Goal: Information Seeking & Learning: Learn about a topic

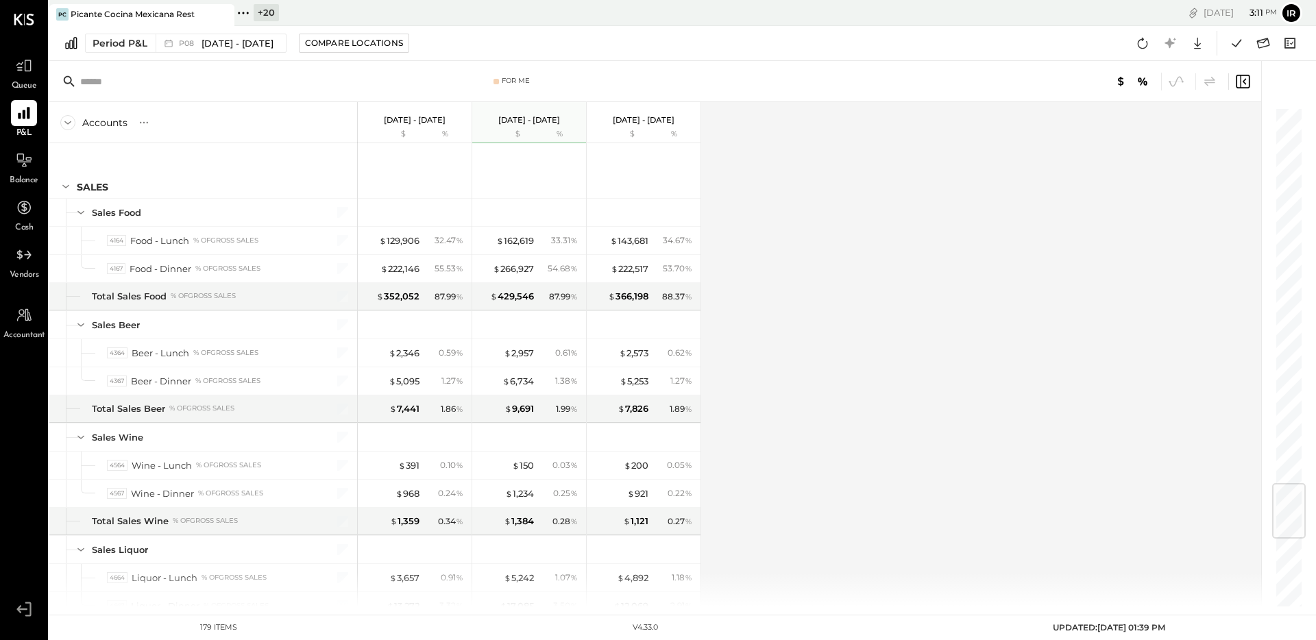
scroll to position [4034, 0]
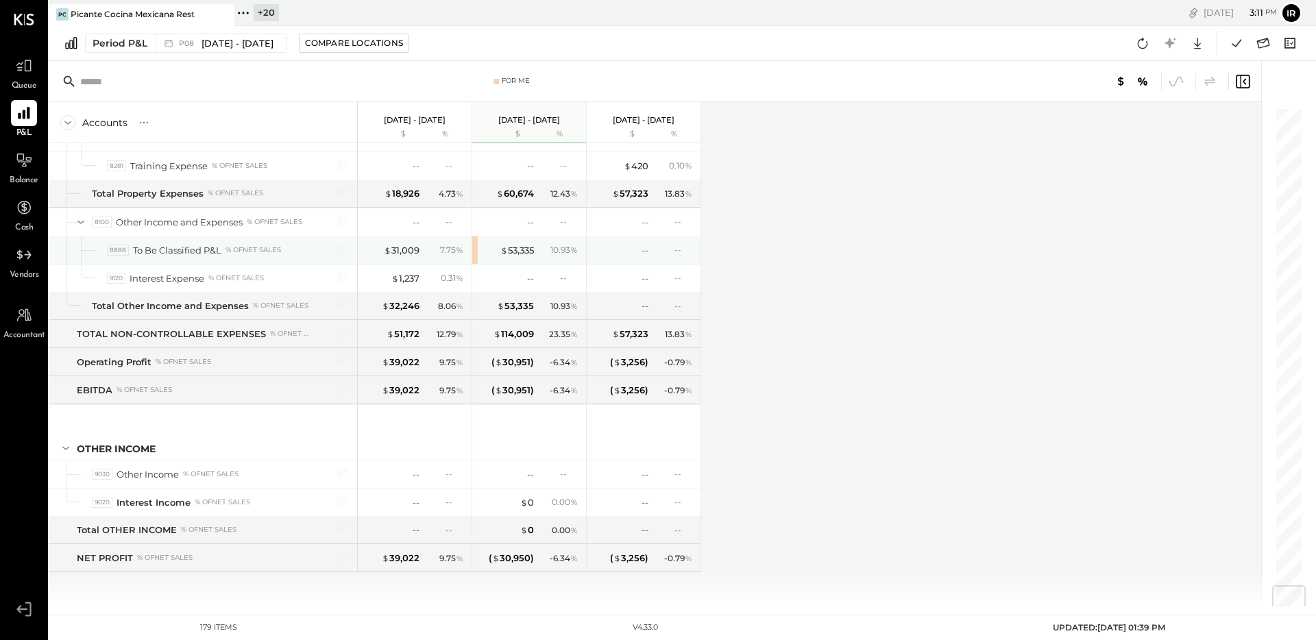
click at [522, 239] on div "$ 53,335 10.93 %" at bounding box center [530, 249] width 103 height 27
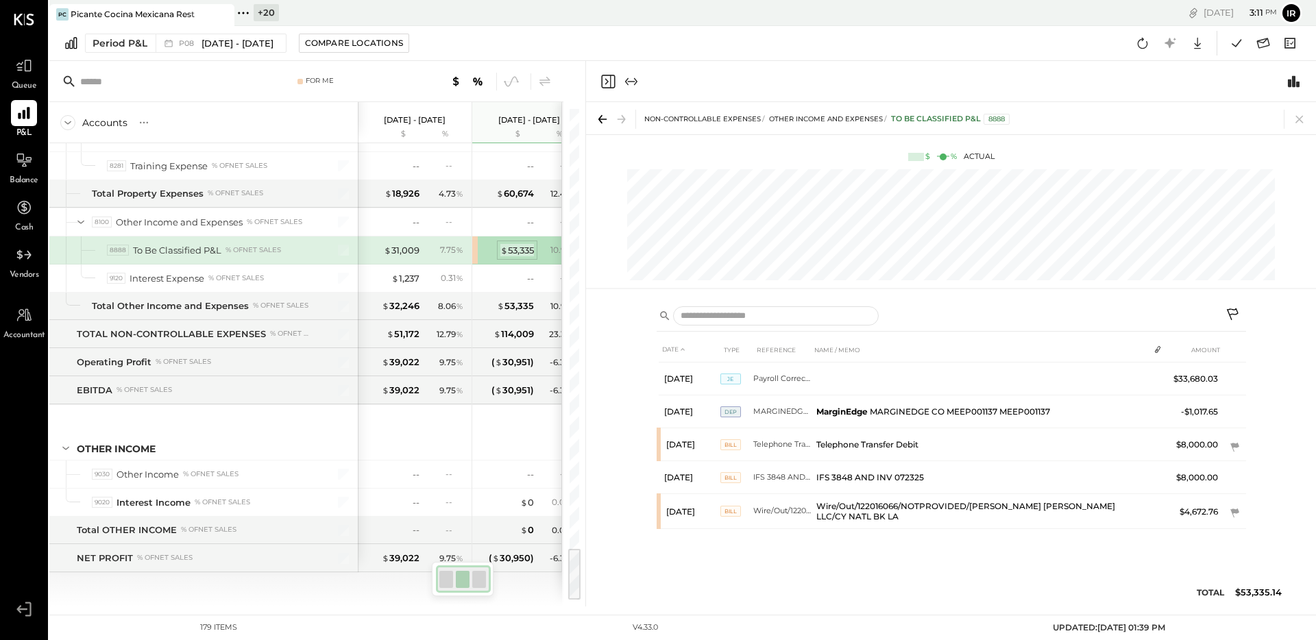
click at [516, 245] on div "$ 53,335" at bounding box center [517, 250] width 34 height 13
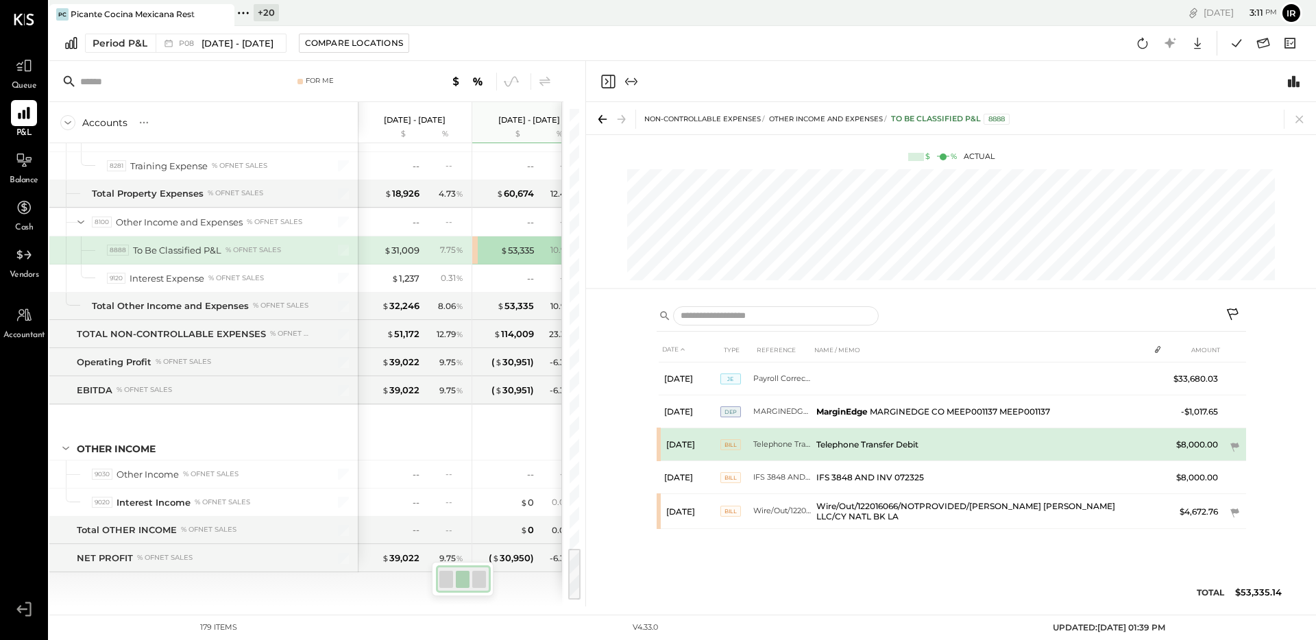
click at [964, 439] on td "Telephone Transfer Debit" at bounding box center [980, 444] width 338 height 33
click at [1236, 446] on icon at bounding box center [1234, 447] width 9 height 9
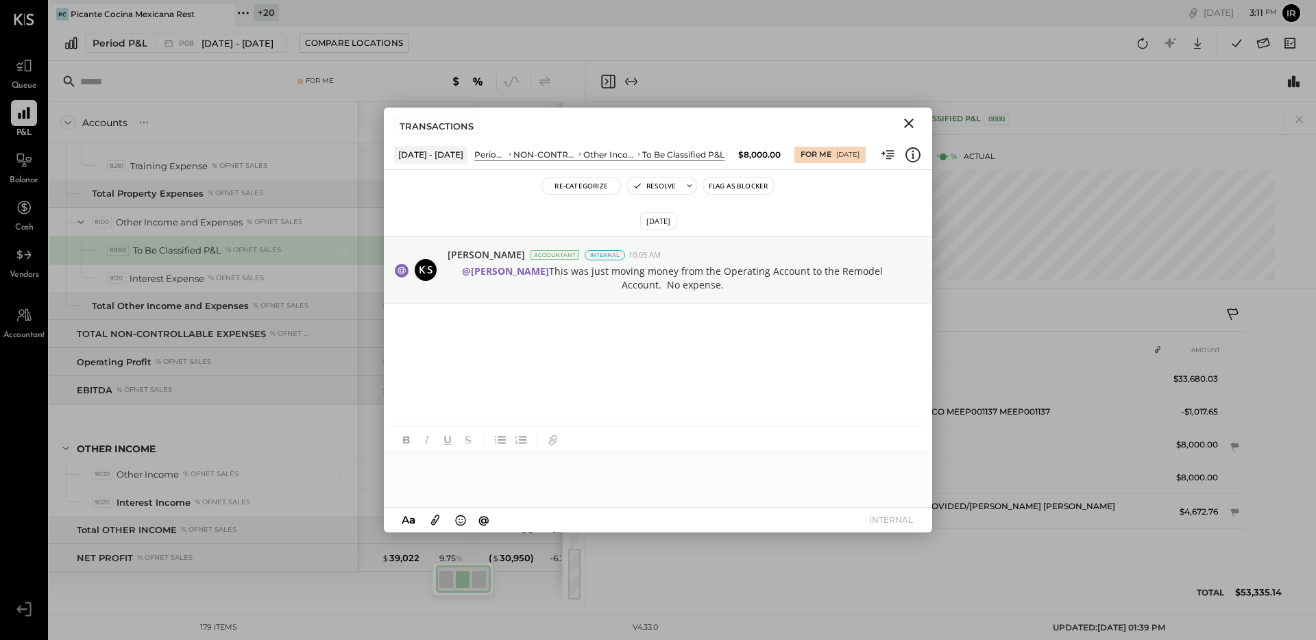
click at [909, 124] on icon "Close" at bounding box center [909, 124] width 10 height 10
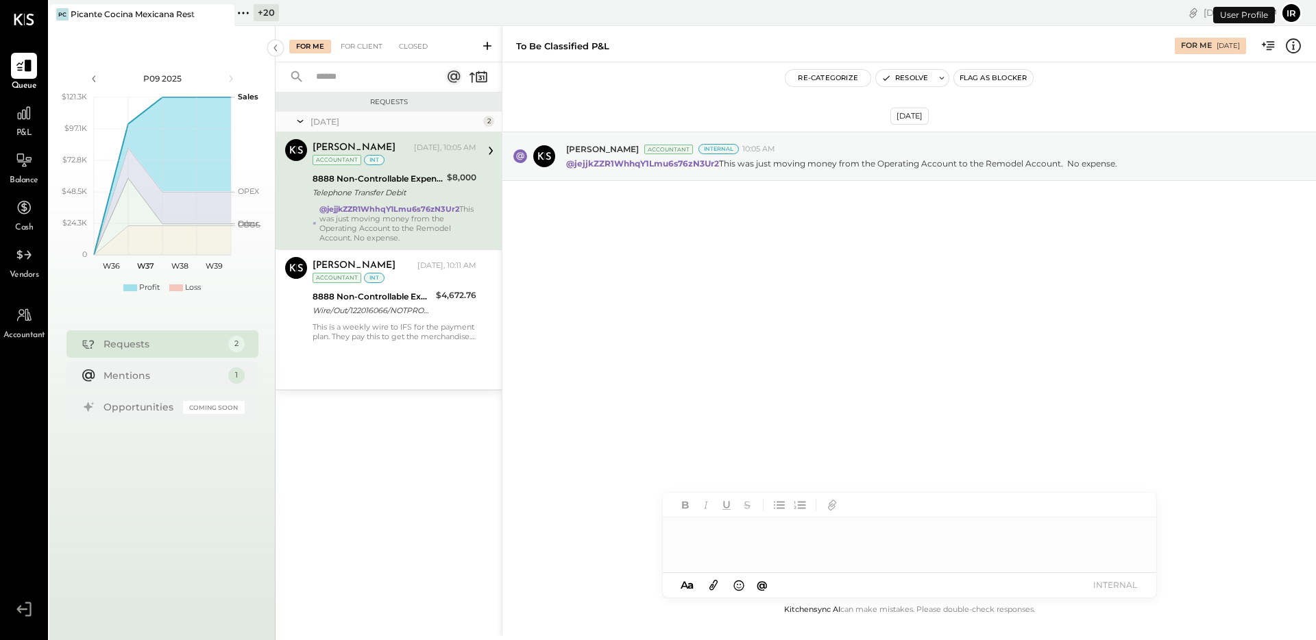
click at [243, 18] on icon at bounding box center [243, 13] width 18 height 18
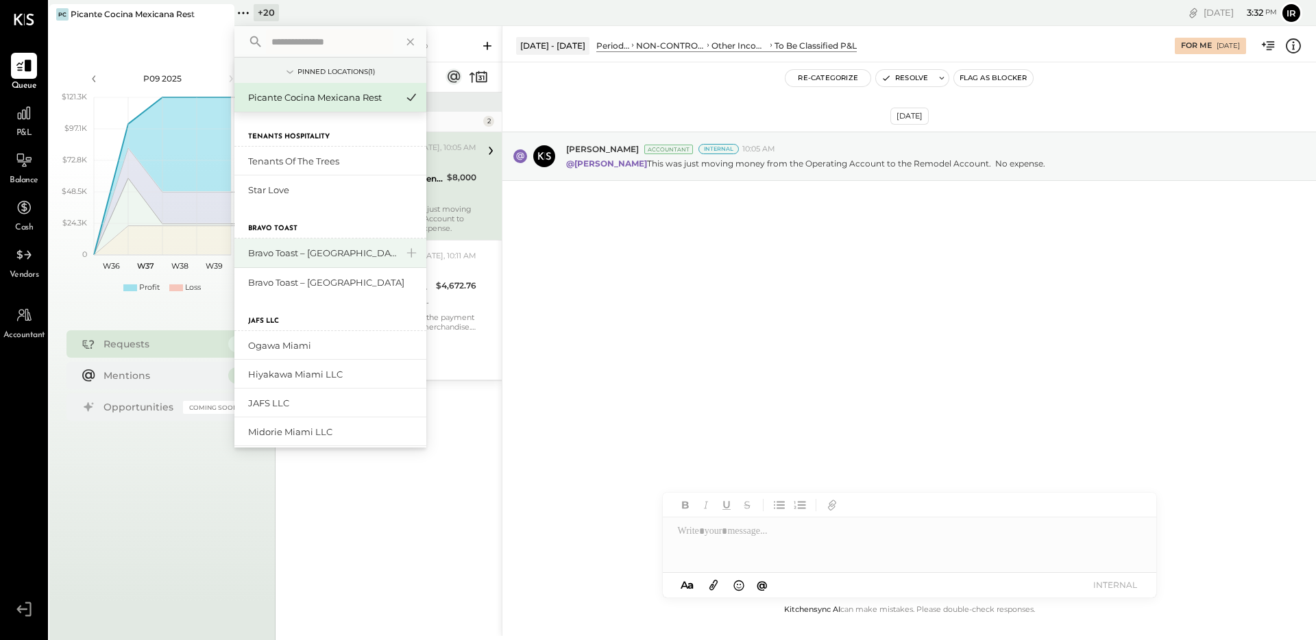
click at [328, 258] on div "Bravo Toast – [GEOGRAPHIC_DATA]" at bounding box center [322, 253] width 148 height 13
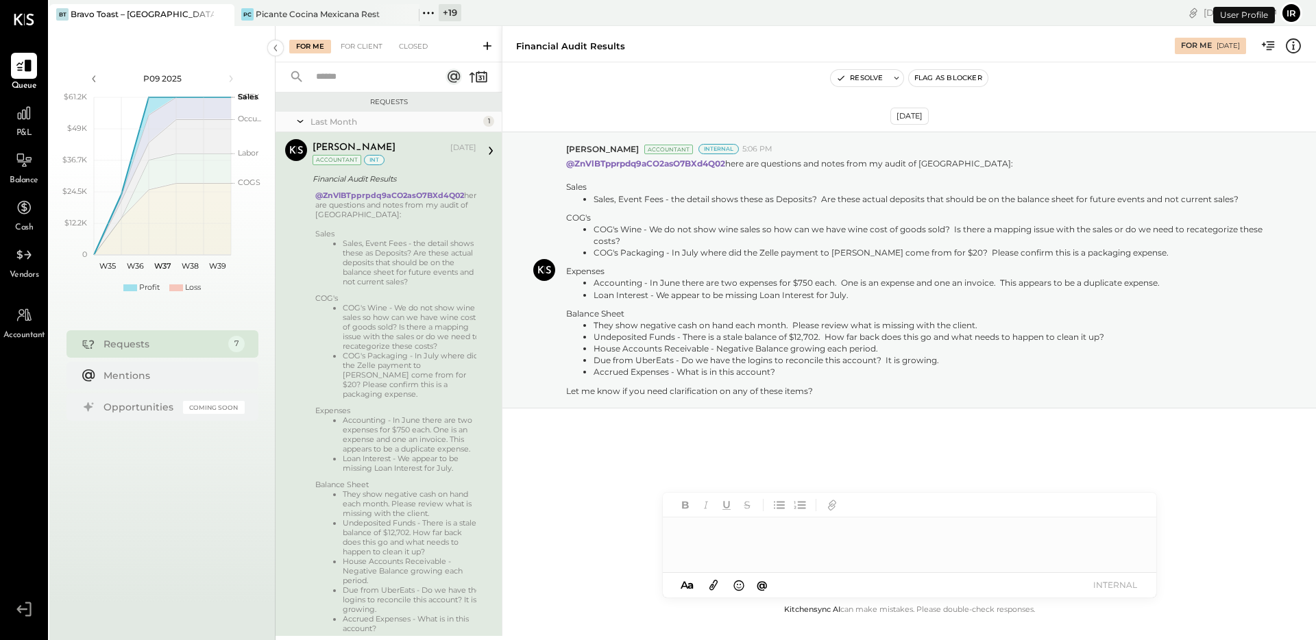
scroll to position [48, 0]
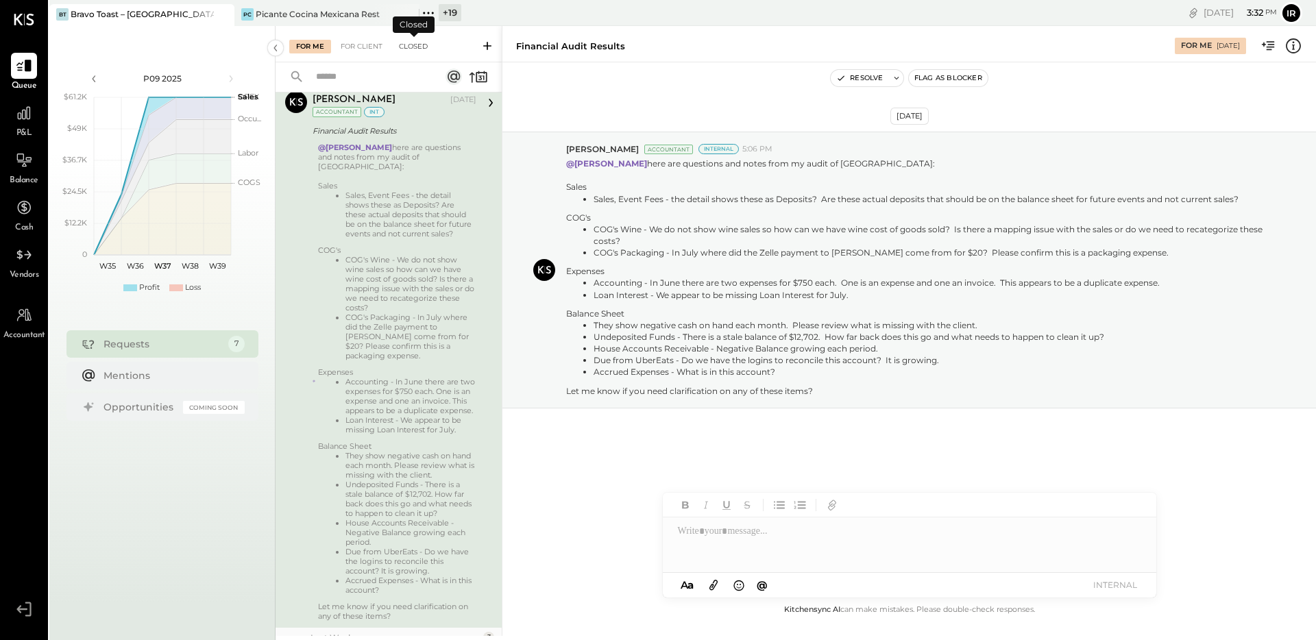
click at [419, 41] on div "Closed" at bounding box center [413, 47] width 42 height 14
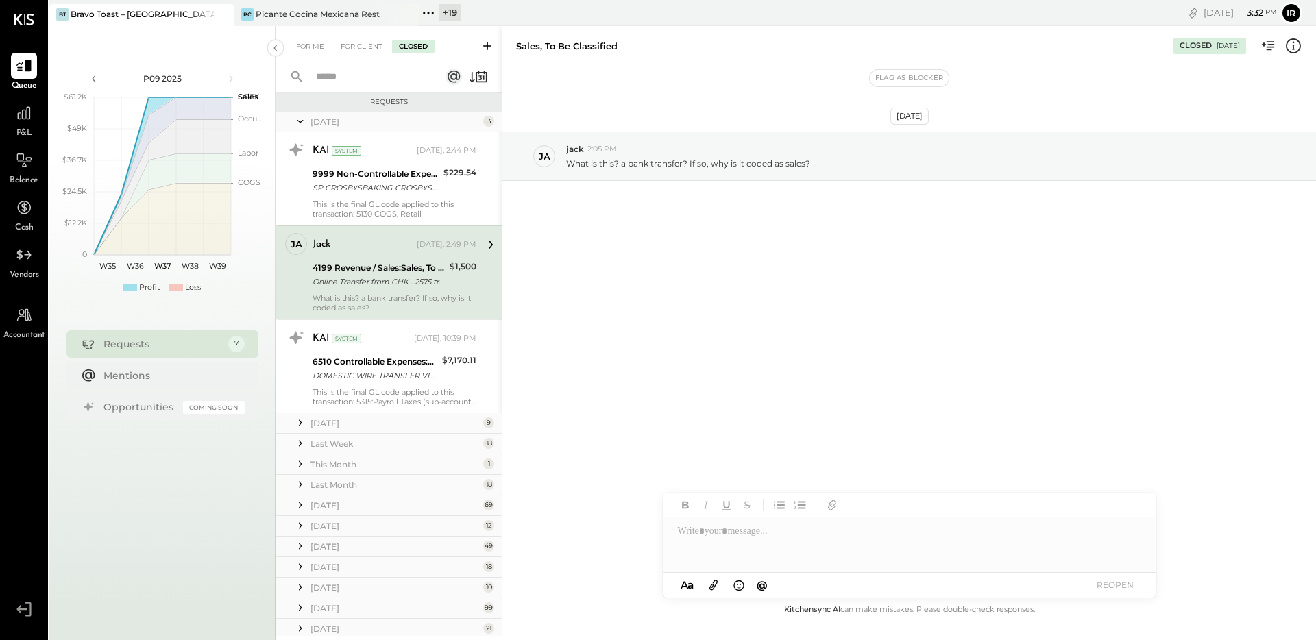
scroll to position [63, 0]
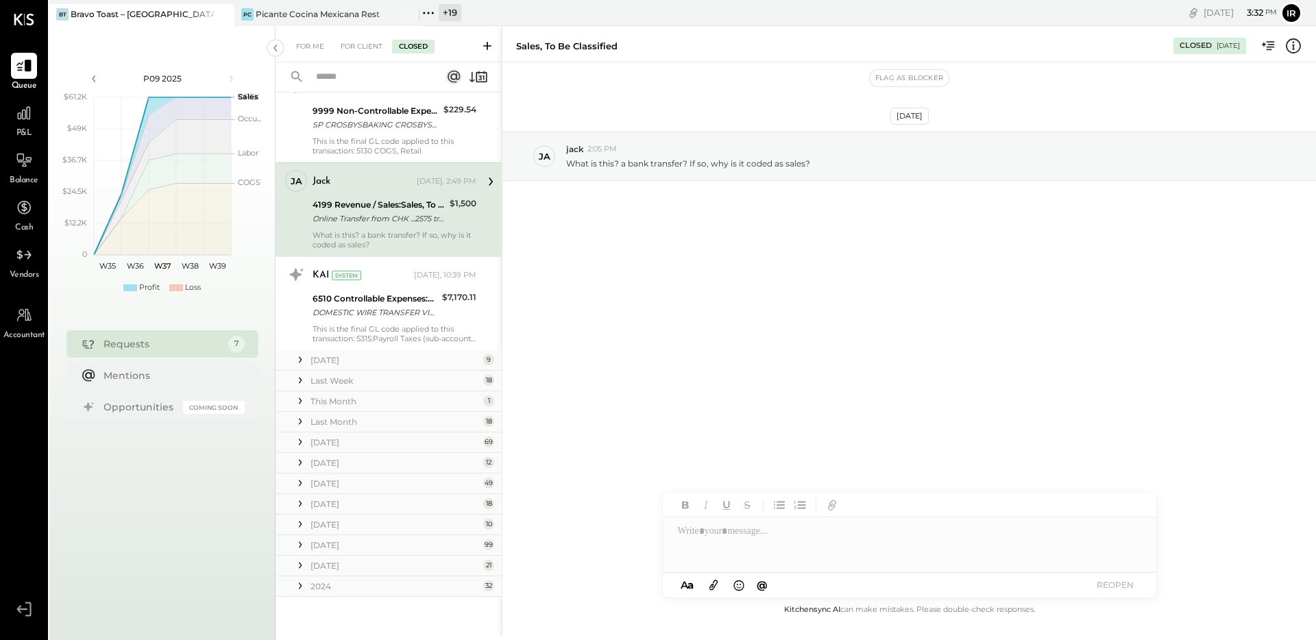
click at [322, 583] on div "2024" at bounding box center [394, 587] width 169 height 12
click at [334, 566] on div "[DATE]" at bounding box center [394, 566] width 169 height 12
click at [343, 538] on div "February 25 99" at bounding box center [389, 545] width 226 height 21
click at [337, 544] on div "[DATE]" at bounding box center [394, 545] width 169 height 12
click at [340, 526] on div "[DATE]" at bounding box center [394, 525] width 169 height 12
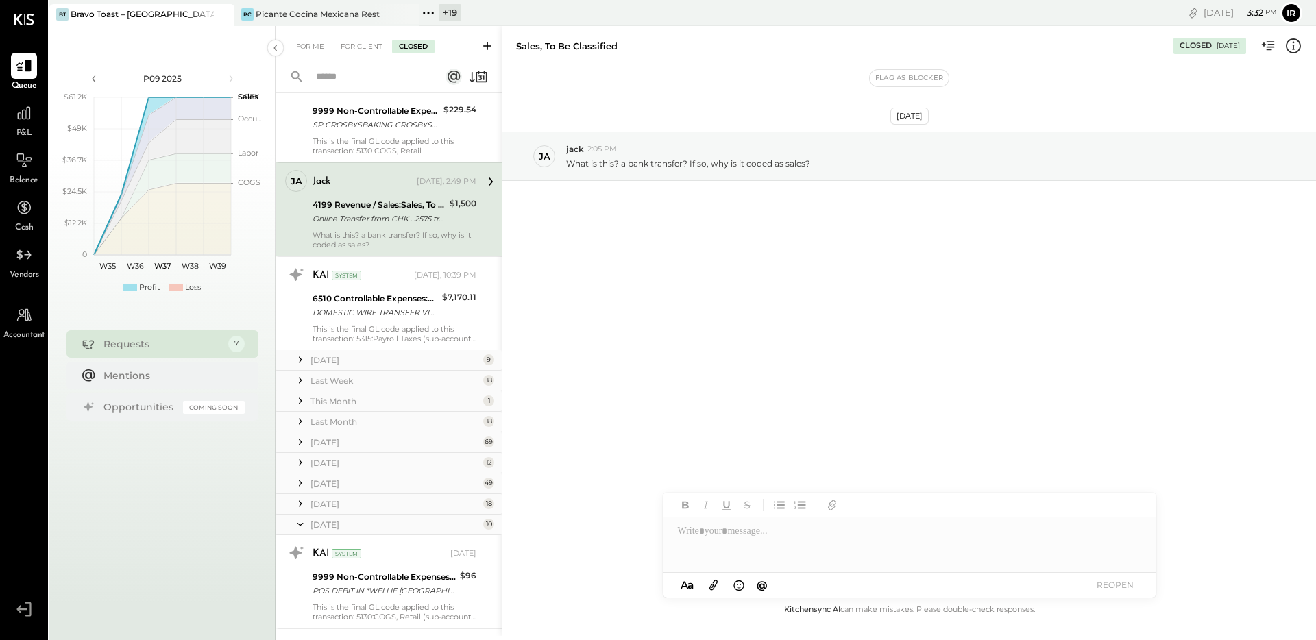
click at [333, 507] on div "[DATE]" at bounding box center [394, 504] width 169 height 12
click at [328, 485] on div "[DATE]" at bounding box center [394, 484] width 169 height 12
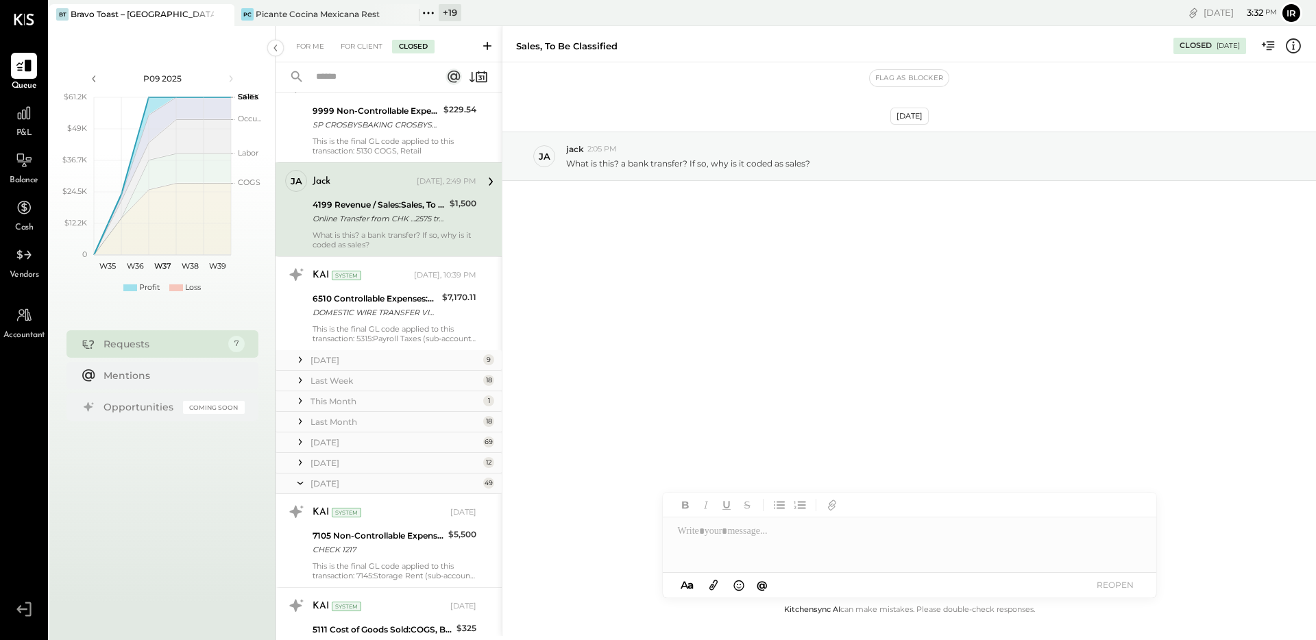
click at [328, 461] on div "[DATE]" at bounding box center [394, 463] width 169 height 12
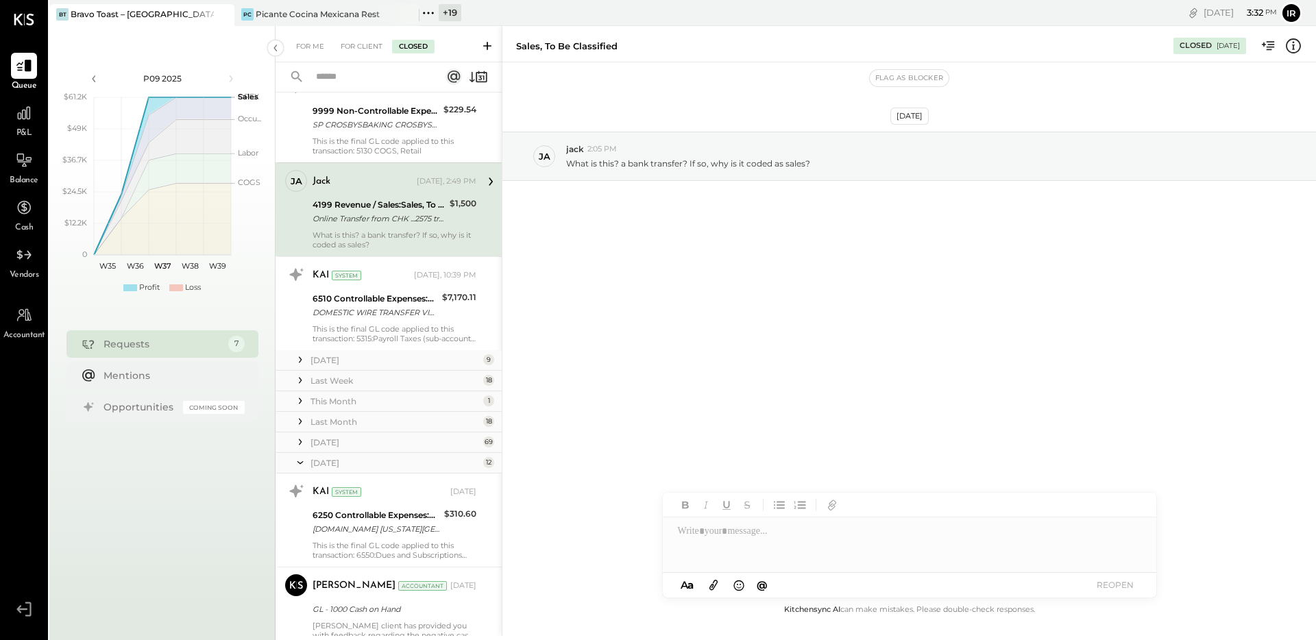
click at [330, 441] on div "[DATE]" at bounding box center [394, 443] width 169 height 12
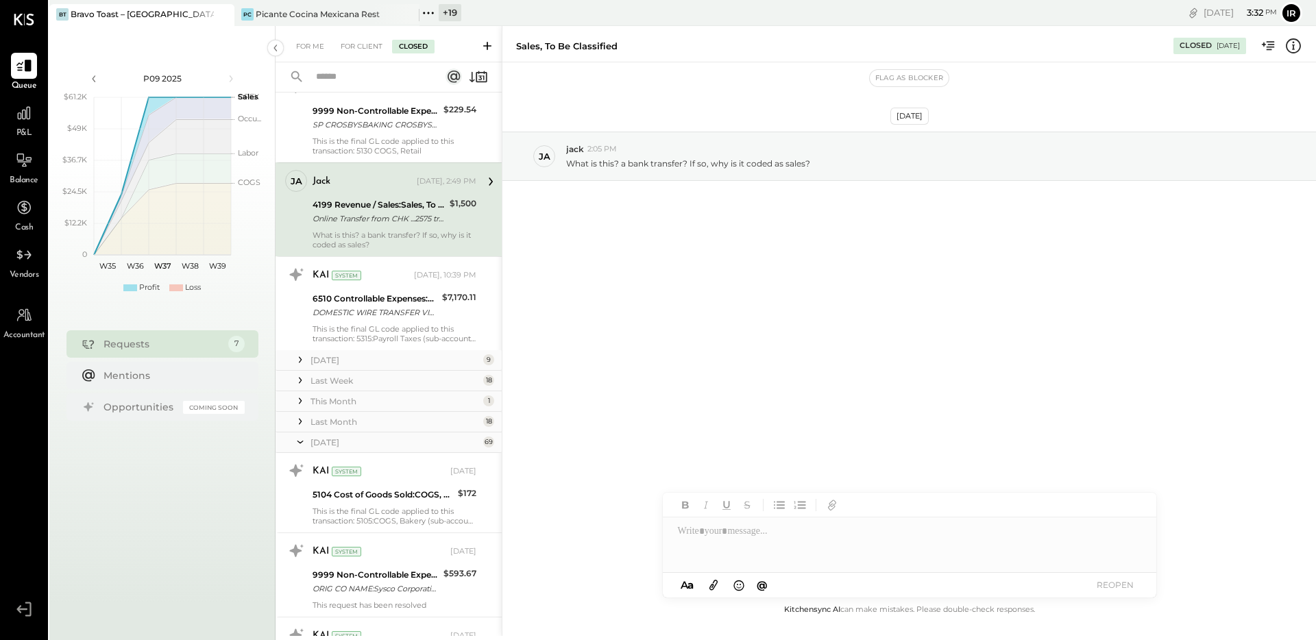
click at [324, 418] on div "Last Month" at bounding box center [394, 422] width 169 height 12
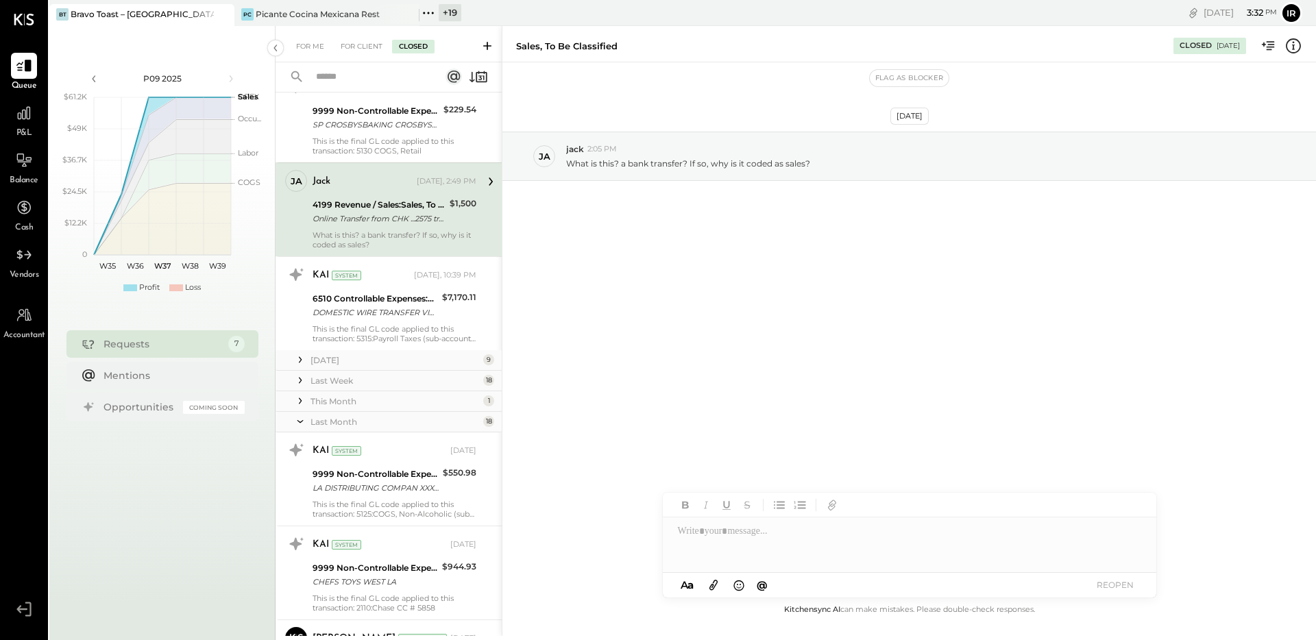
click at [329, 398] on div "This Month" at bounding box center [394, 401] width 169 height 12
click at [337, 377] on div "Last Week" at bounding box center [394, 381] width 169 height 12
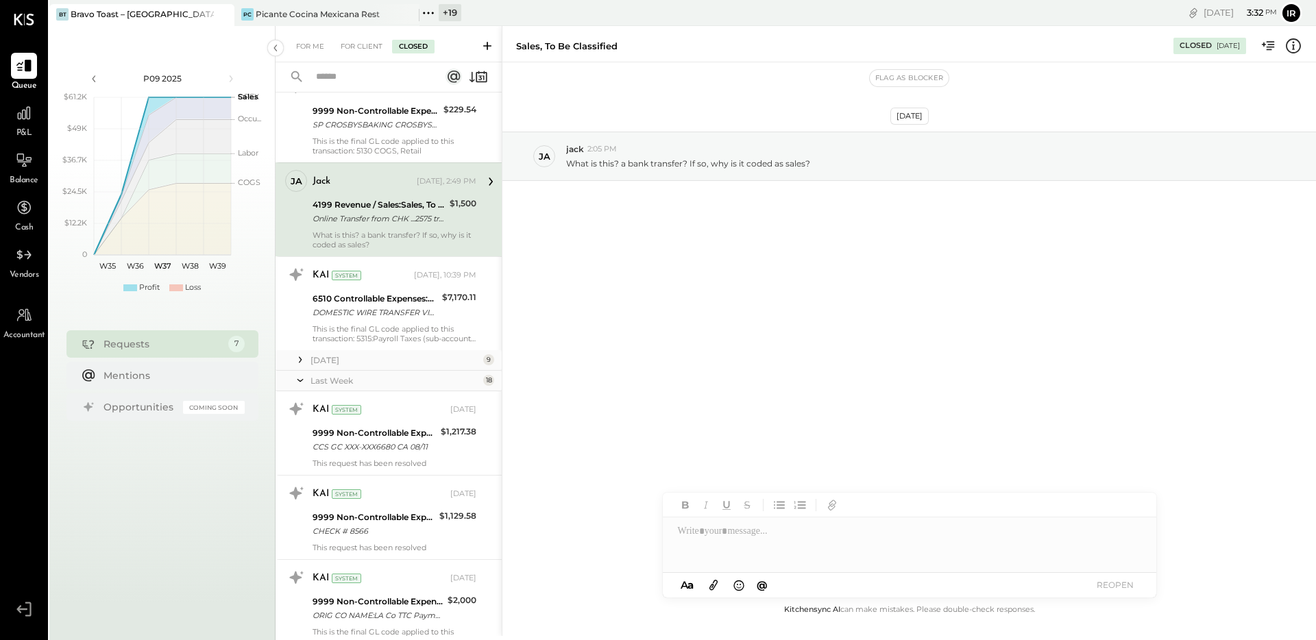
click at [341, 360] on div "[DATE]" at bounding box center [394, 360] width 169 height 12
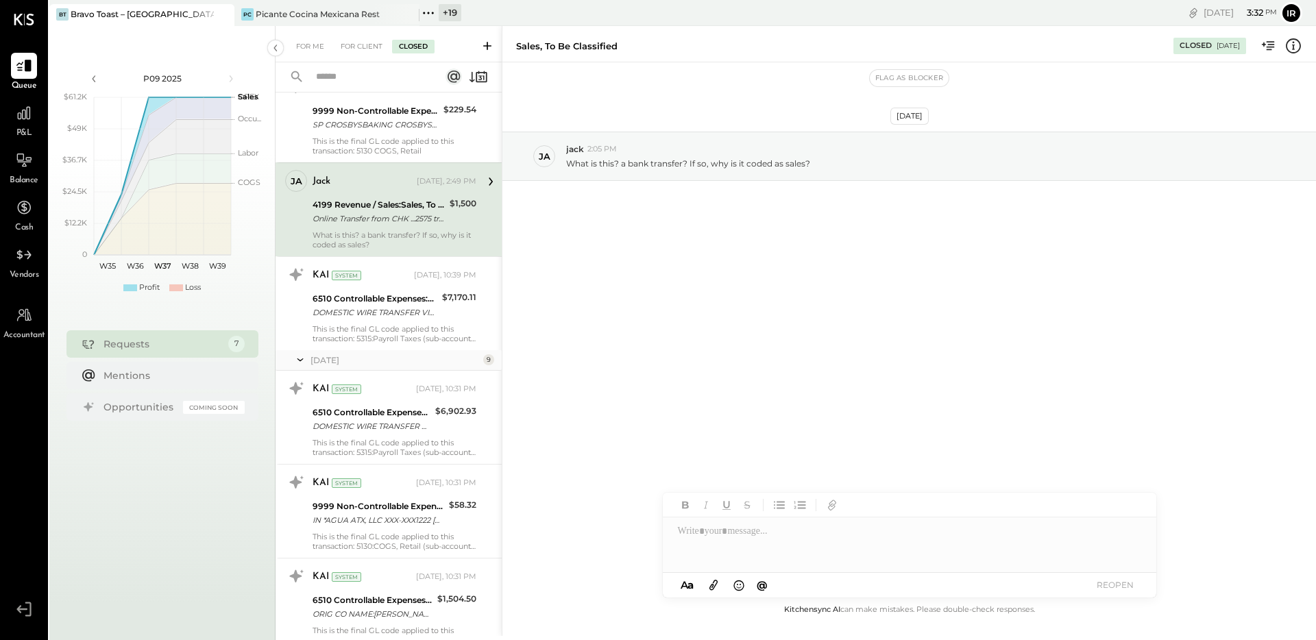
click at [587, 343] on div "Sep 10th, 2025 ja jack 2:05 PM What is this? a bank transfer? If so, why is it …" at bounding box center [909, 331] width 814 height 539
click at [434, 10] on icon at bounding box center [428, 13] width 18 height 18
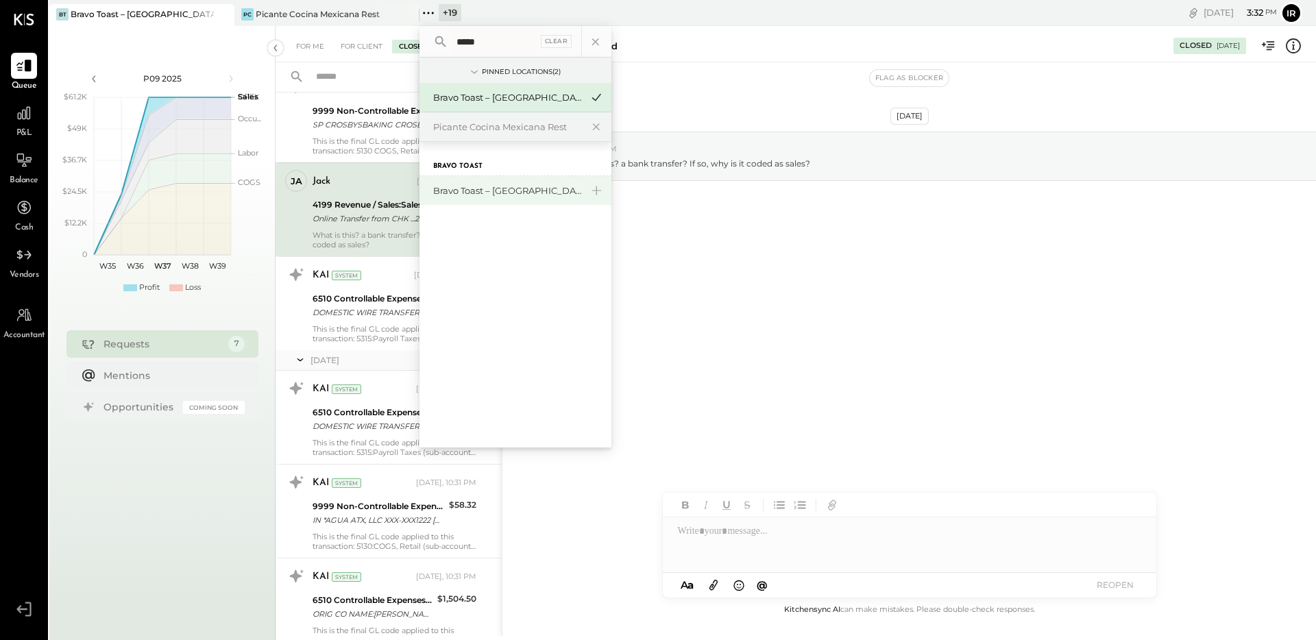
type input "*****"
click at [493, 188] on div "Bravo Toast – [GEOGRAPHIC_DATA]" at bounding box center [507, 190] width 148 height 13
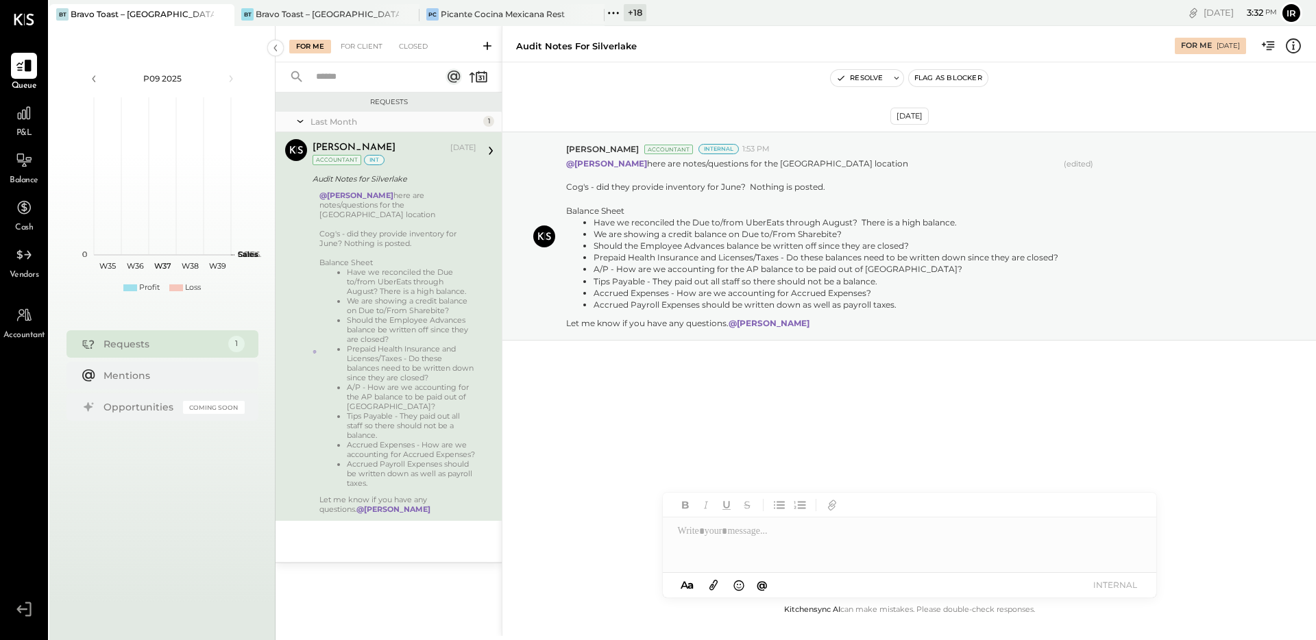
click at [406, 38] on div "For Me For Client Closed" at bounding box center [389, 44] width 226 height 36
click at [411, 44] on div "Closed" at bounding box center [413, 47] width 42 height 14
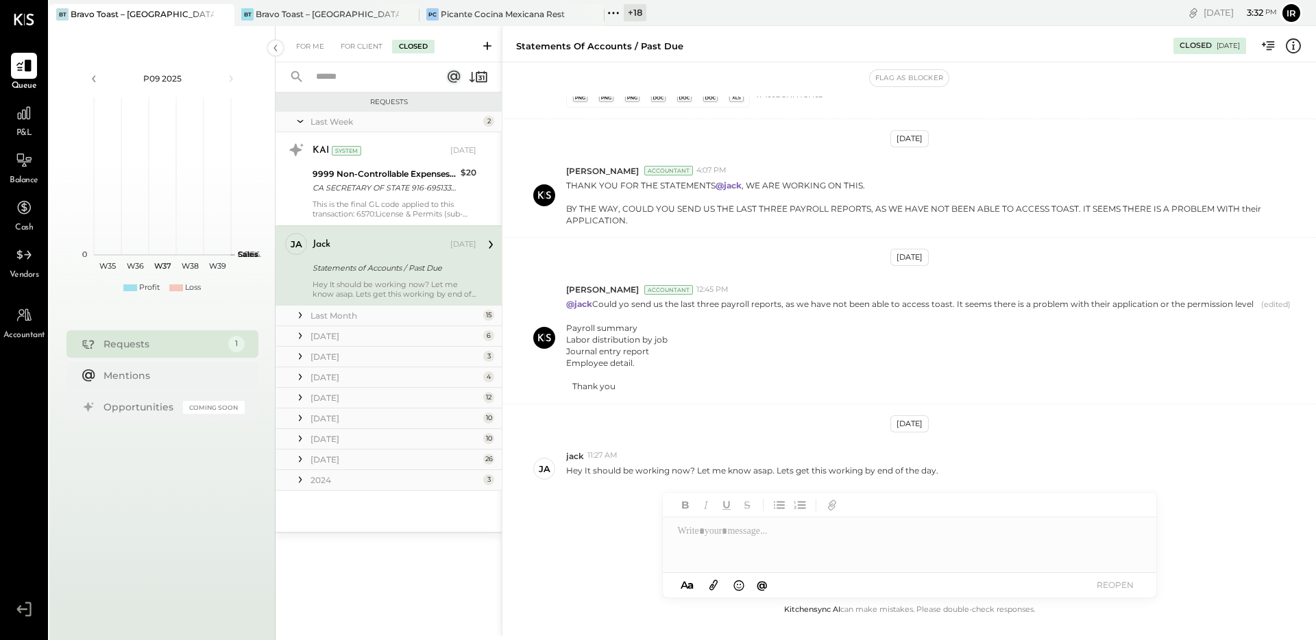
click at [332, 480] on div "2024" at bounding box center [394, 480] width 169 height 12
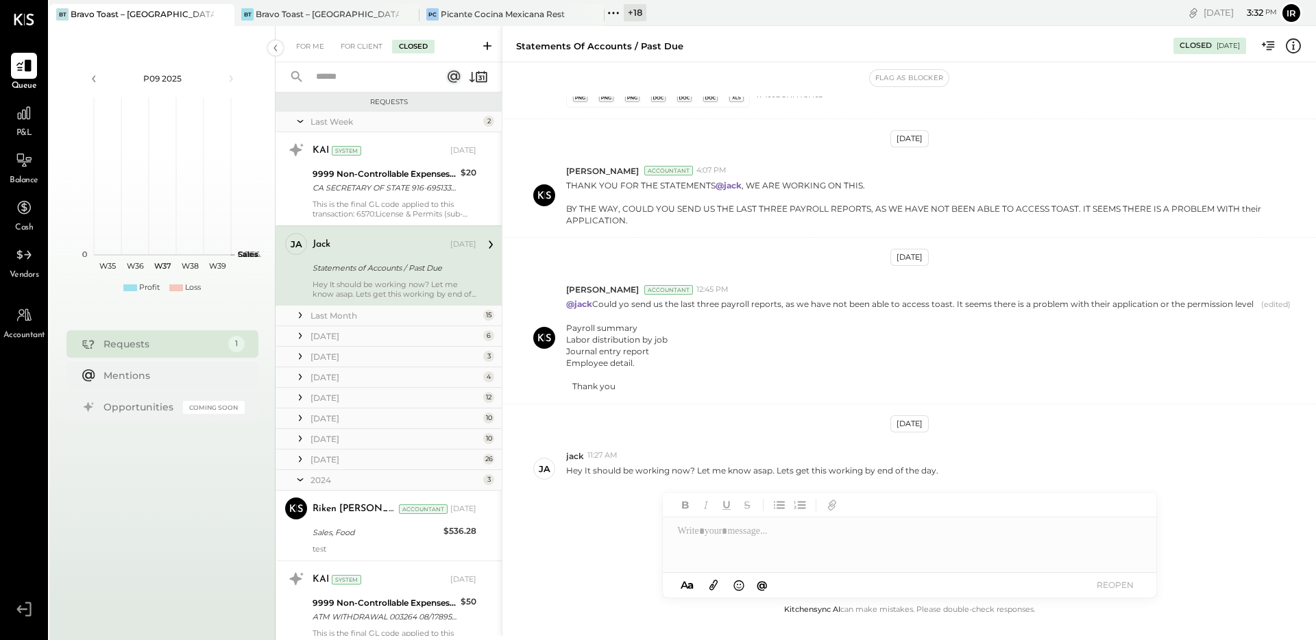
click at [343, 459] on div "[DATE]" at bounding box center [394, 460] width 169 height 12
click at [349, 442] on div "[DATE]" at bounding box center [394, 439] width 169 height 12
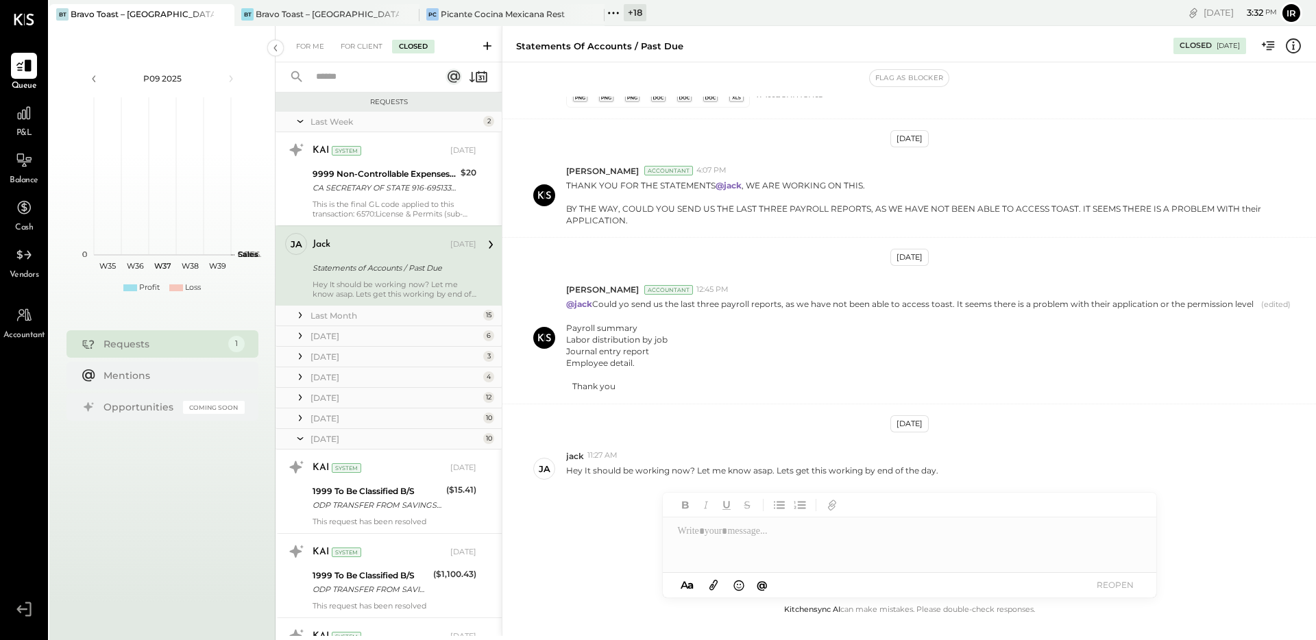
click at [336, 415] on div "[DATE]" at bounding box center [394, 419] width 169 height 12
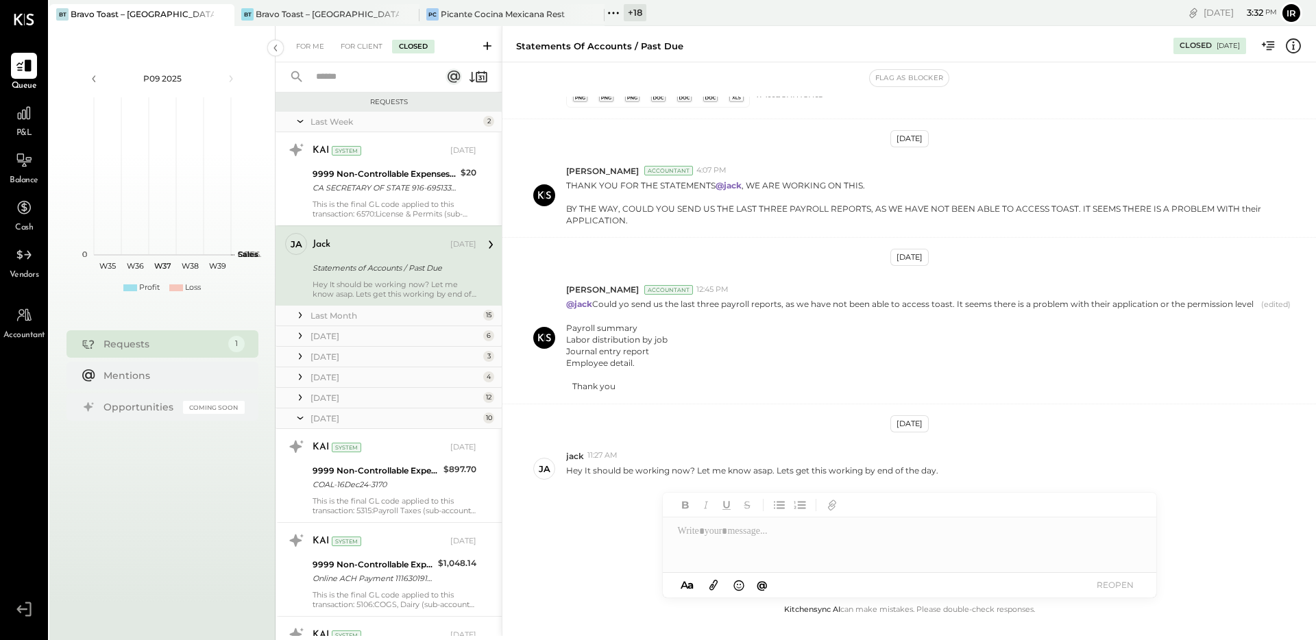
click at [328, 401] on div "[DATE]" at bounding box center [394, 398] width 169 height 12
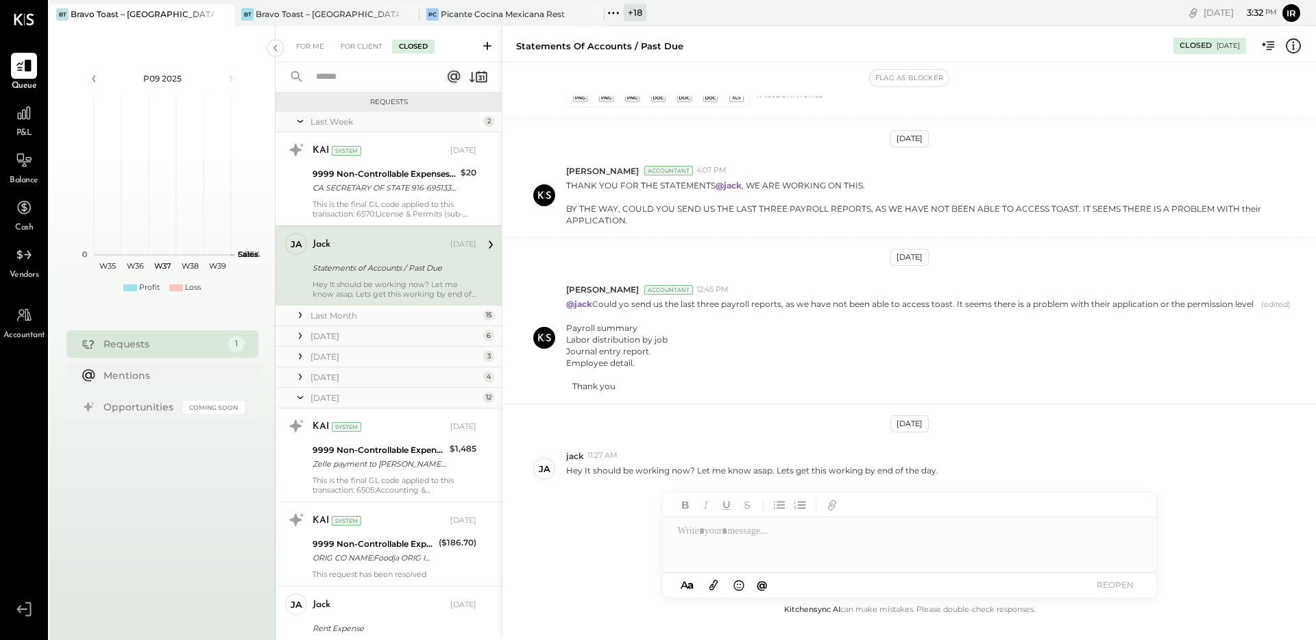
click at [330, 378] on div "[DATE]" at bounding box center [394, 377] width 169 height 12
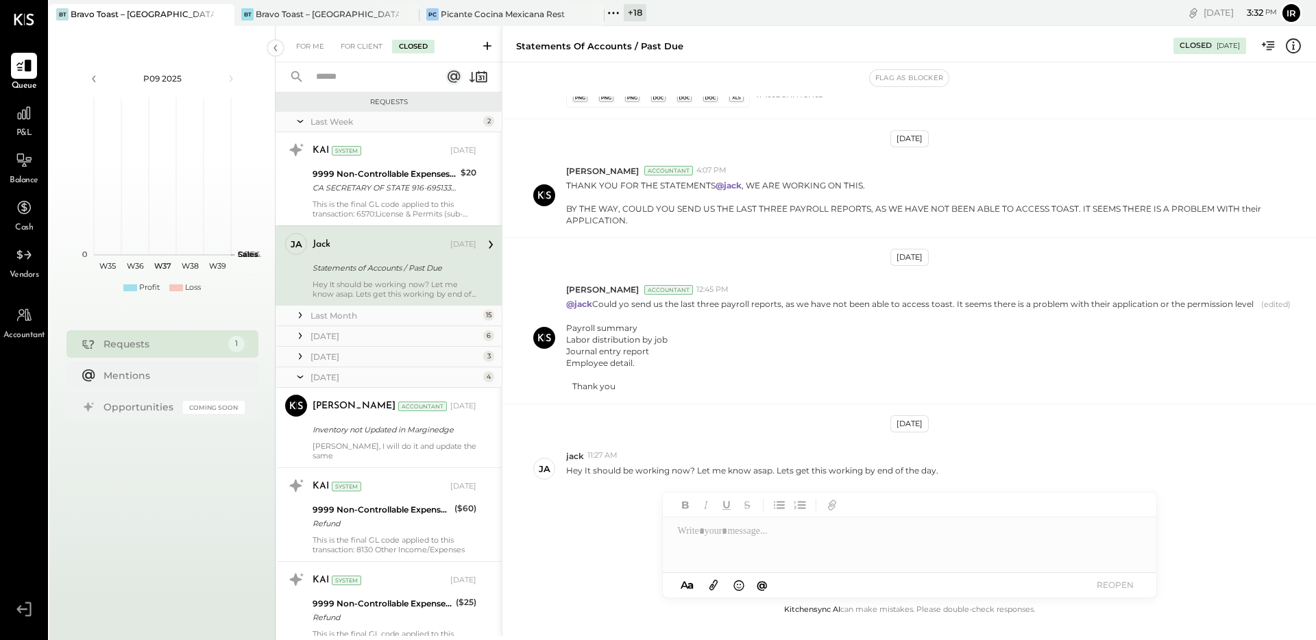
click at [334, 359] on div "[DATE]" at bounding box center [394, 357] width 169 height 12
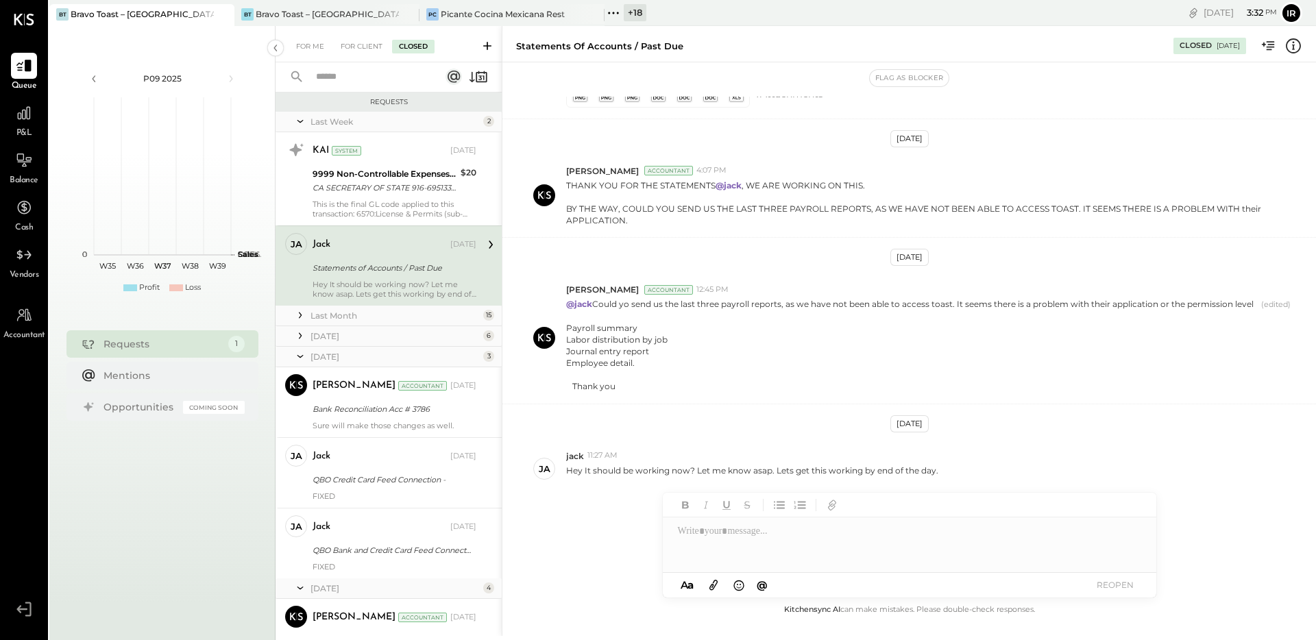
click at [330, 337] on div "[DATE]" at bounding box center [394, 336] width 169 height 12
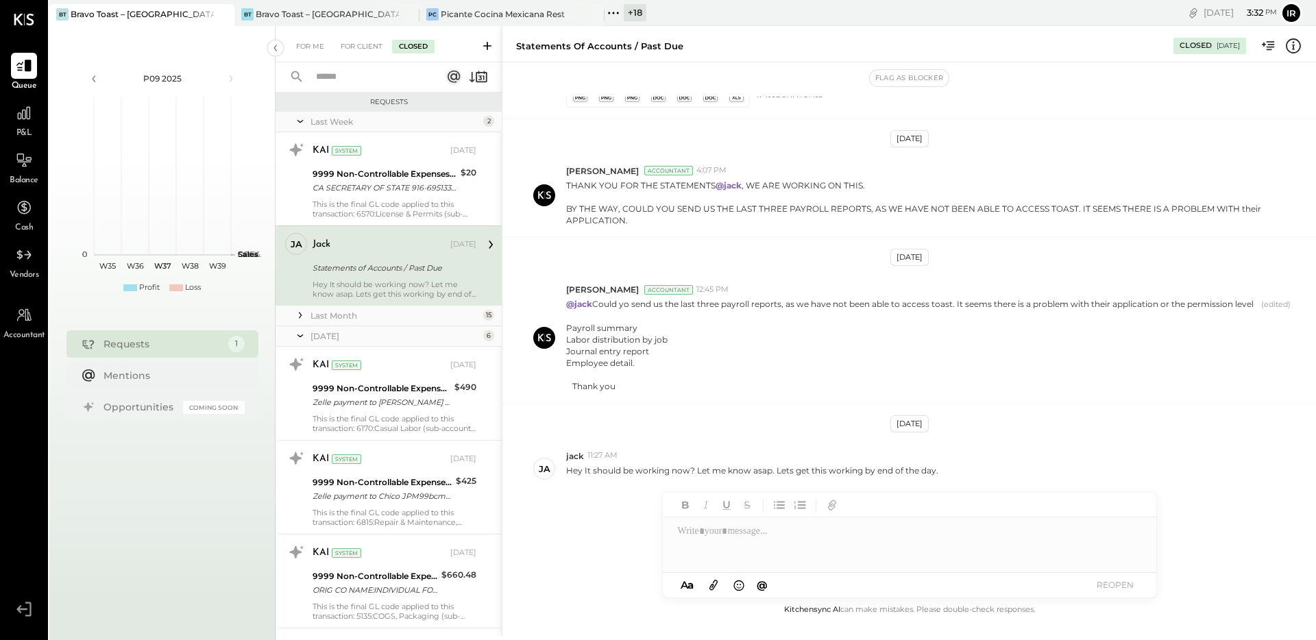
click at [341, 317] on div "Last Month" at bounding box center [394, 316] width 169 height 12
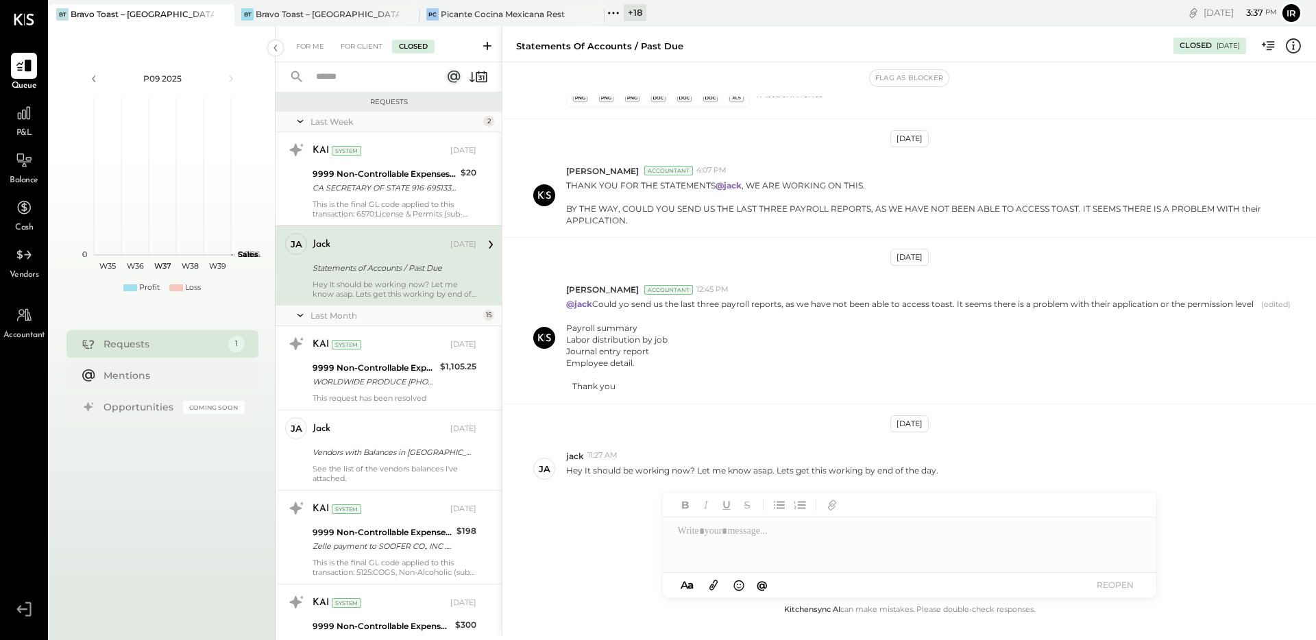
drag, startPoint x: 1048, startPoint y: 71, endPoint x: 998, endPoint y: 27, distance: 67.0
click at [1049, 71] on div "Flag as Blocker" at bounding box center [909, 78] width 814 height 18
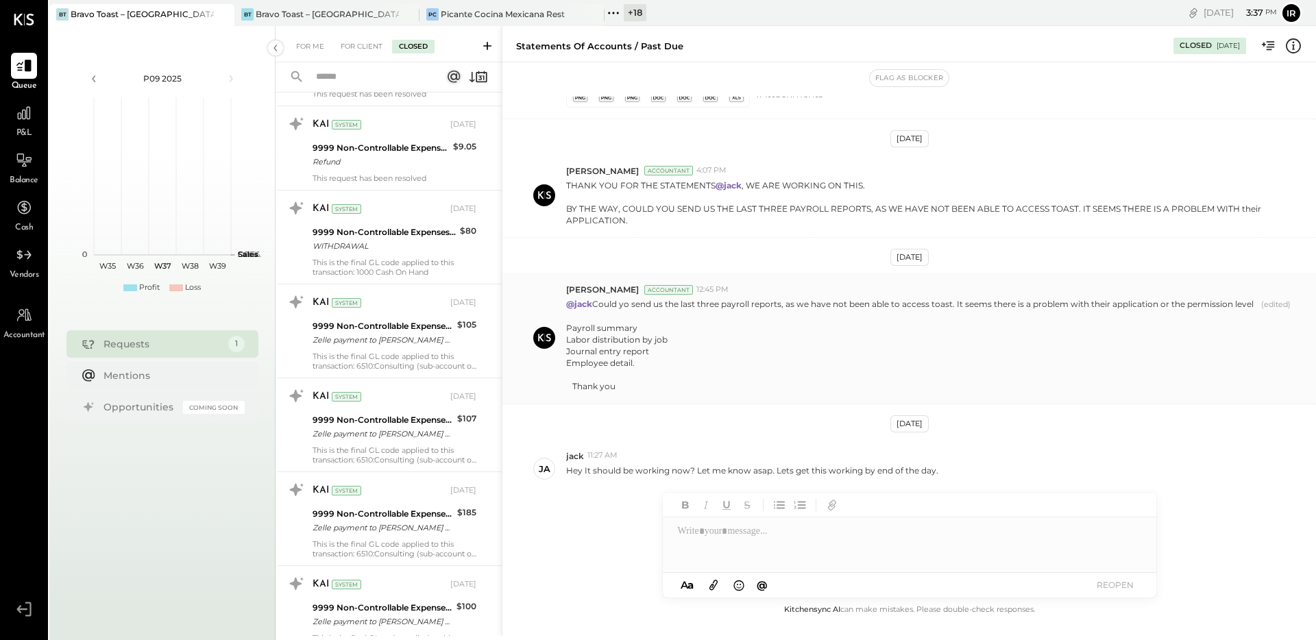
scroll to position [3951, 0]
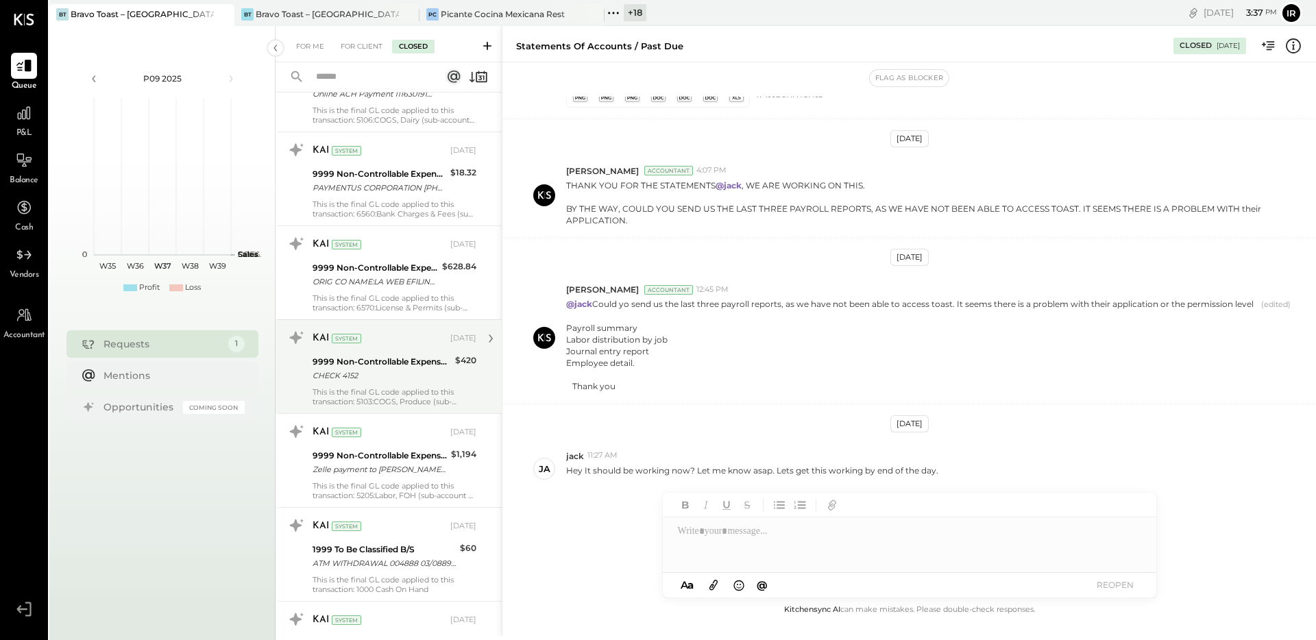
click at [405, 369] on div "CHECK 4152" at bounding box center [382, 376] width 138 height 14
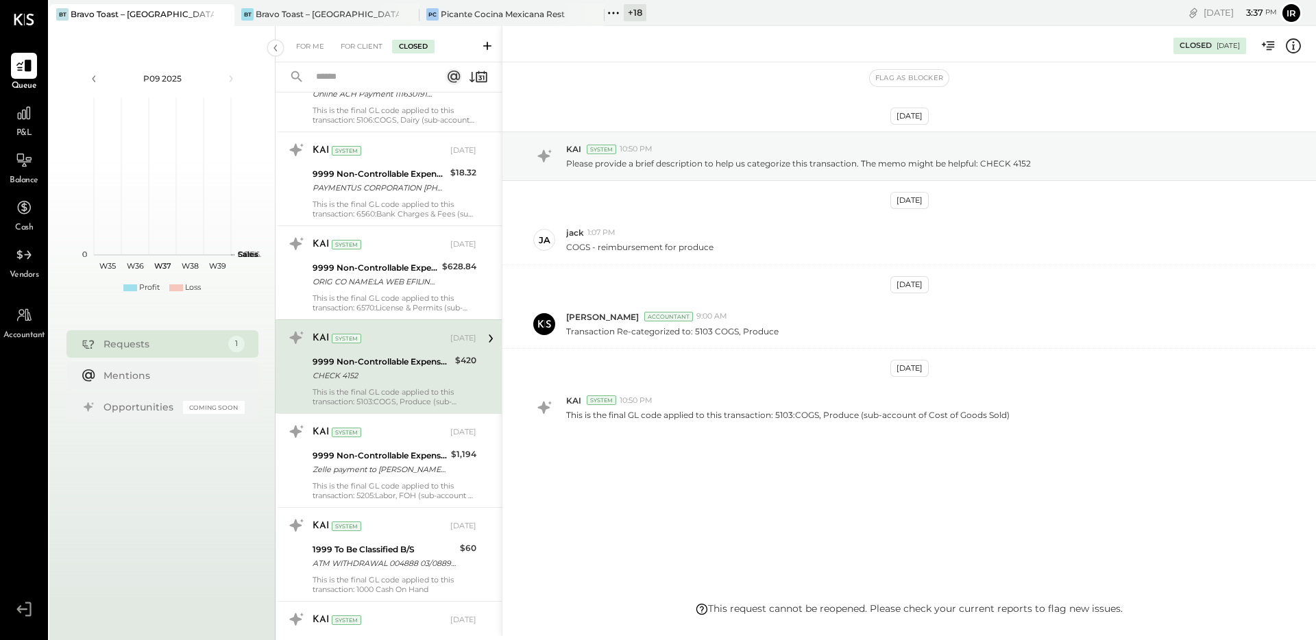
scroll to position [4740, 0]
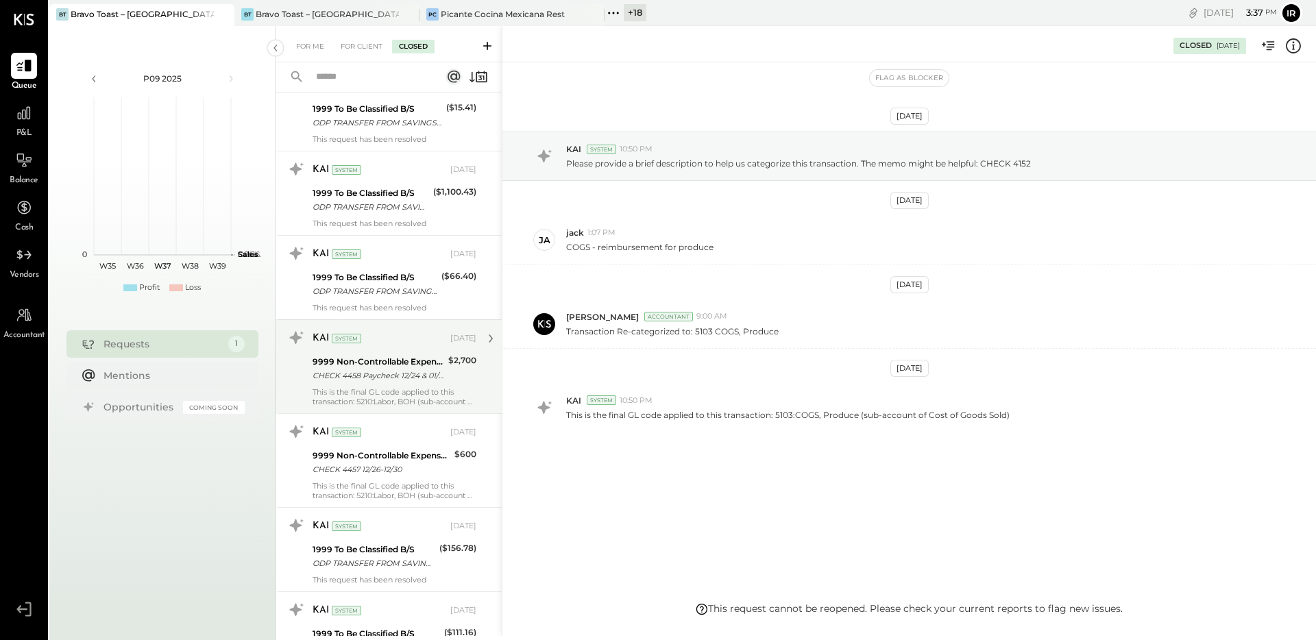
click at [393, 369] on div "CHECK 4458 Paycheck 12/24 & 01/06-01/13" at bounding box center [379, 376] width 132 height 14
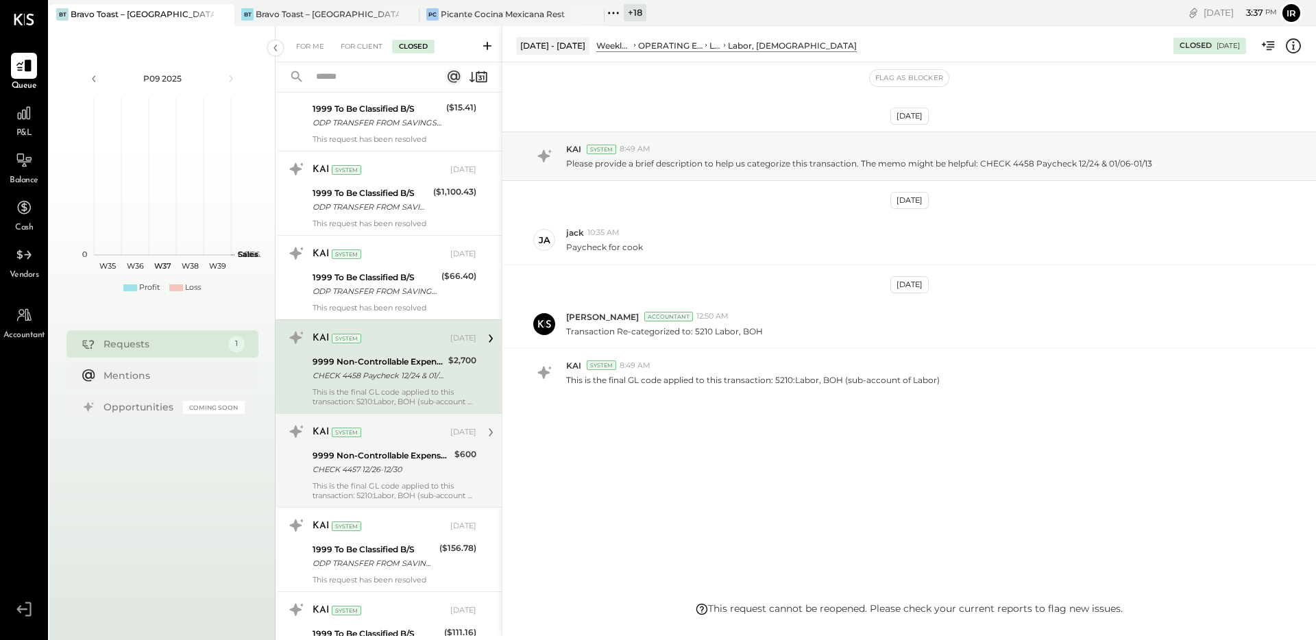
click at [422, 452] on div "9999 Non-Controllable Expenses:Other Income and Expenses:To Be Classified P&L" at bounding box center [382, 456] width 138 height 14
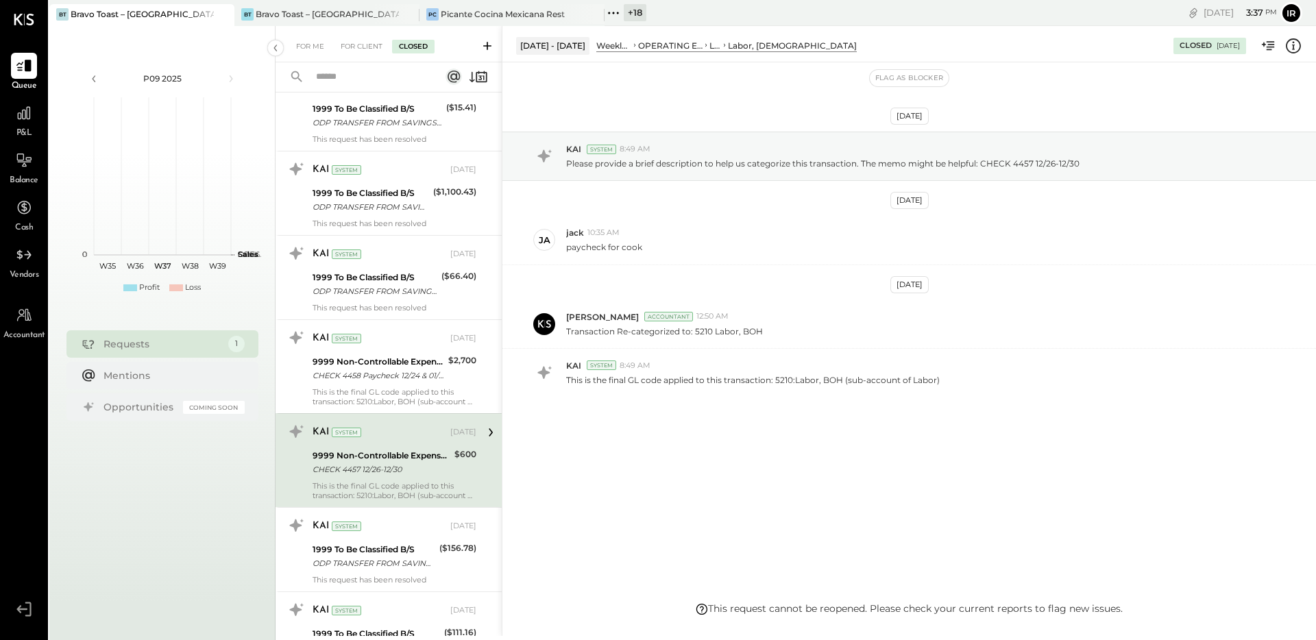
scroll to position [5097, 0]
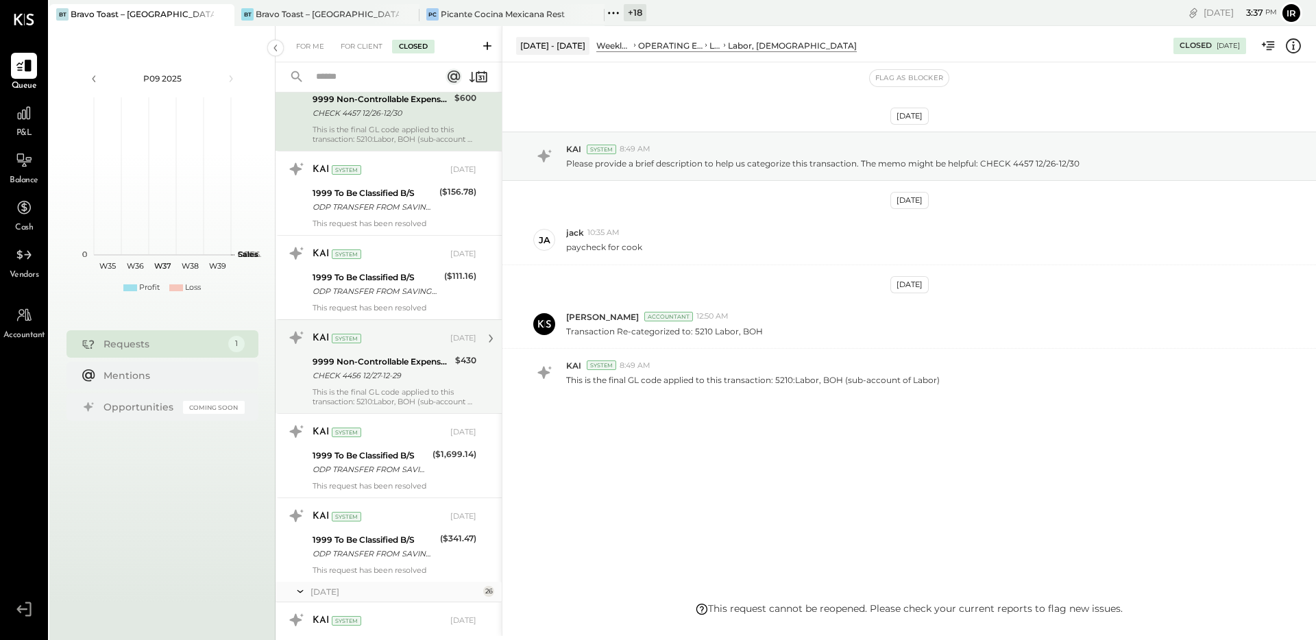
click at [391, 357] on div "9999 Non-Controllable Expenses:Other Income and Expenses:To Be Classified P&L" at bounding box center [382, 362] width 138 height 14
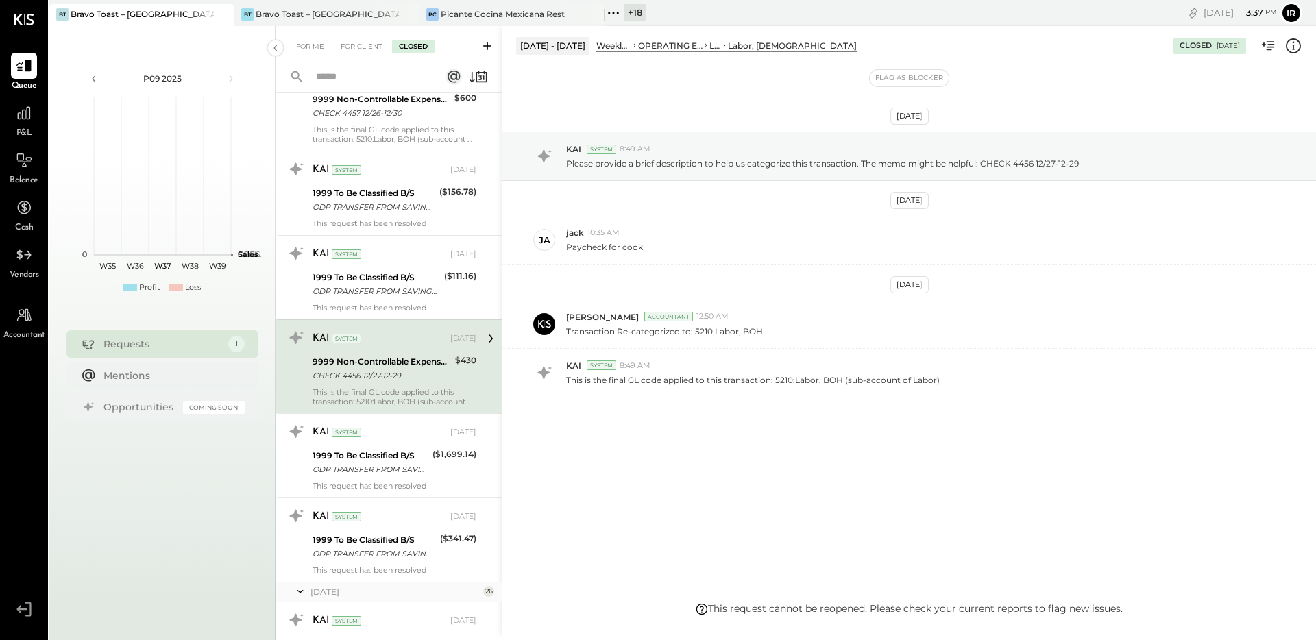
scroll to position [6571, 0]
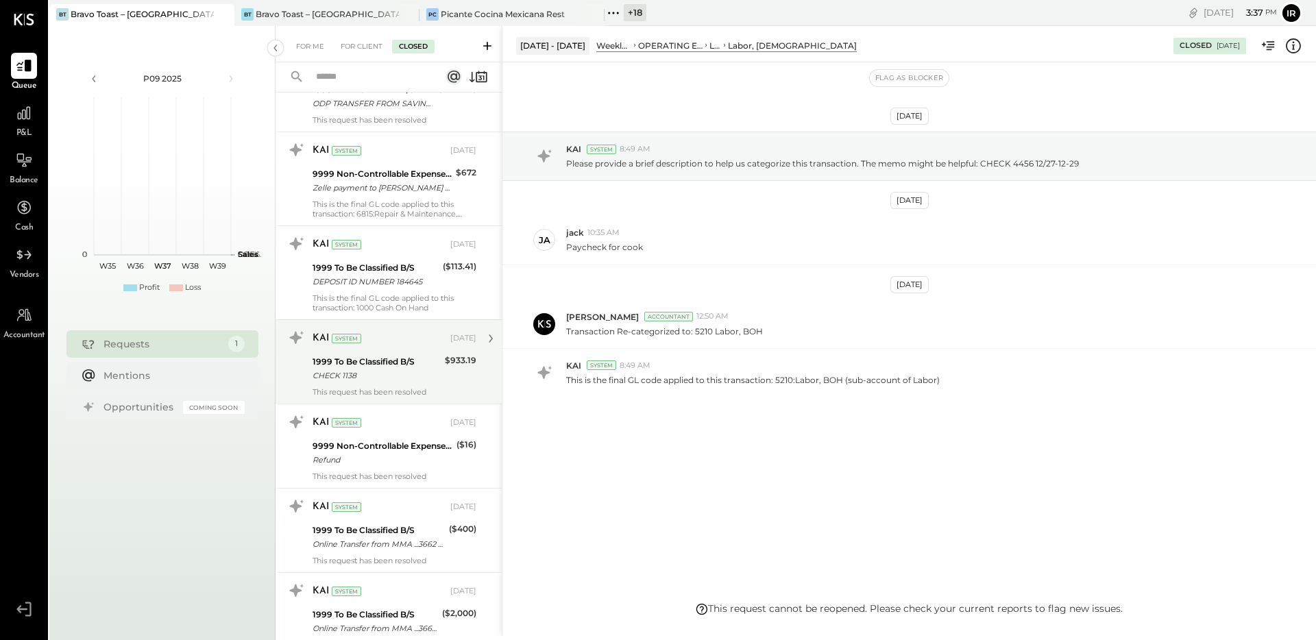
click at [377, 369] on div "CHECK 1138" at bounding box center [377, 376] width 128 height 14
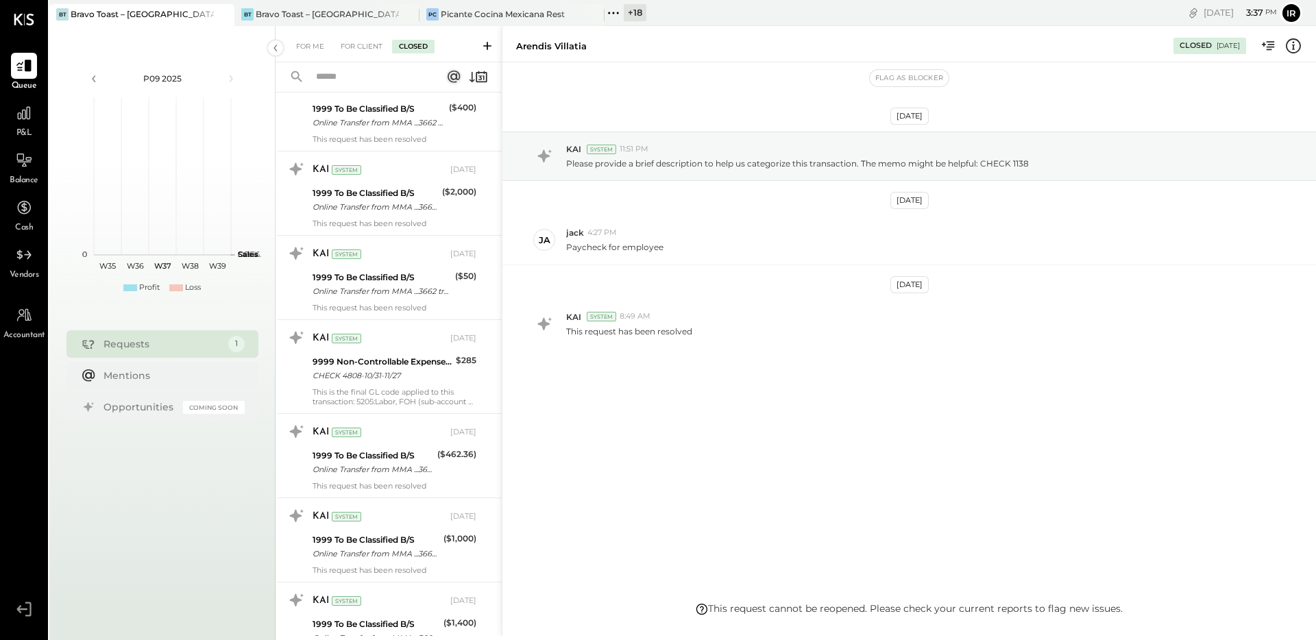
scroll to position [7508, 0]
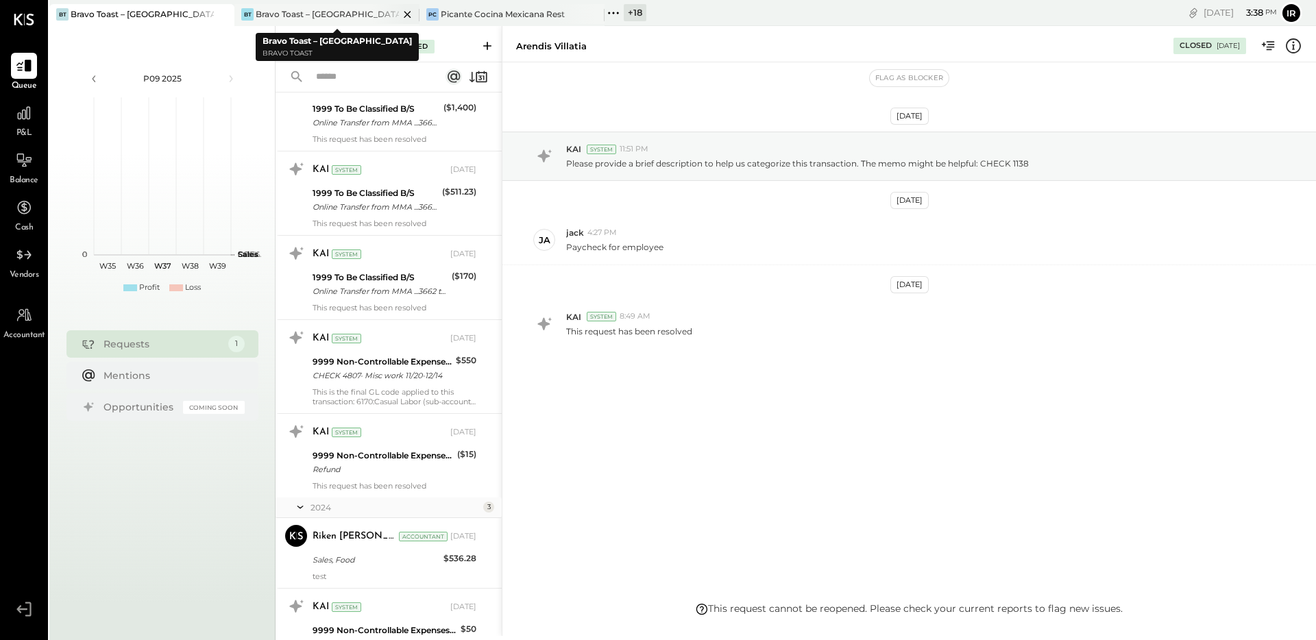
click at [317, 16] on div "Bravo Toast – [GEOGRAPHIC_DATA]" at bounding box center [327, 14] width 143 height 12
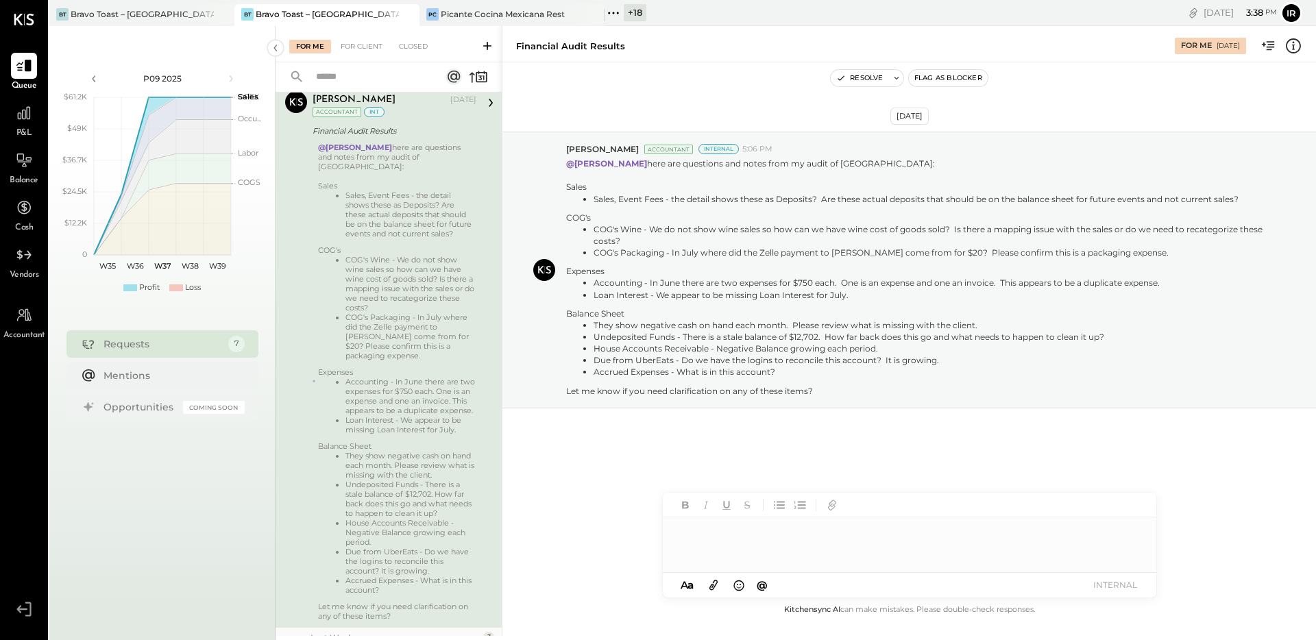
scroll to position [635, 0]
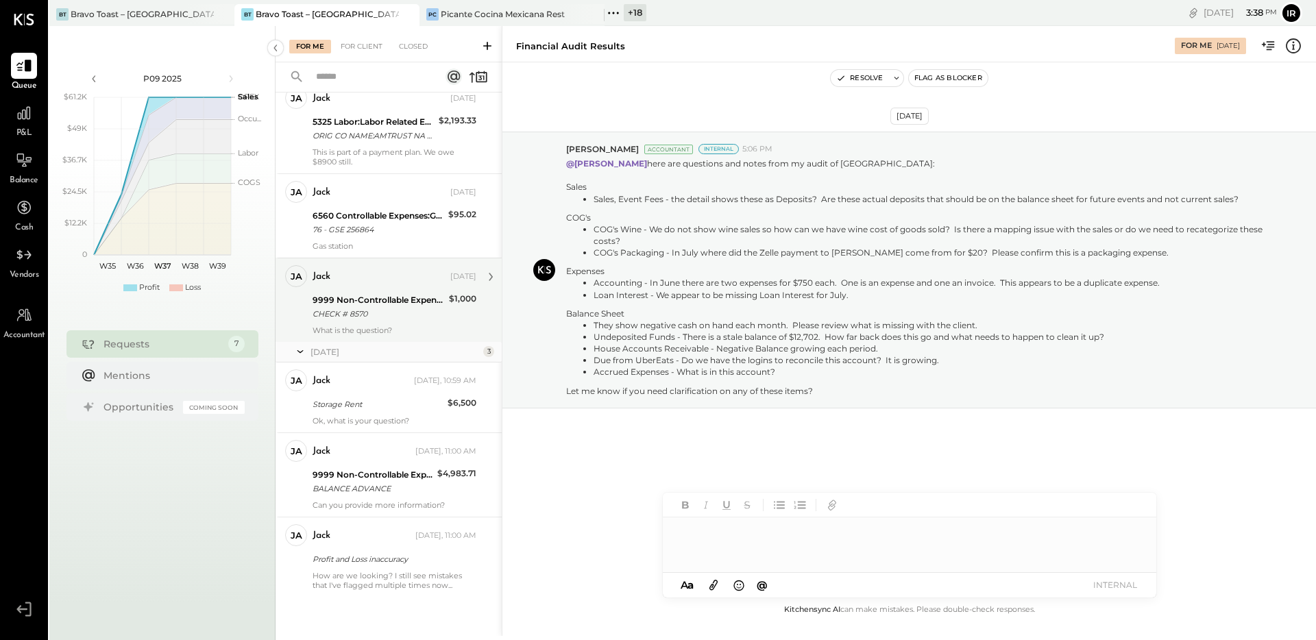
click at [391, 324] on div "jack Sep 03, 2025 9999 Non-Controllable Expenses:Other Income and Expenses:To B…" at bounding box center [395, 300] width 164 height 70
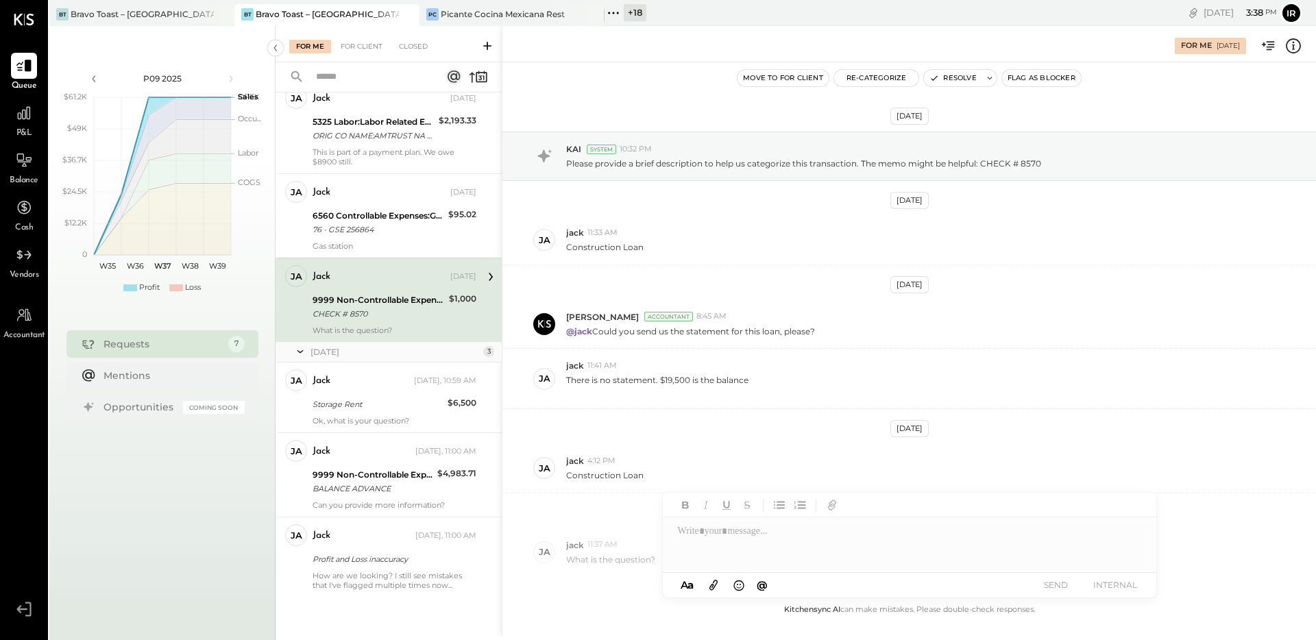
scroll to position [77, 0]
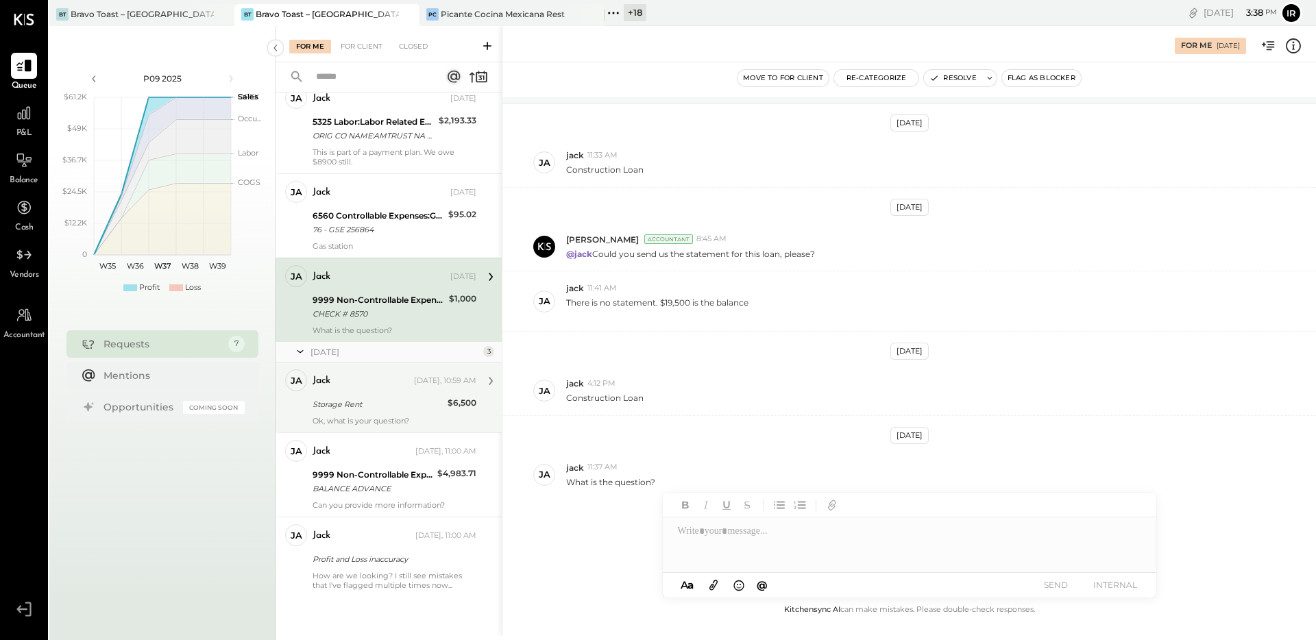
click at [419, 402] on div "Storage Rent" at bounding box center [378, 405] width 131 height 14
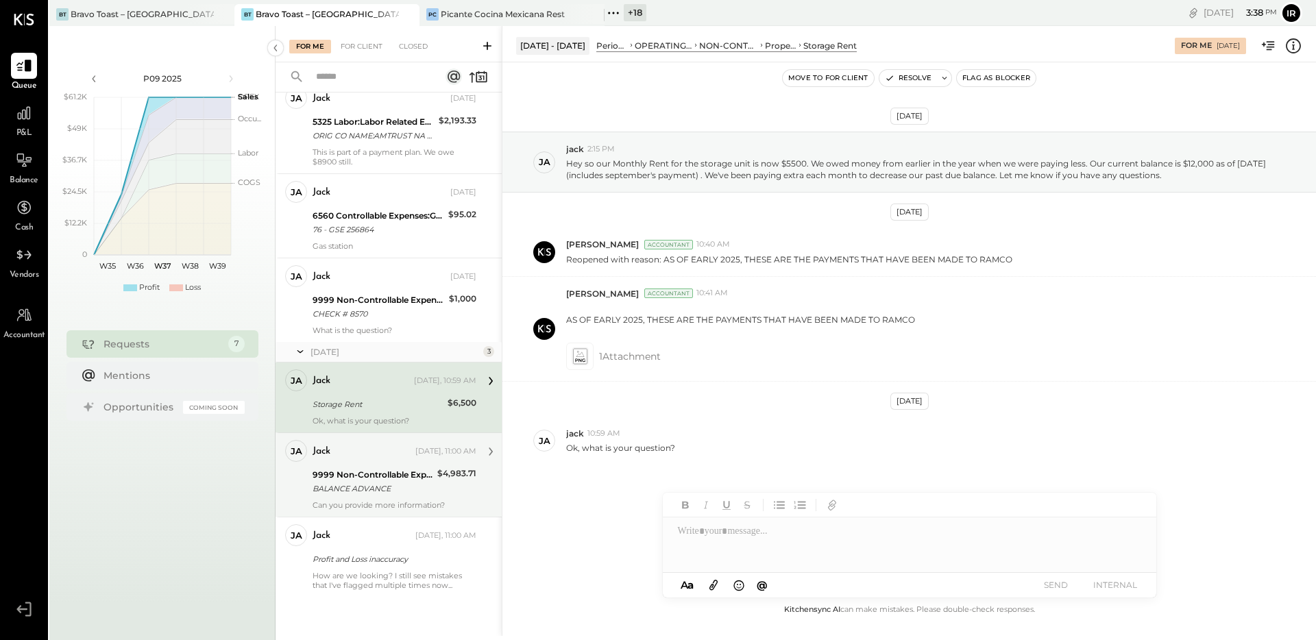
click at [424, 483] on div "BALANCE ADVANCE" at bounding box center [373, 489] width 121 height 14
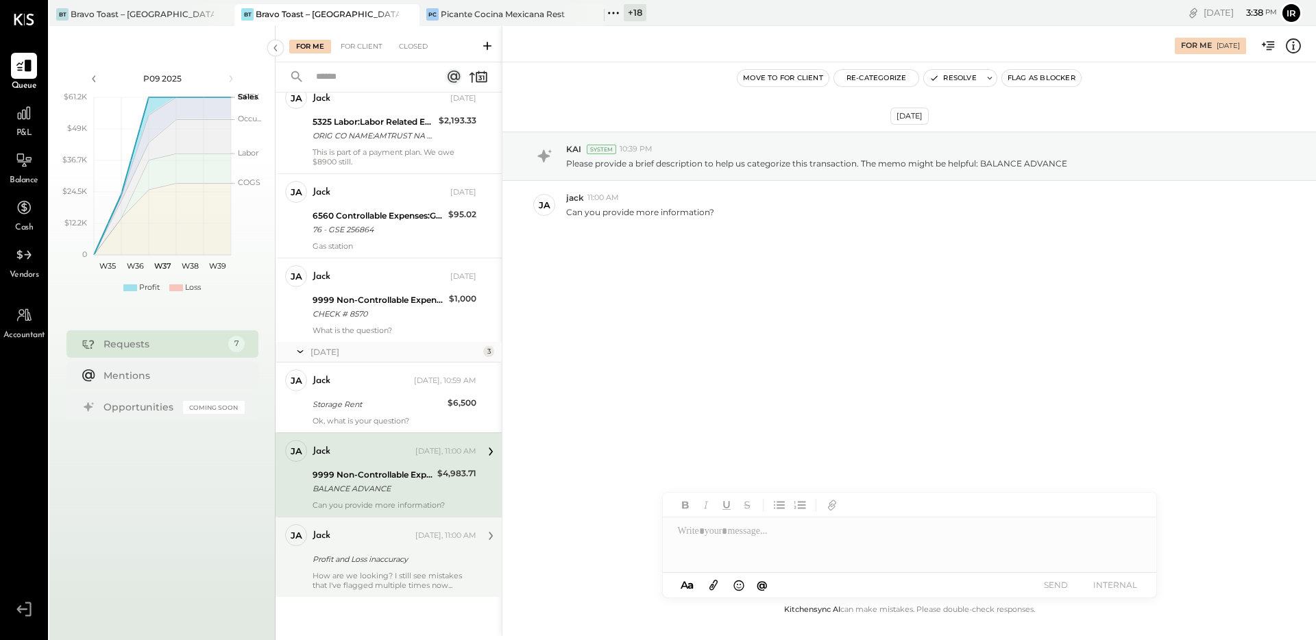
click at [404, 553] on div "Profit and Loss inaccuracy" at bounding box center [393, 559] width 160 height 14
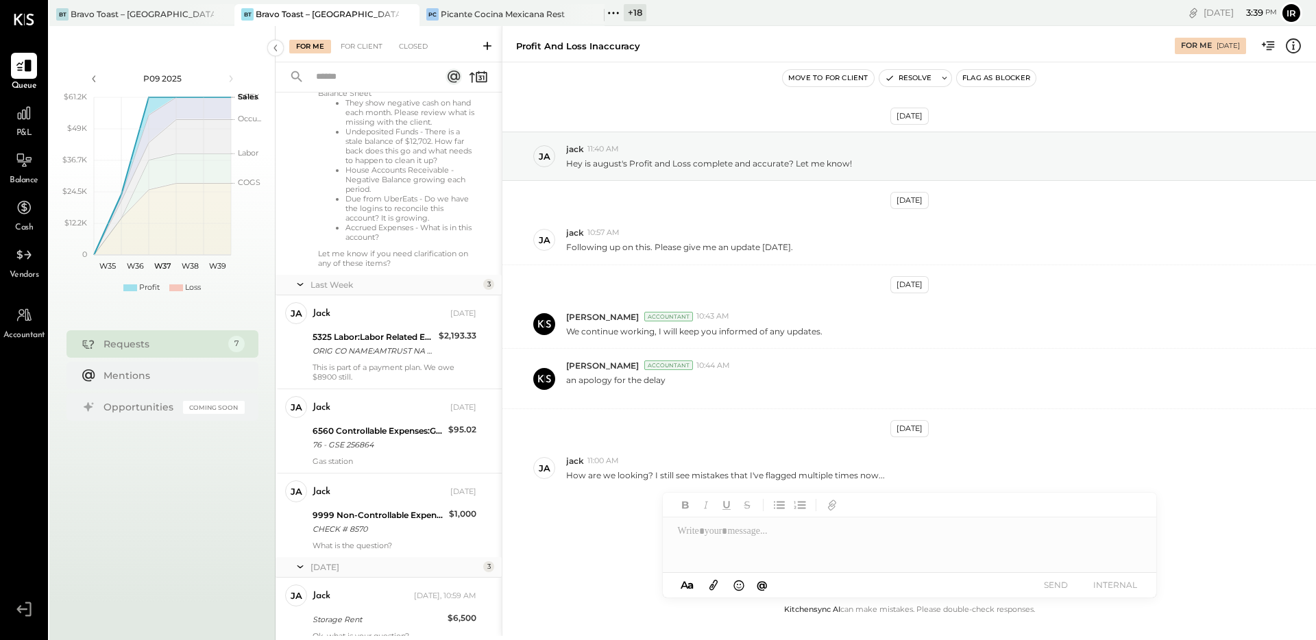
scroll to position [392, 0]
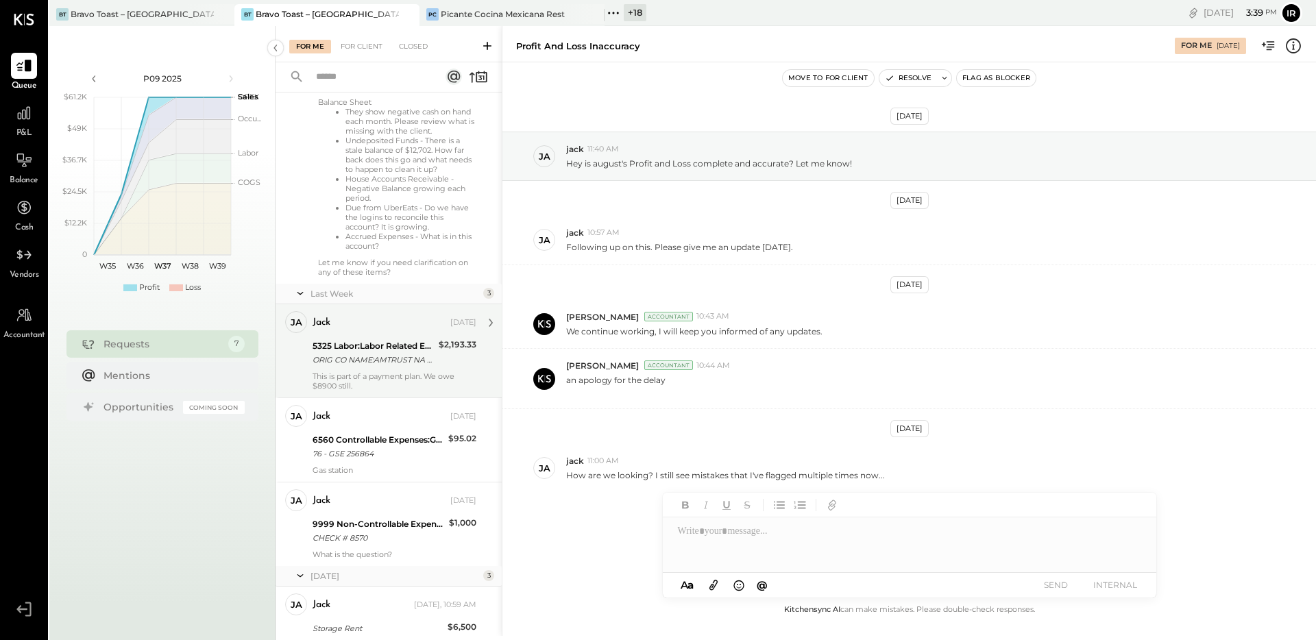
click at [396, 388] on div "jack Sep 05, 2025 5325 Labor:Labor Related Expenses:Workers Comp Insurance ORIG…" at bounding box center [395, 351] width 164 height 80
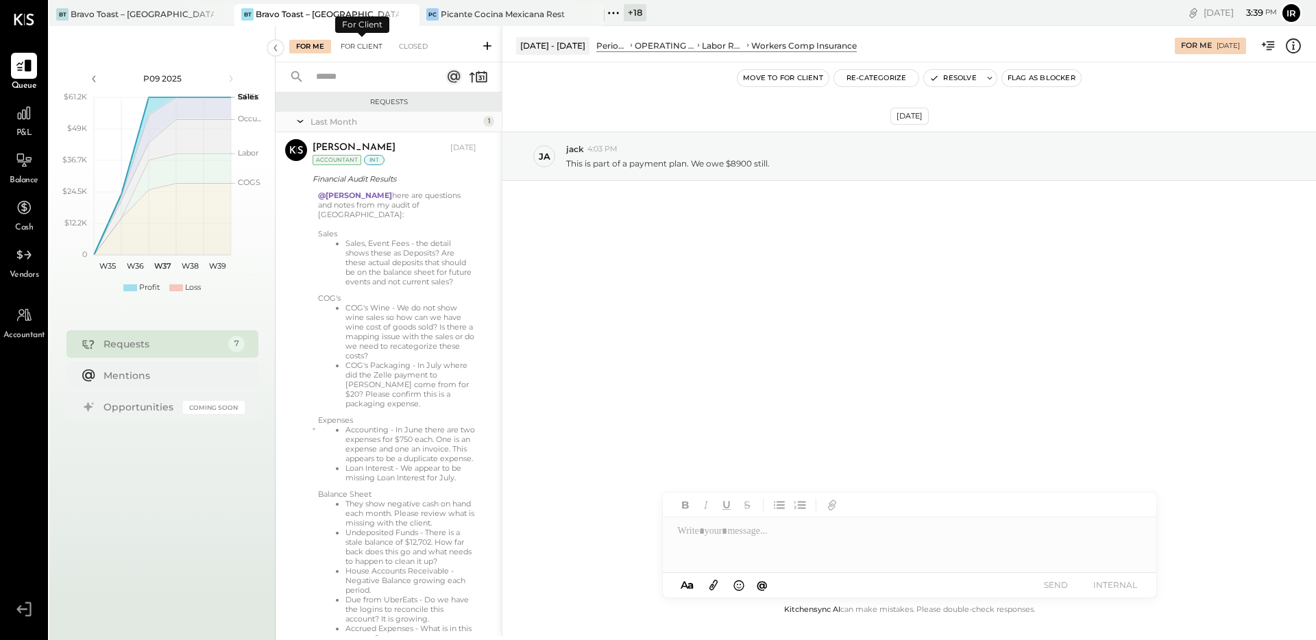
click at [355, 40] on div "For Client" at bounding box center [362, 47] width 56 height 14
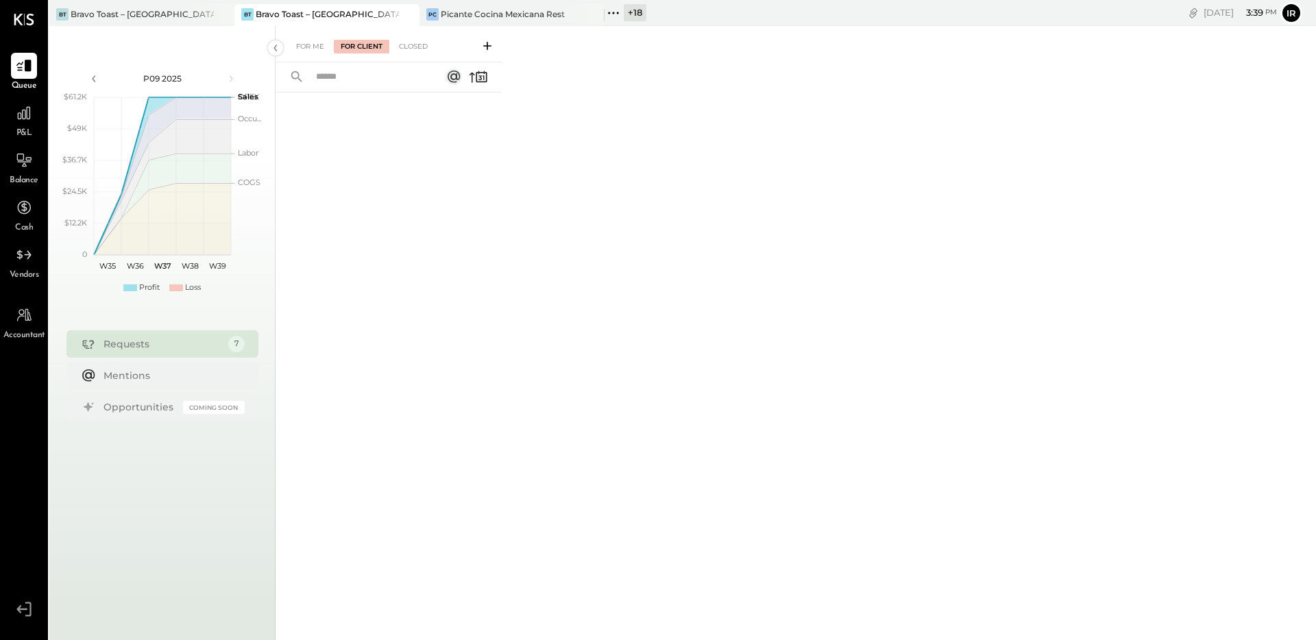
click at [420, 56] on div "For Me For Client Closed" at bounding box center [389, 44] width 226 height 36
click at [420, 49] on div "Closed" at bounding box center [413, 47] width 42 height 14
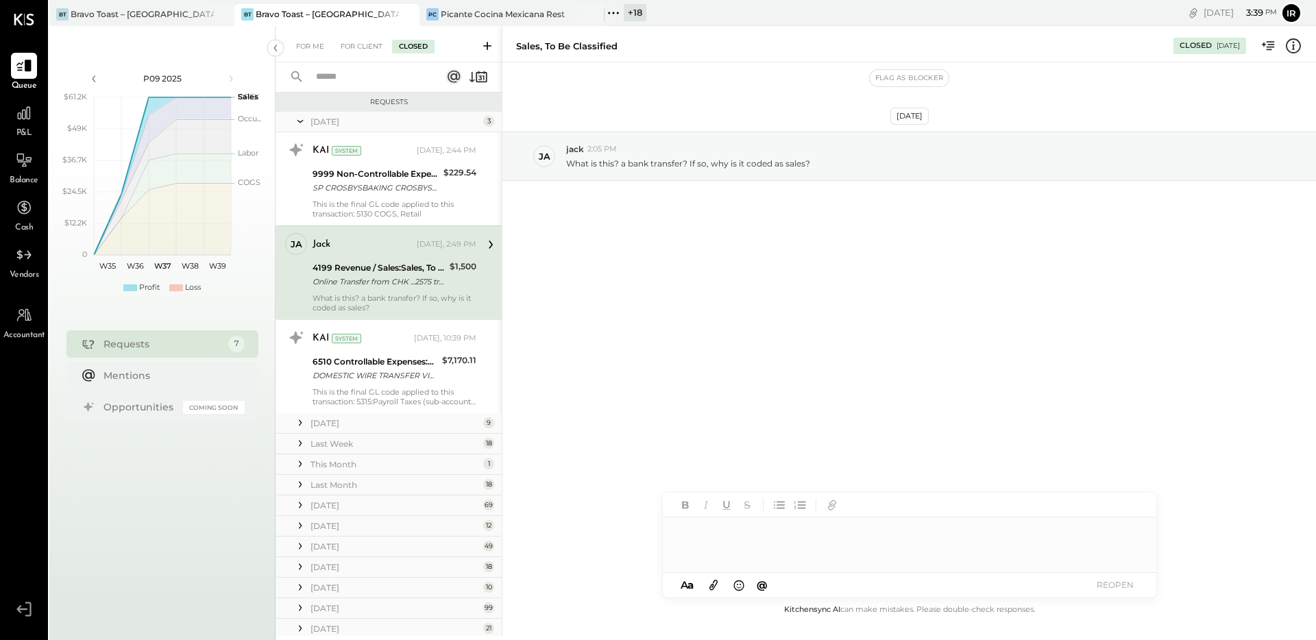
scroll to position [63, 0]
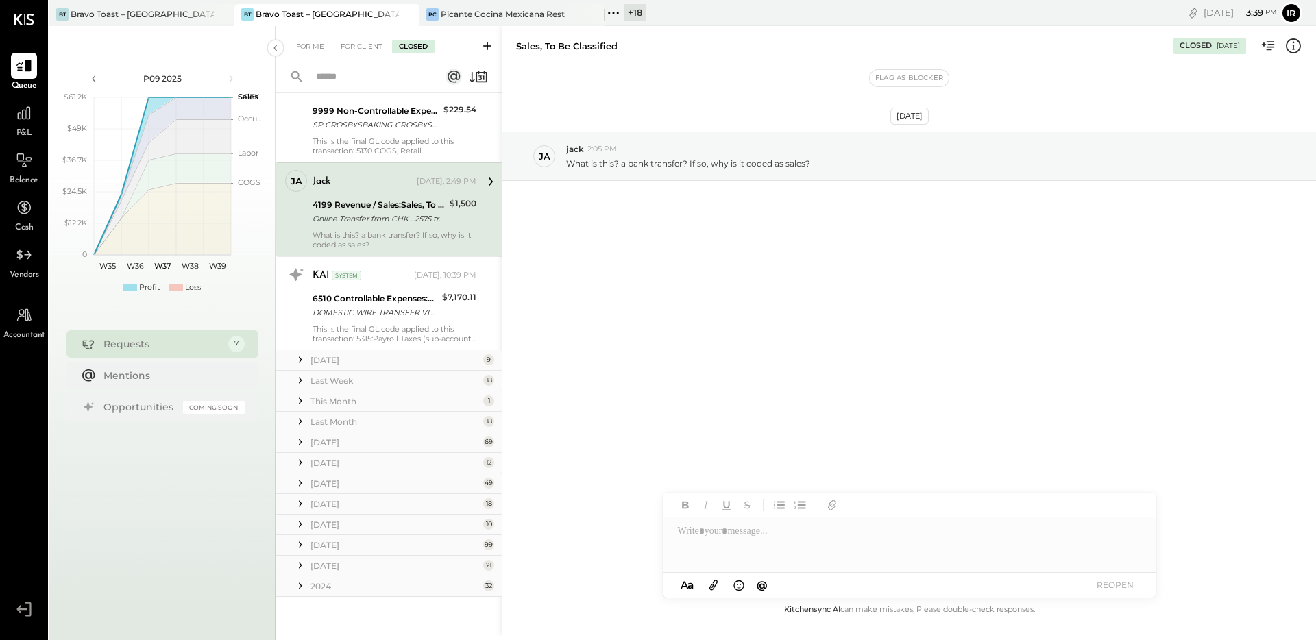
click at [347, 583] on div "2024" at bounding box center [394, 587] width 169 height 12
click at [349, 568] on div "[DATE]" at bounding box center [394, 566] width 169 height 12
click at [349, 543] on div "[DATE]" at bounding box center [394, 545] width 169 height 12
click at [331, 516] on div "March 25 10" at bounding box center [389, 525] width 226 height 21
click at [328, 520] on div "[DATE]" at bounding box center [394, 525] width 169 height 12
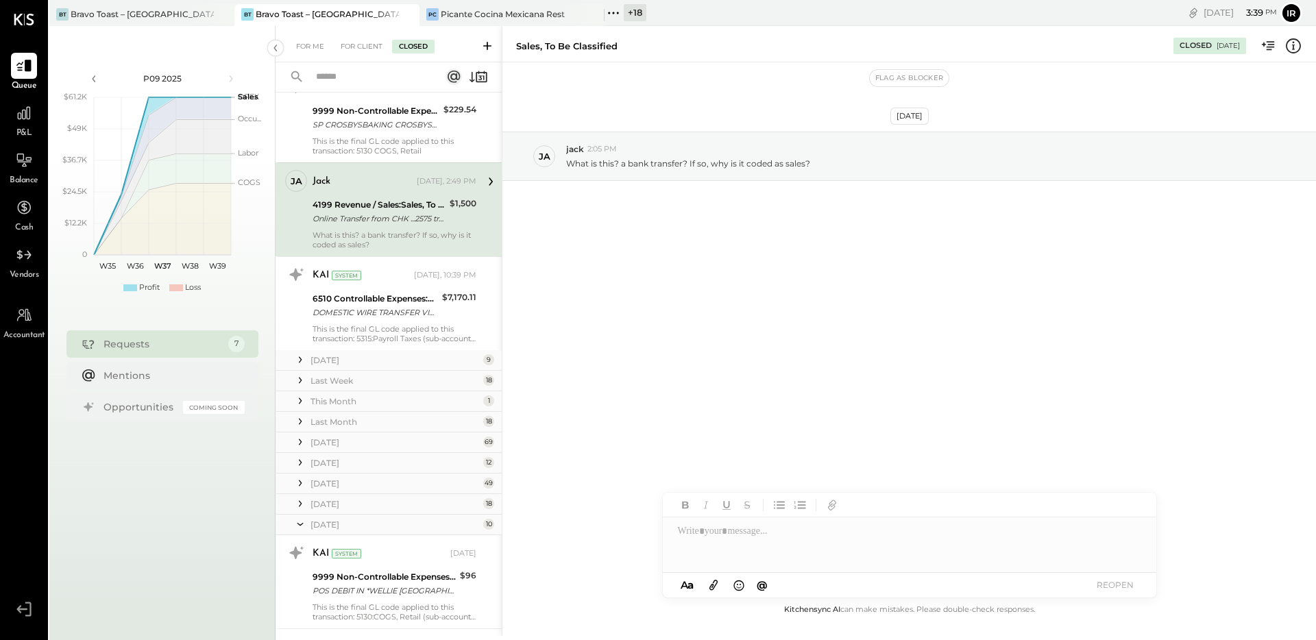
click at [325, 502] on div "[DATE]" at bounding box center [394, 504] width 169 height 12
click at [325, 476] on div "May 25 49" at bounding box center [389, 484] width 226 height 21
click at [322, 478] on div "[DATE]" at bounding box center [394, 484] width 169 height 12
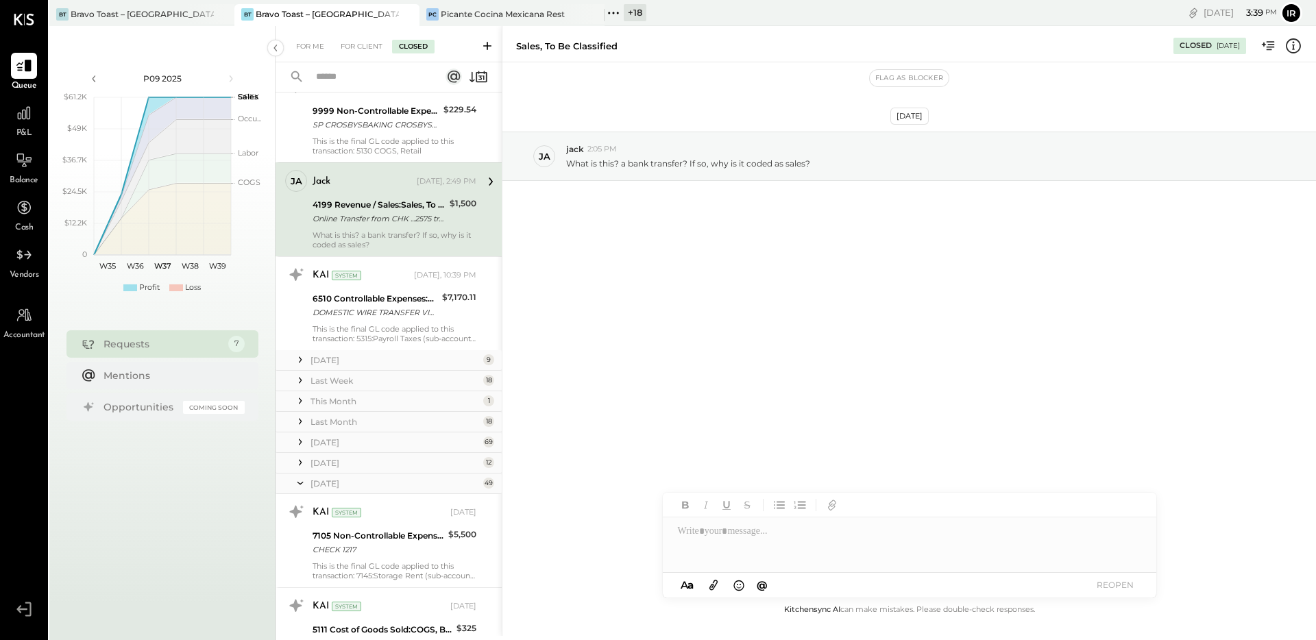
click at [322, 465] on div "[DATE]" at bounding box center [394, 463] width 169 height 12
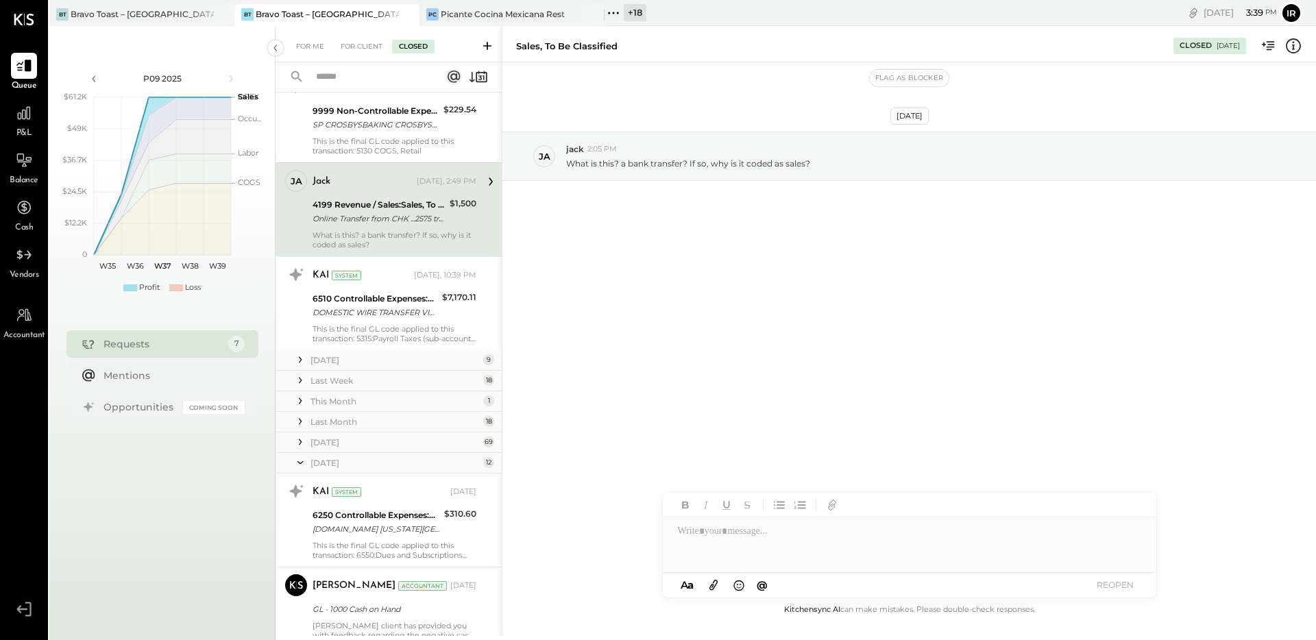
click at [325, 443] on div "[DATE]" at bounding box center [394, 443] width 169 height 12
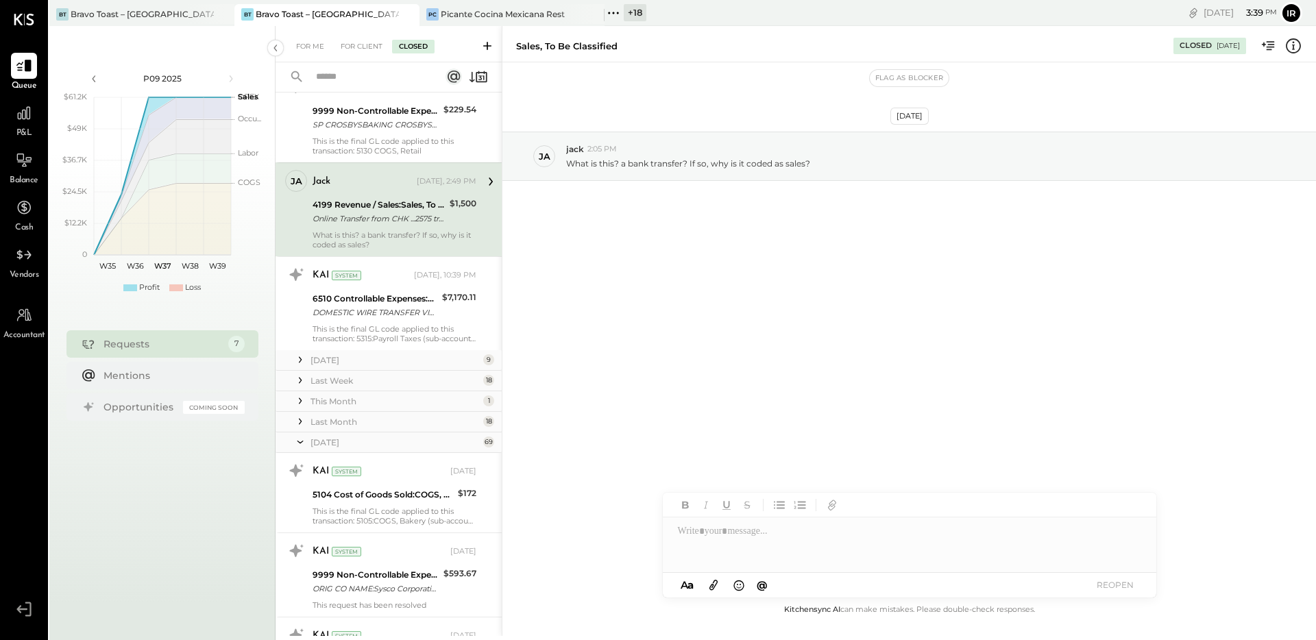
click at [330, 422] on div "Last Month" at bounding box center [394, 422] width 169 height 12
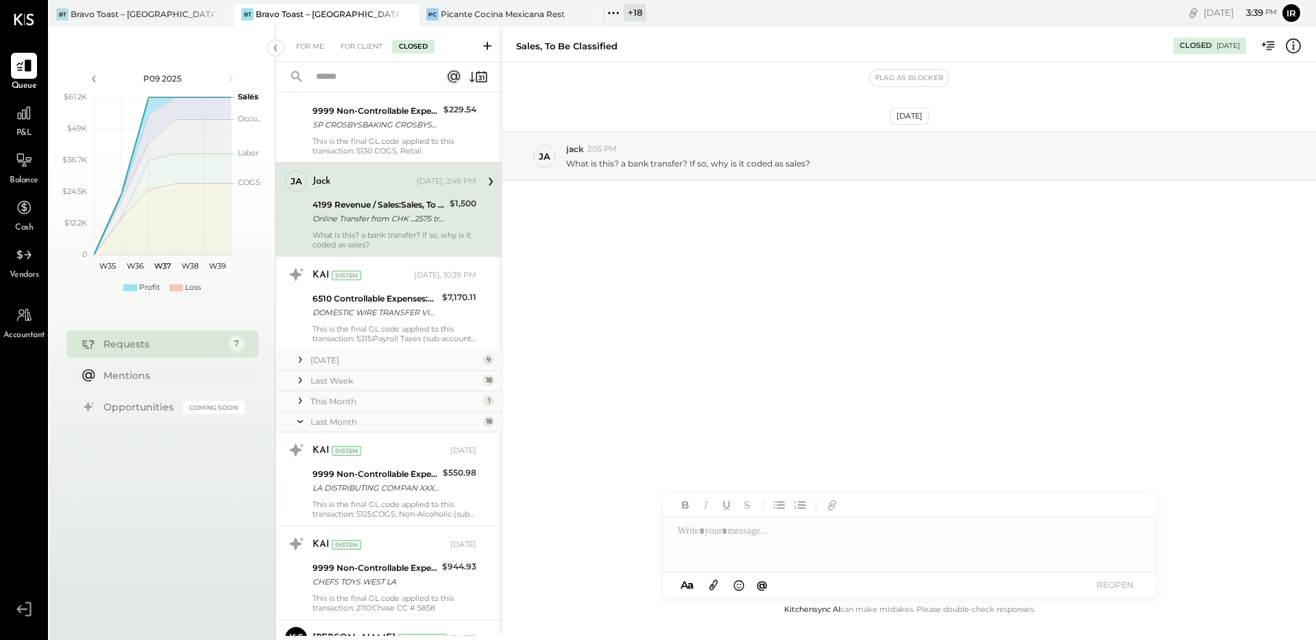
click at [335, 404] on div "This Month" at bounding box center [394, 401] width 169 height 12
click at [340, 380] on div "Last Week" at bounding box center [394, 381] width 169 height 12
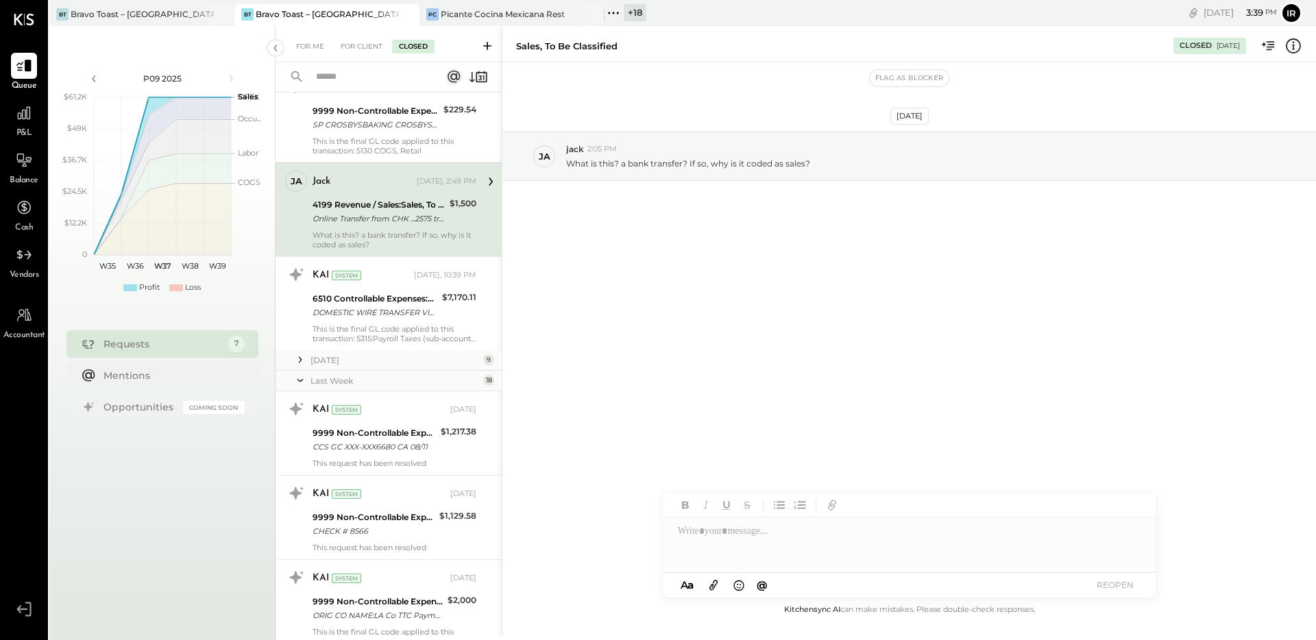
click at [342, 359] on div "[DATE]" at bounding box center [394, 360] width 169 height 12
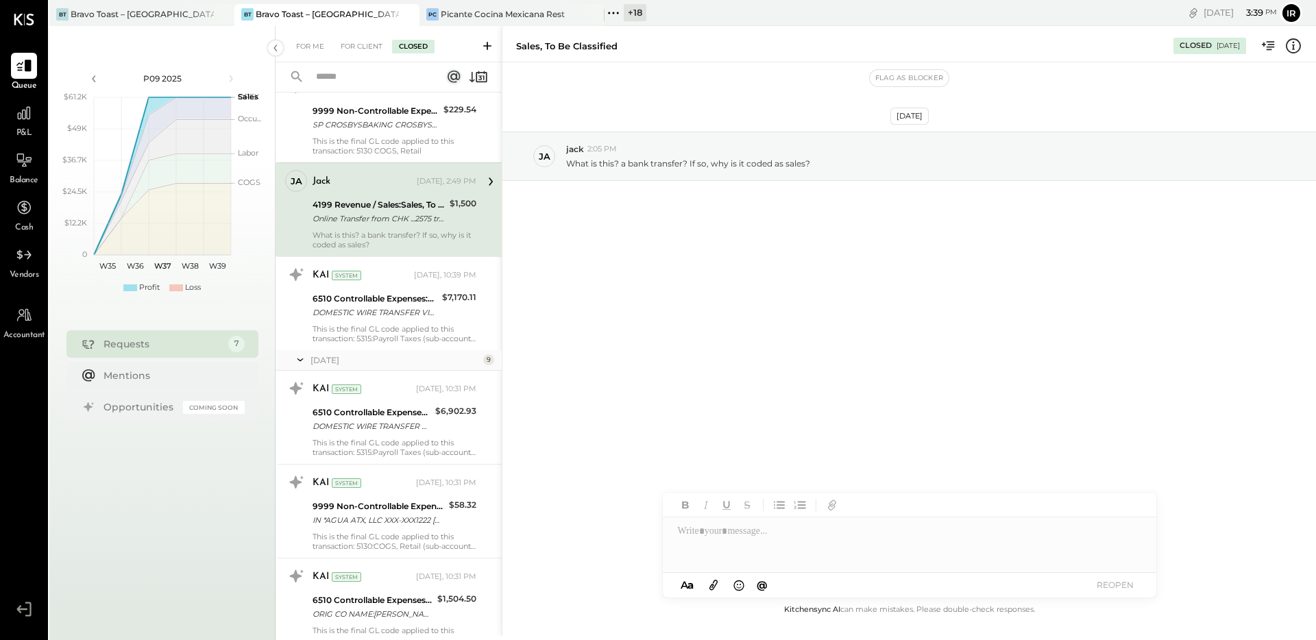
scroll to position [1073, 0]
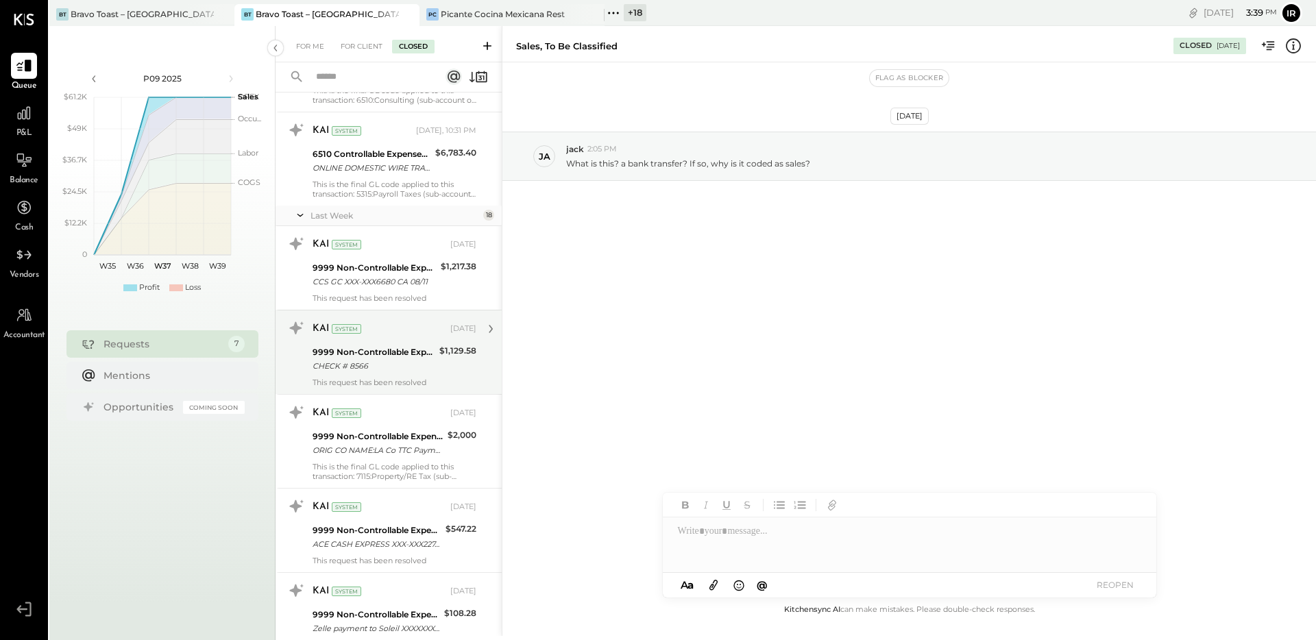
click at [374, 363] on div "CHECK # 8566" at bounding box center [374, 366] width 123 height 14
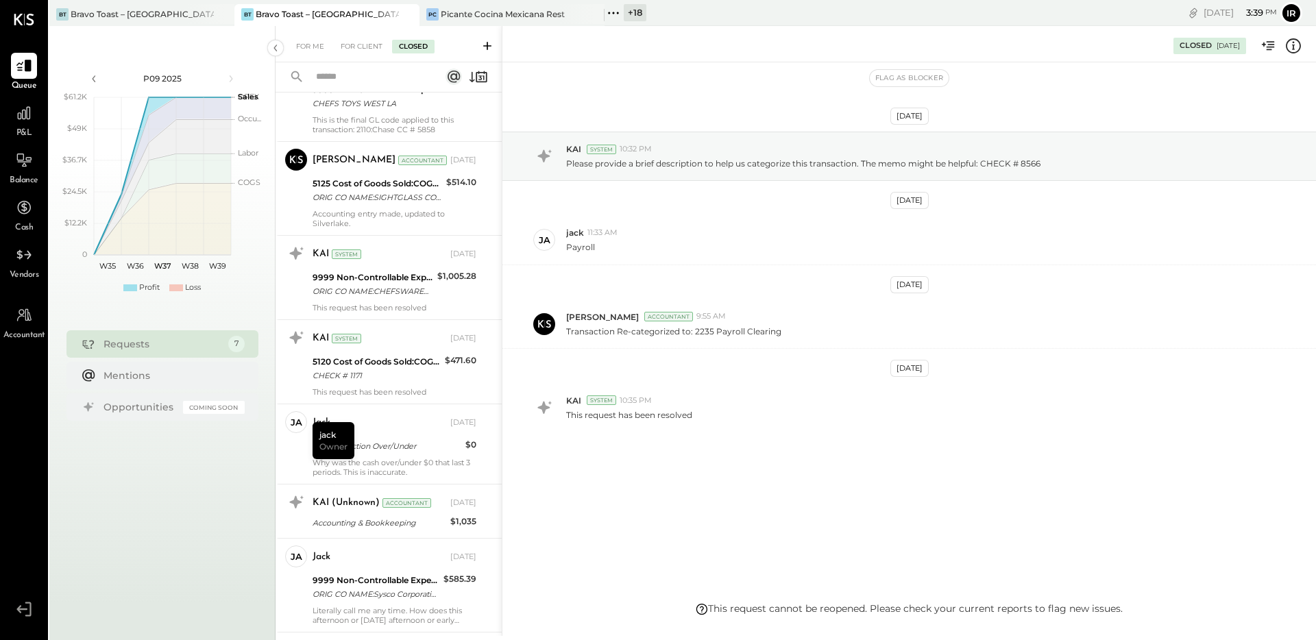
scroll to position [5790, 0]
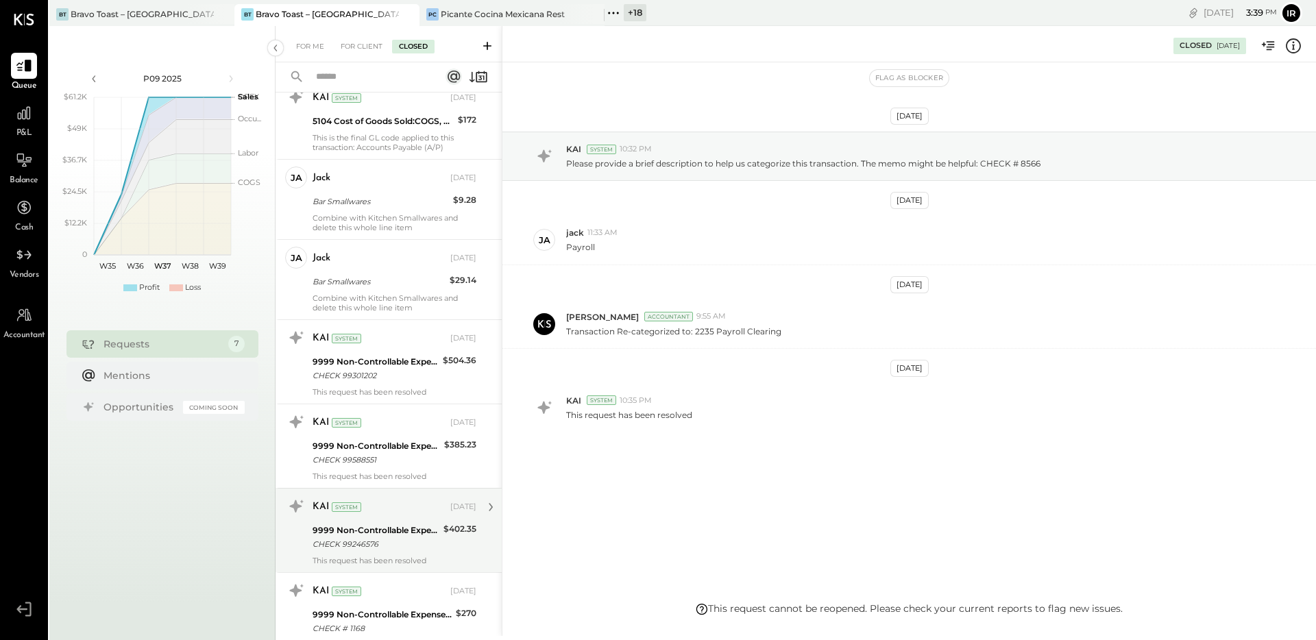
click at [400, 524] on div "9999 Non-Controllable Expenses:Other Income and Expenses:To Be Classified P&L" at bounding box center [376, 531] width 127 height 14
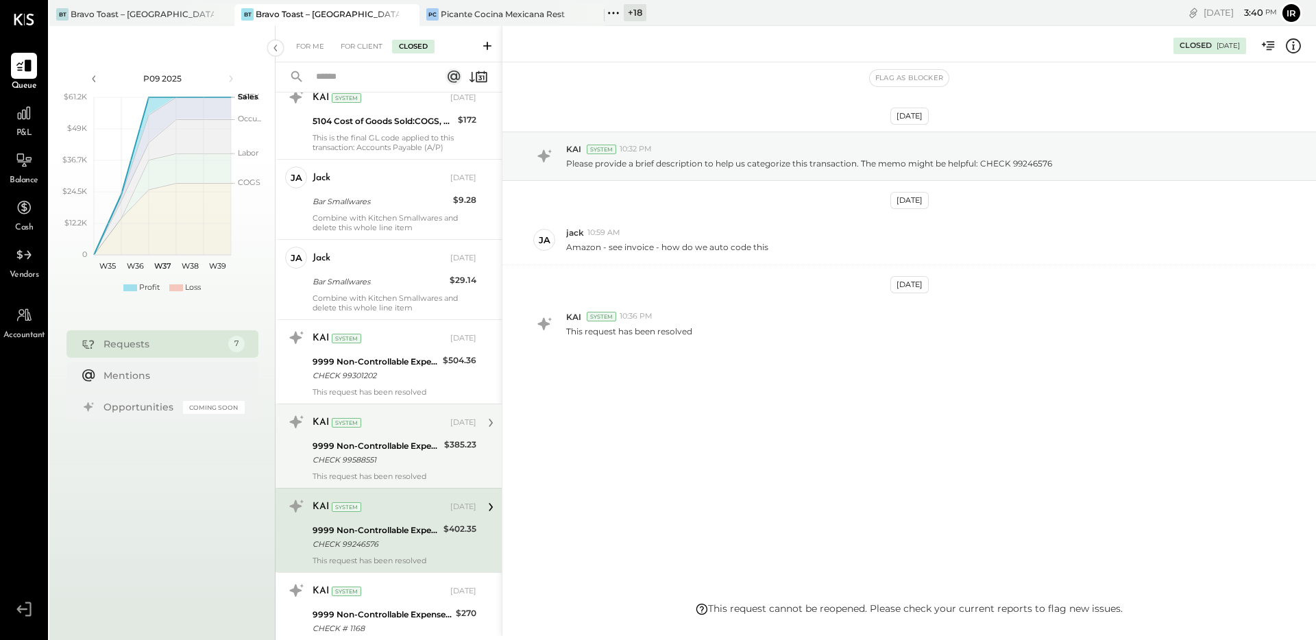
click at [396, 453] on div "CHECK 99588551" at bounding box center [376, 460] width 127 height 14
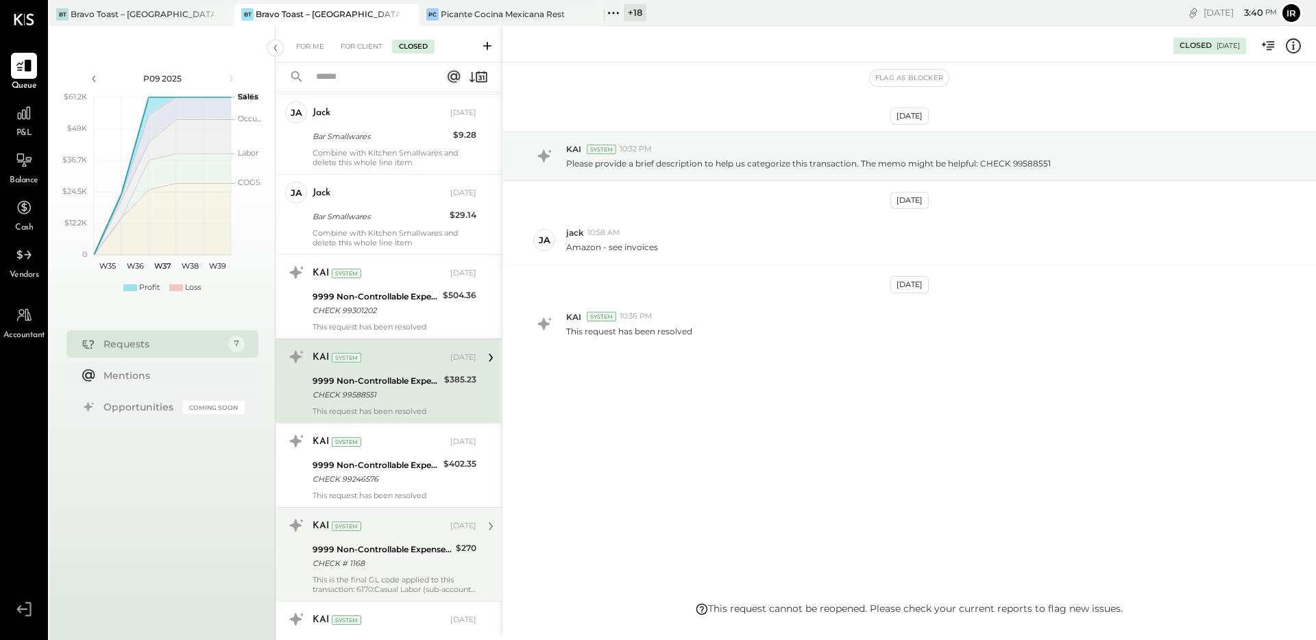
scroll to position [5960, 0]
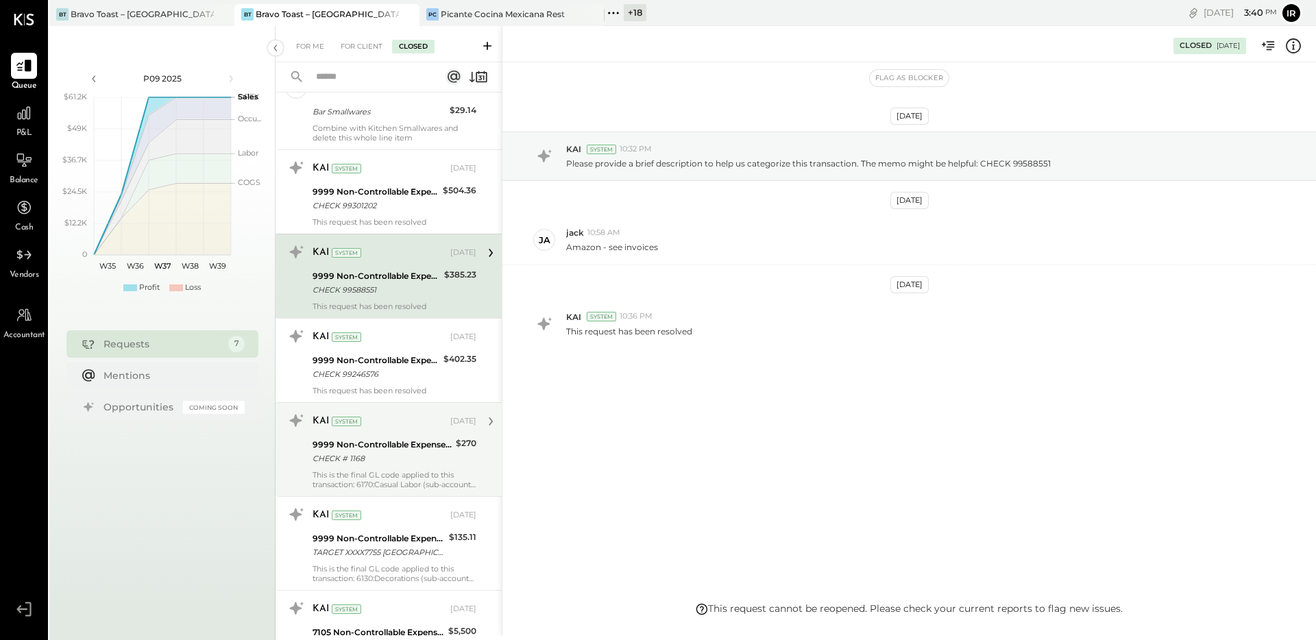
click at [386, 438] on div "9999 Non-Controllable Expenses:Other Income and Expenses:To Be Classified P&L" at bounding box center [382, 445] width 139 height 14
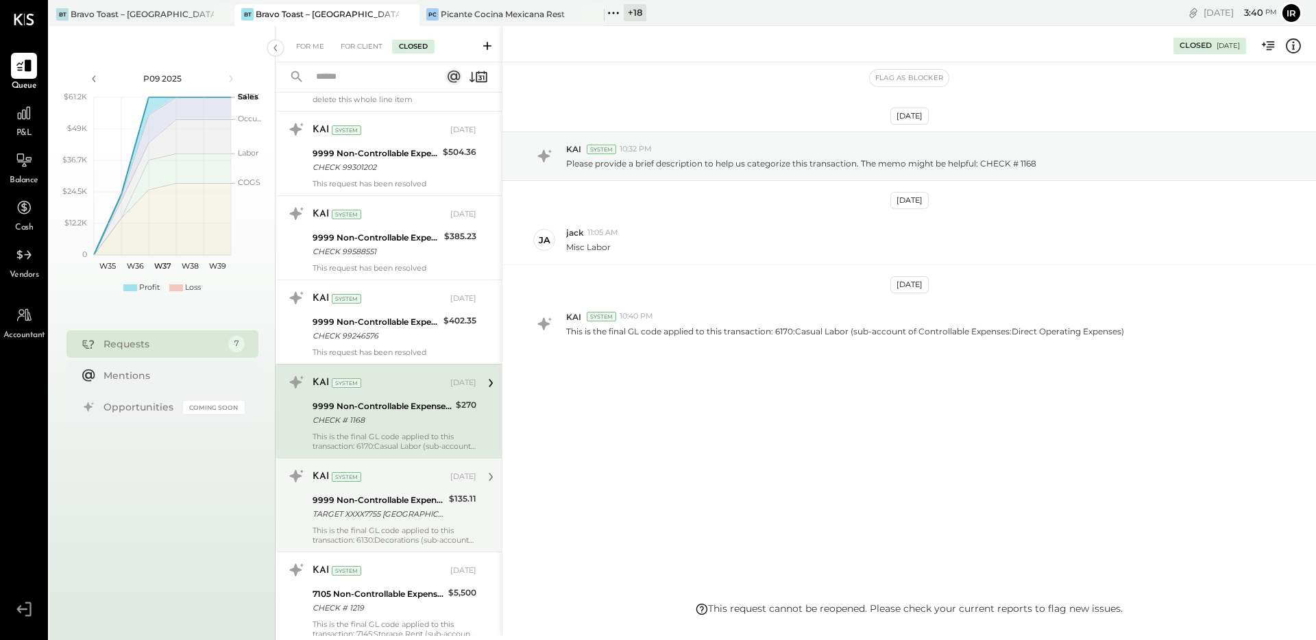
scroll to position [6079, 0]
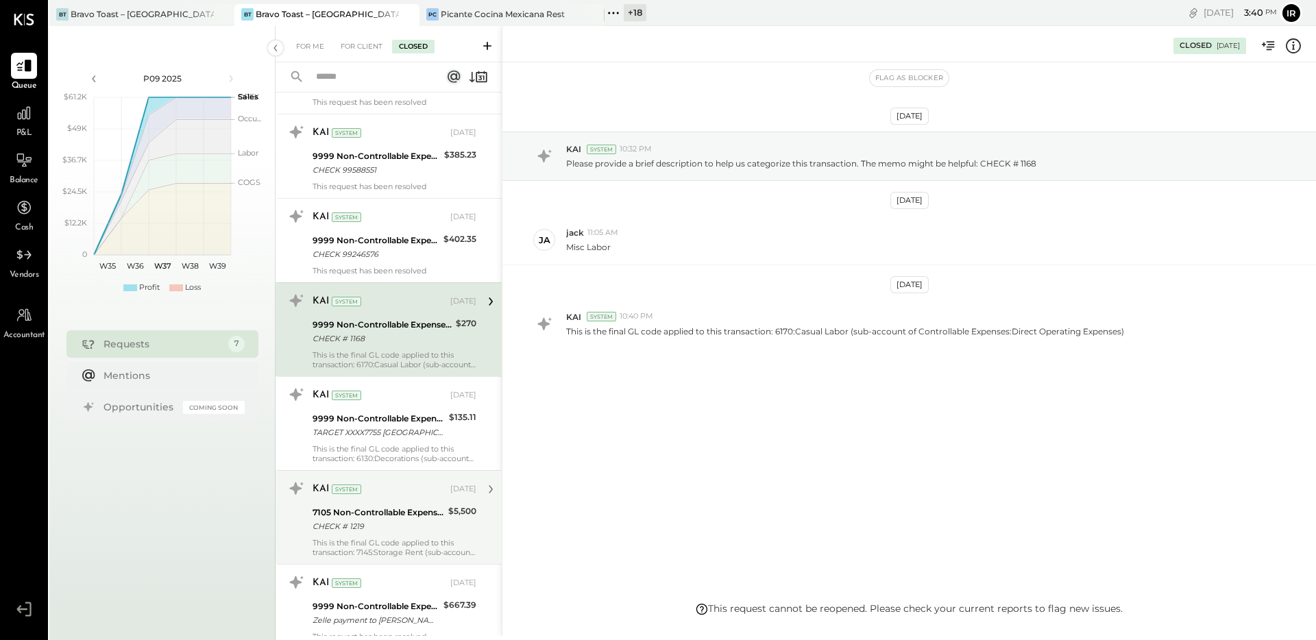
click at [382, 504] on div "7105 Non-Controllable Expenses:Property Expenses:Rent/Lease CHECK # 1219" at bounding box center [379, 519] width 132 height 30
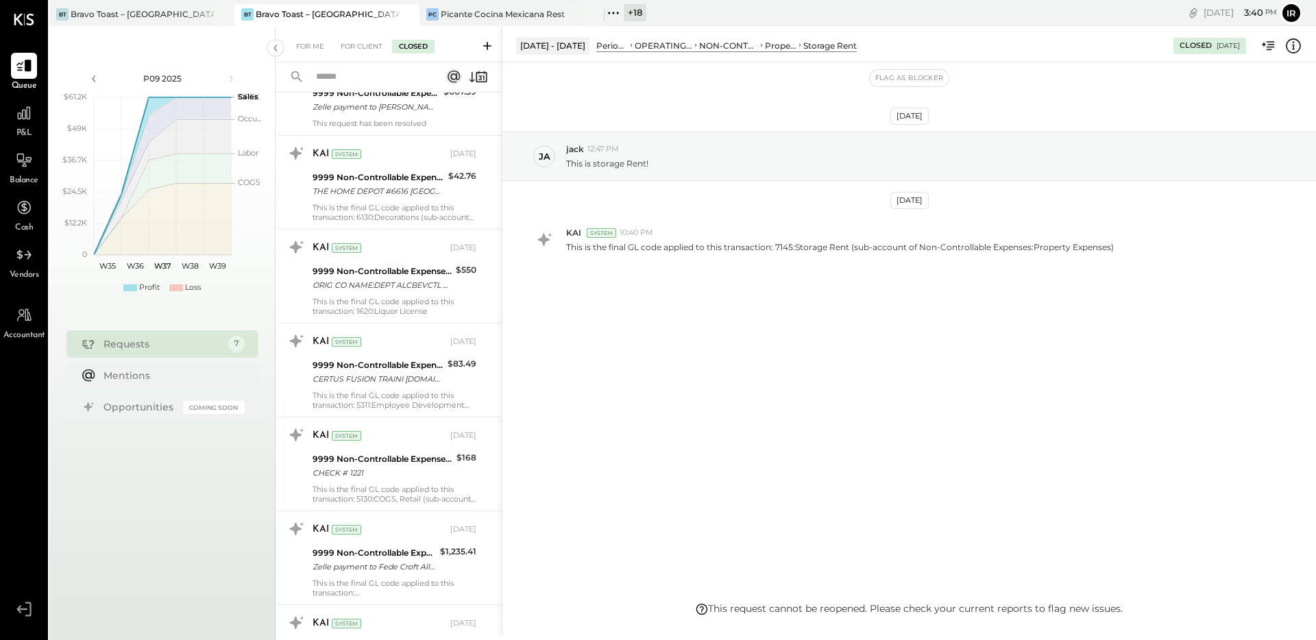
scroll to position [6762, 0]
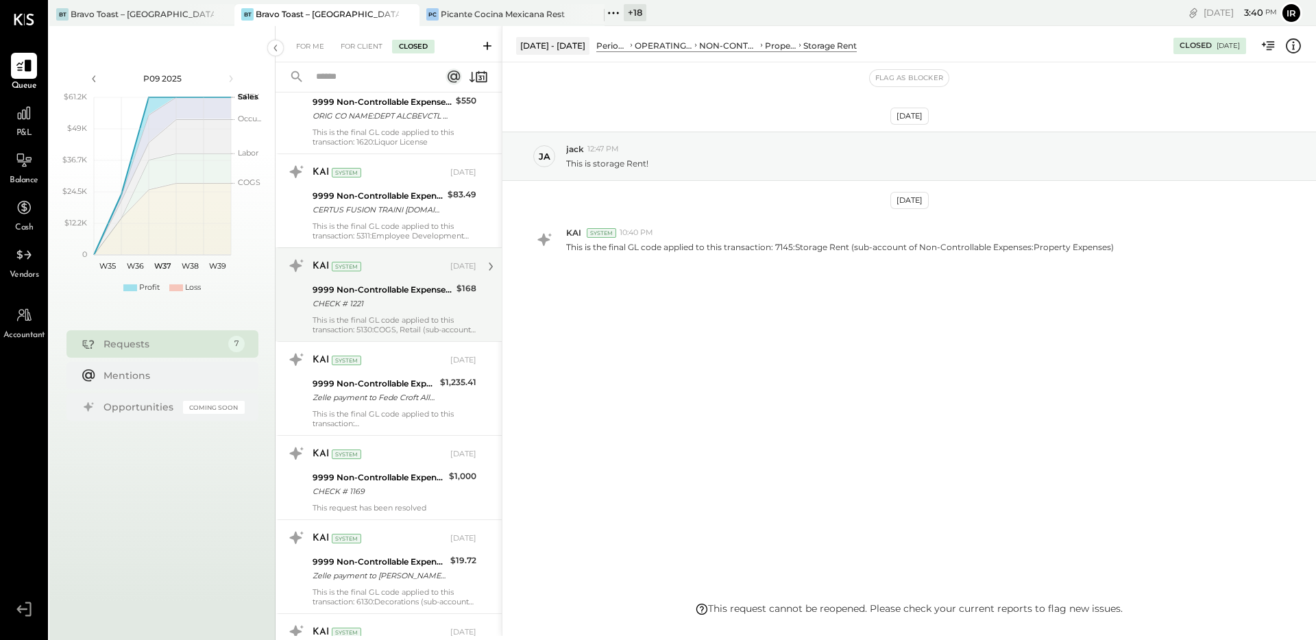
click at [404, 284] on div "9999 Non-Controllable Expenses:Other Income and Expenses:To Be Classified P&L" at bounding box center [383, 290] width 140 height 14
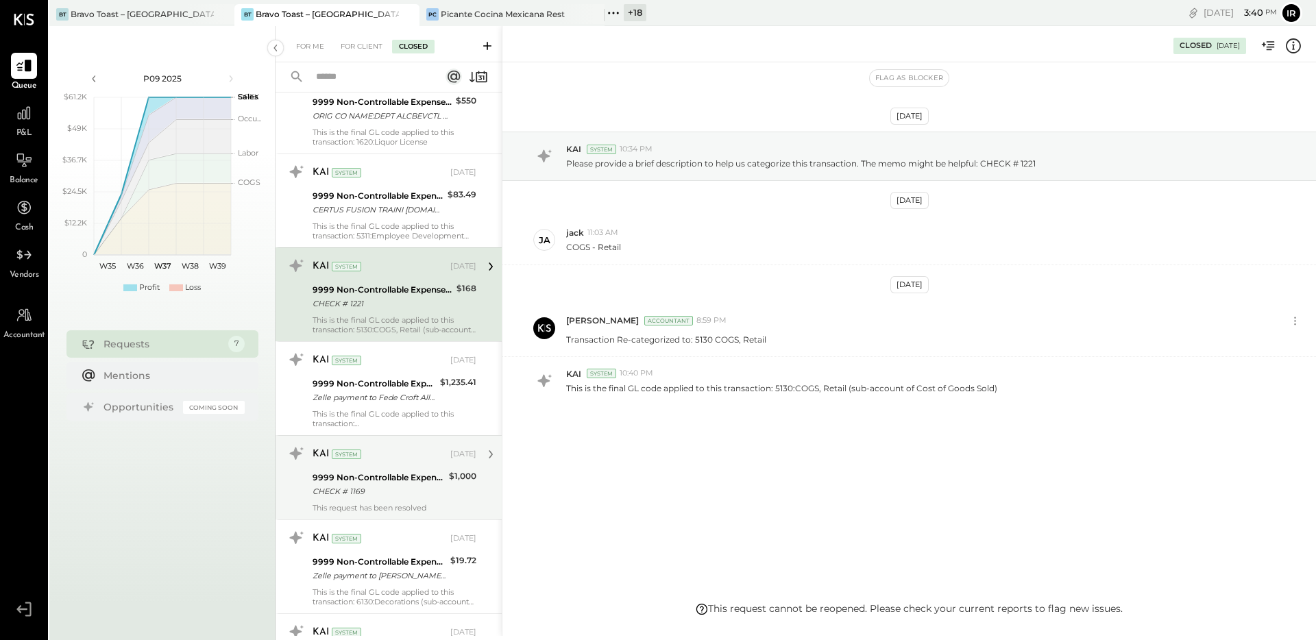
click at [382, 485] on div "CHECK # 1169" at bounding box center [379, 492] width 132 height 14
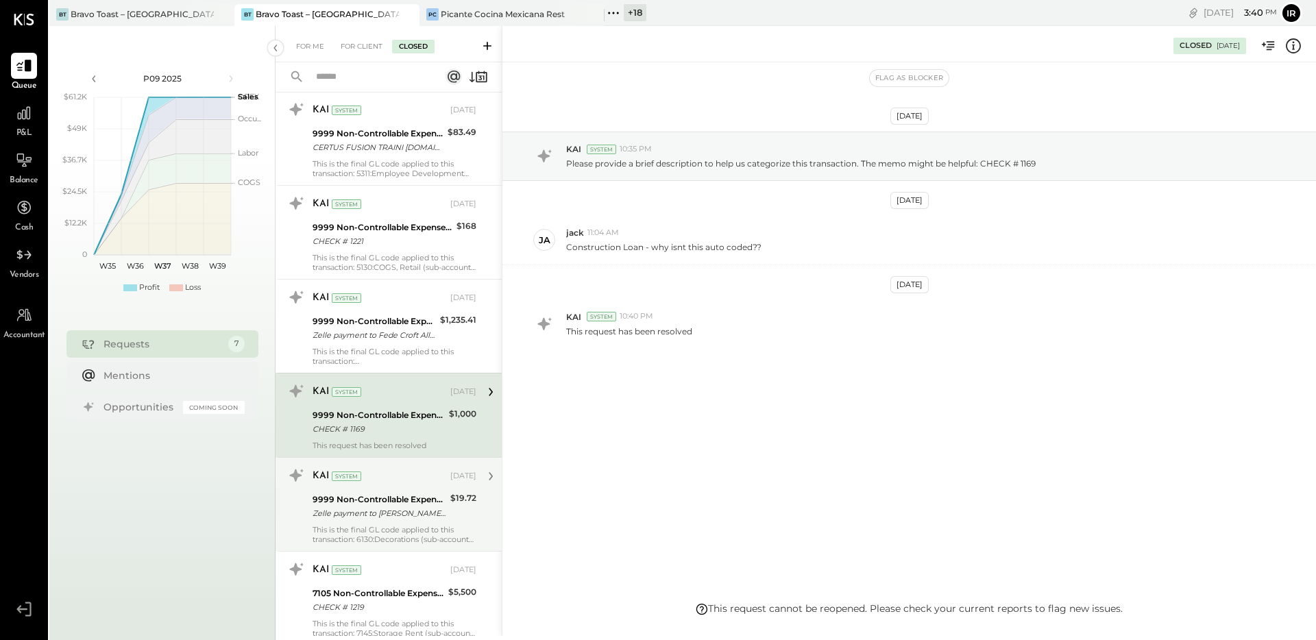
scroll to position [6842, 0]
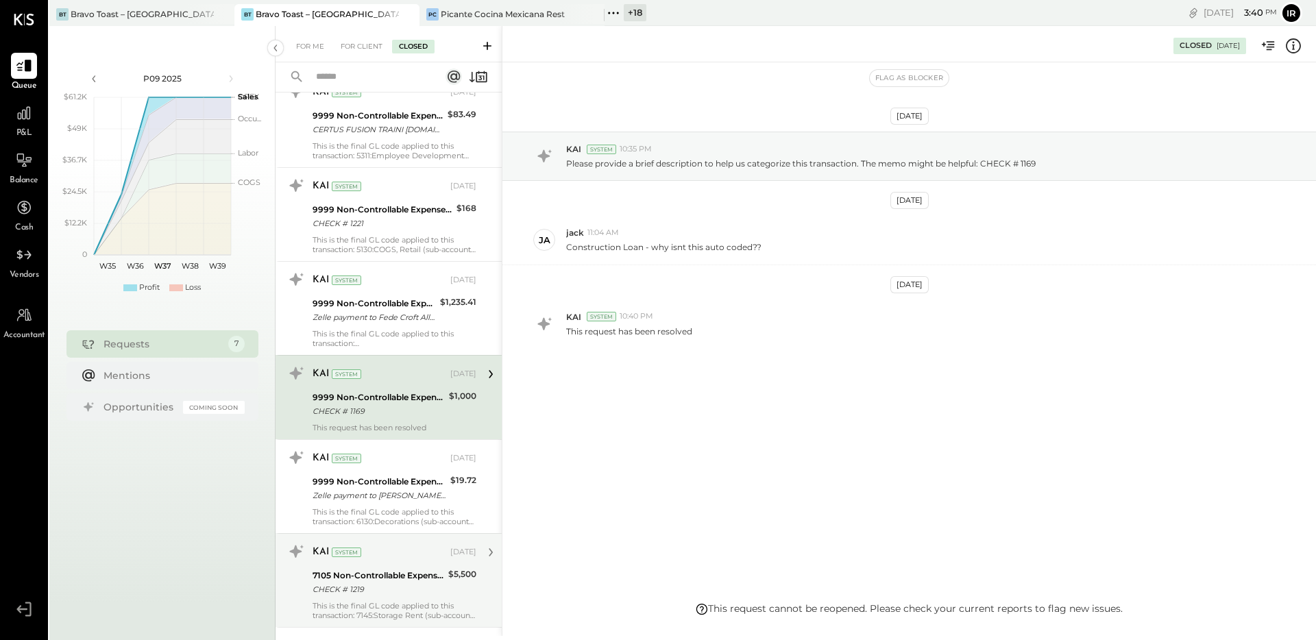
click at [405, 583] on div "CHECK # 1219" at bounding box center [379, 590] width 132 height 14
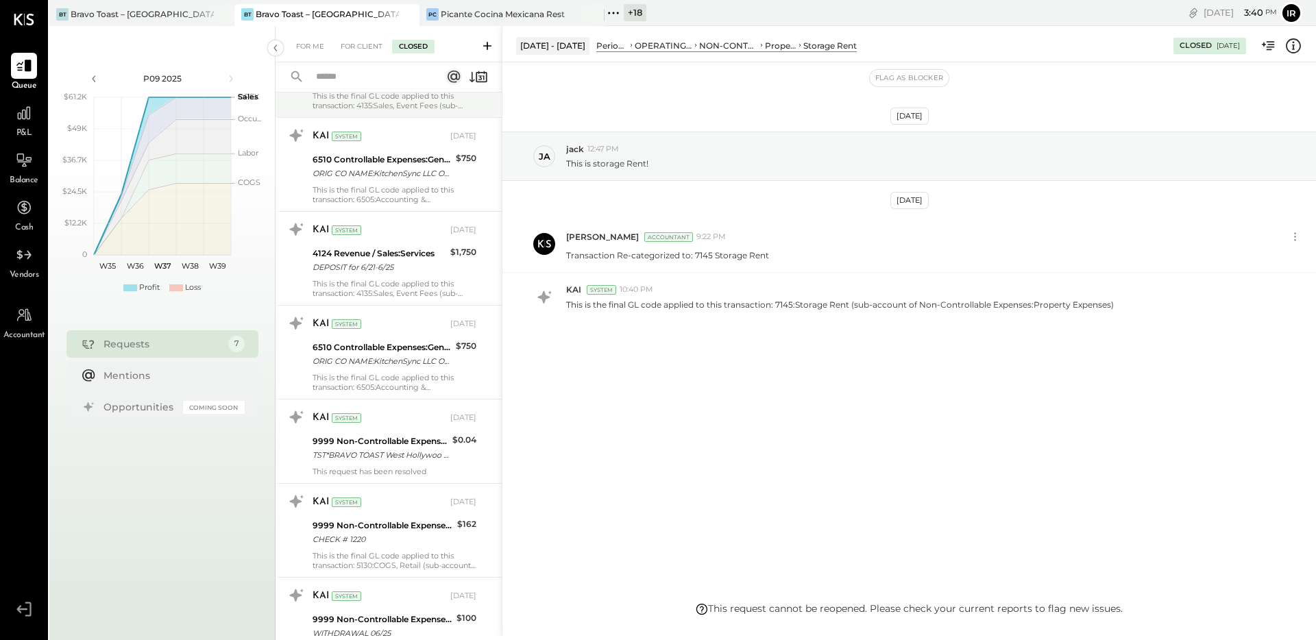
scroll to position [7478, 0]
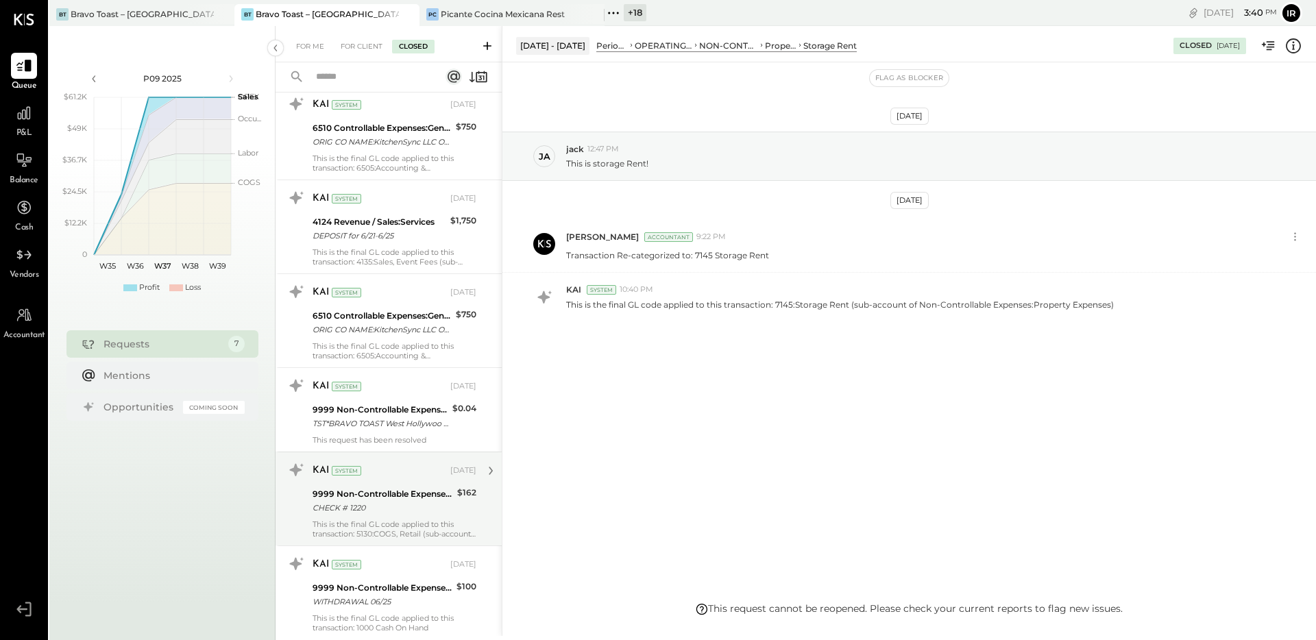
click at [412, 501] on div "CHECK # 1220" at bounding box center [383, 508] width 141 height 14
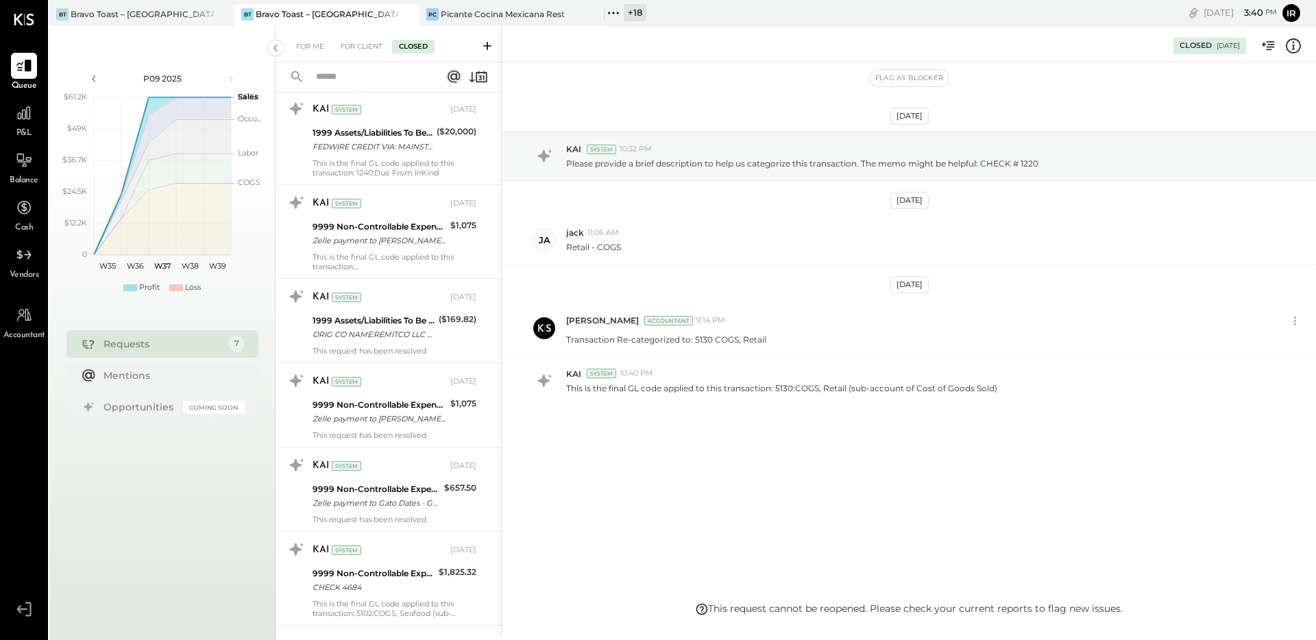
scroll to position [19540, 0]
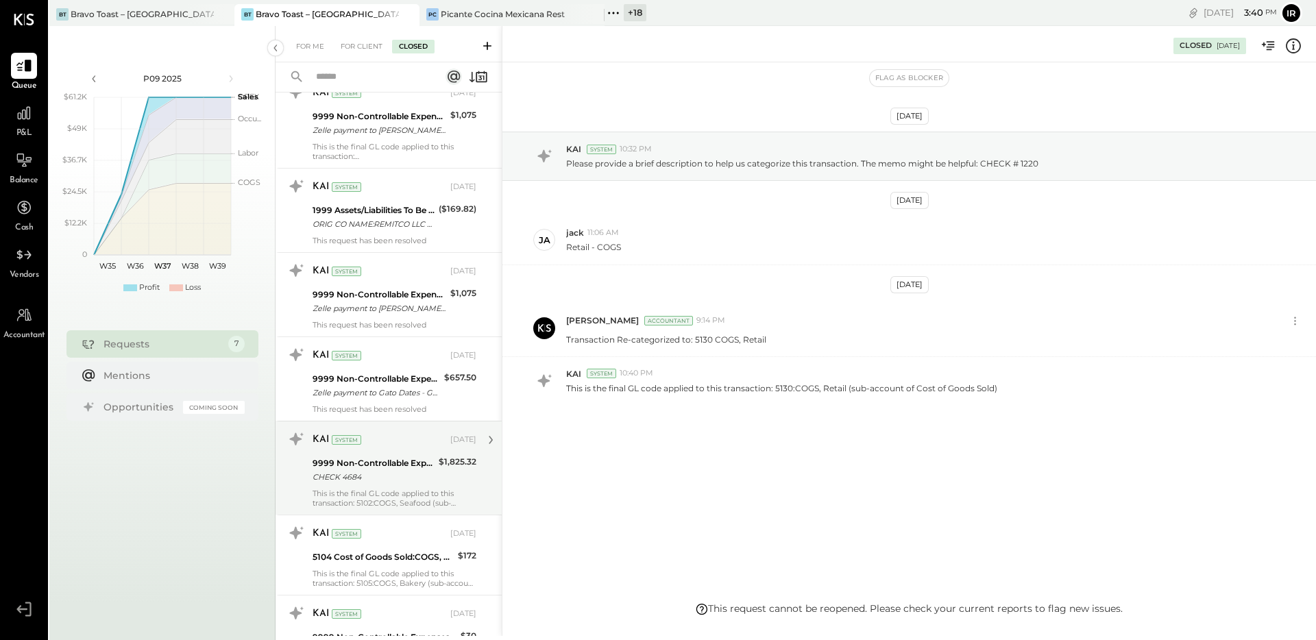
click at [406, 489] on div "This is the final GL code applied to this transaction: 5102:COGS, Seafood (sub-…" at bounding box center [395, 498] width 164 height 19
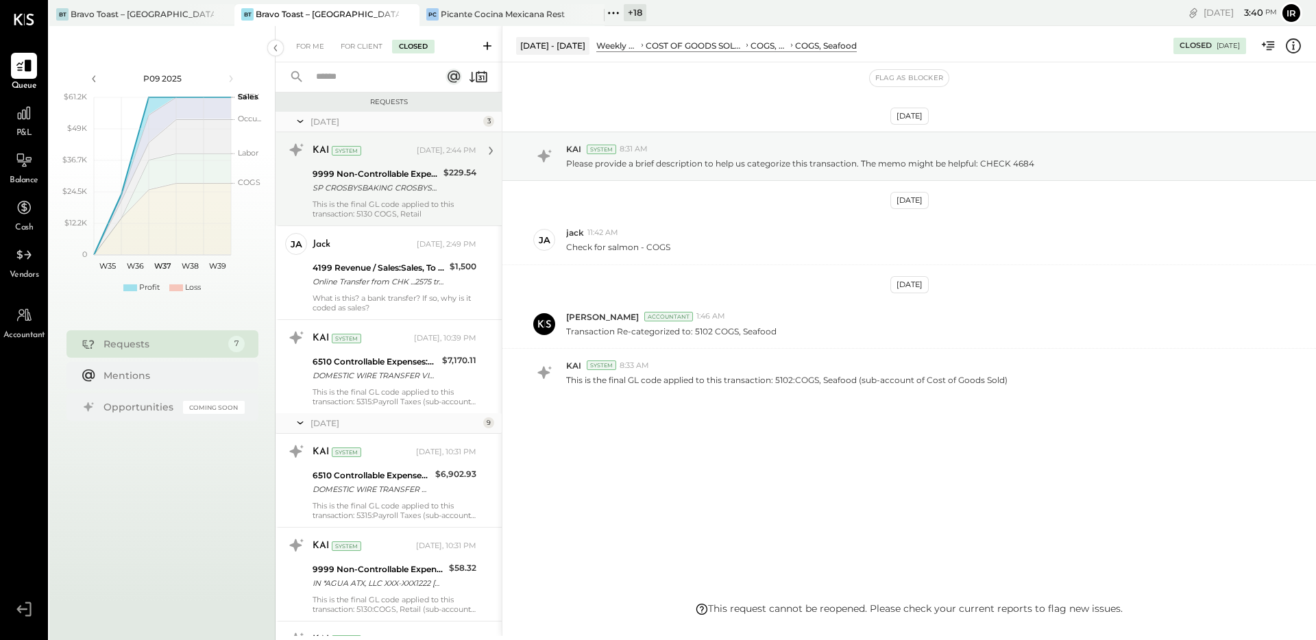
click at [367, 197] on div "KAI System Today, 2:44 PM 9999 Non-Controllable Expenses:Other Income and Expen…" at bounding box center [395, 179] width 164 height 80
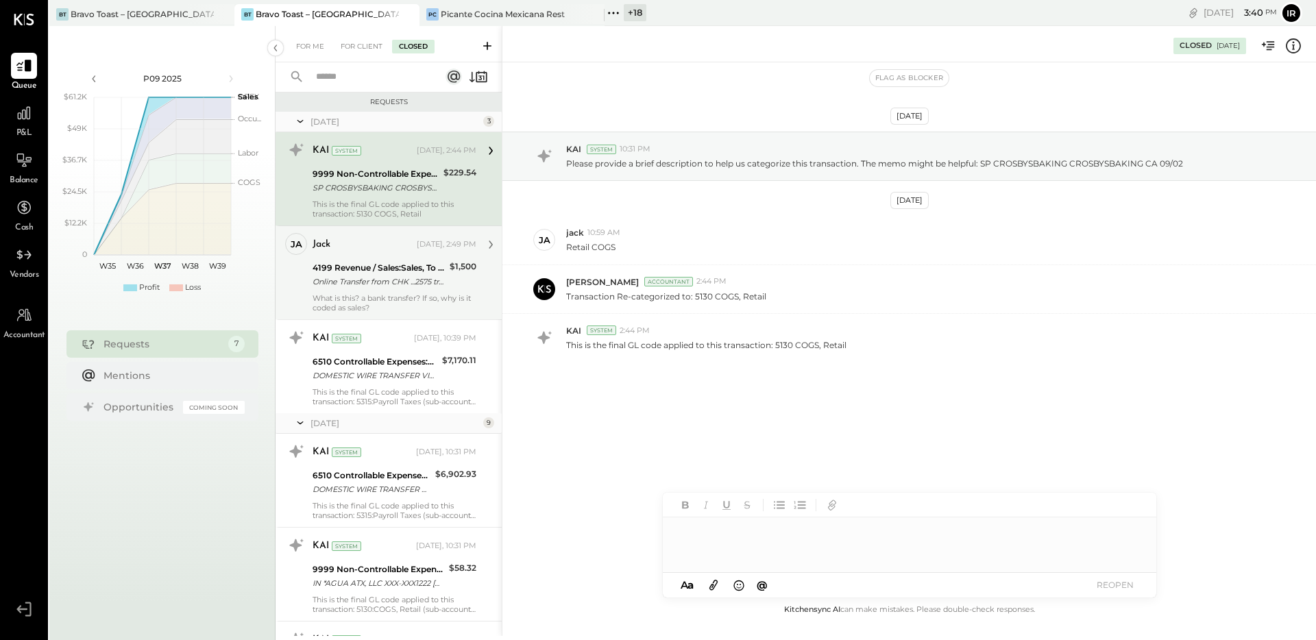
click at [387, 269] on div "4199 Revenue / Sales:Sales, To be Classified" at bounding box center [379, 268] width 133 height 14
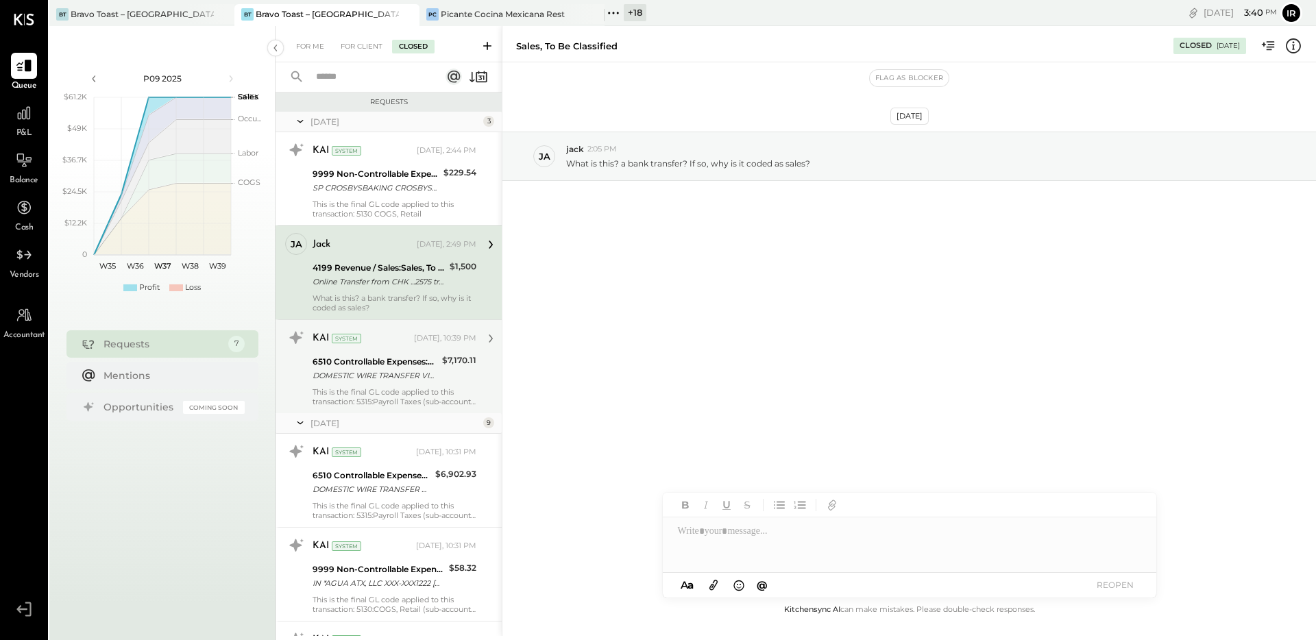
click at [446, 392] on div "This is the final GL code applied to this transaction: 5315:Payroll Taxes (sub-…" at bounding box center [395, 396] width 164 height 19
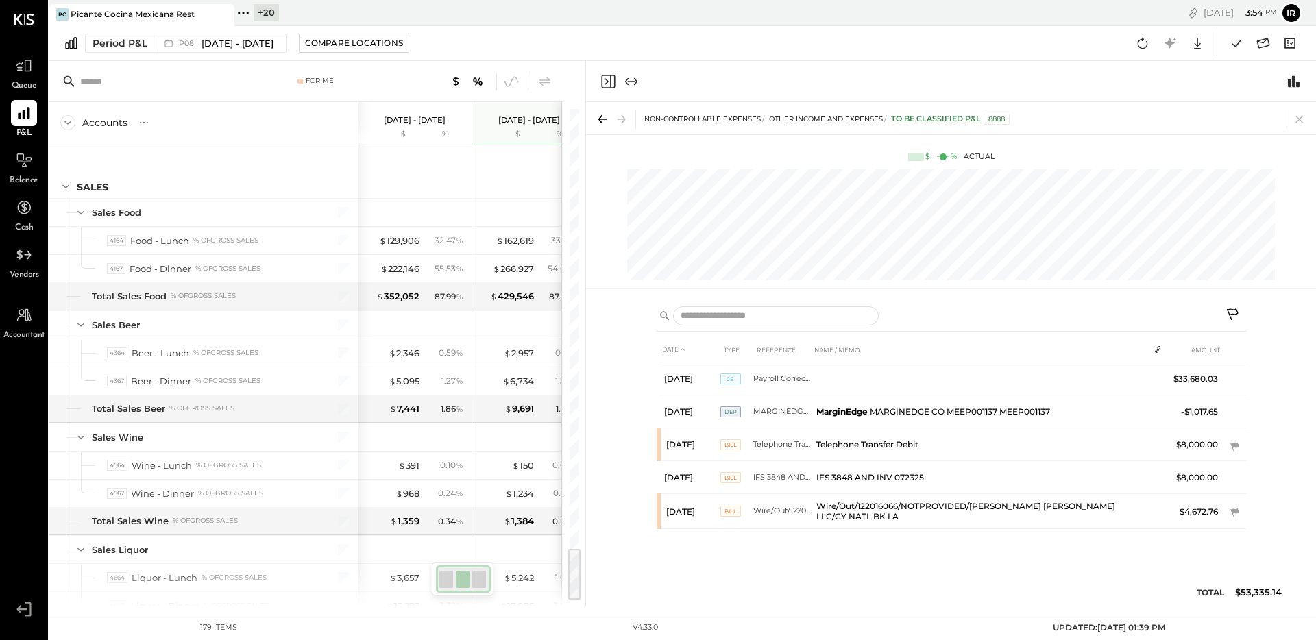
scroll to position [4034, 0]
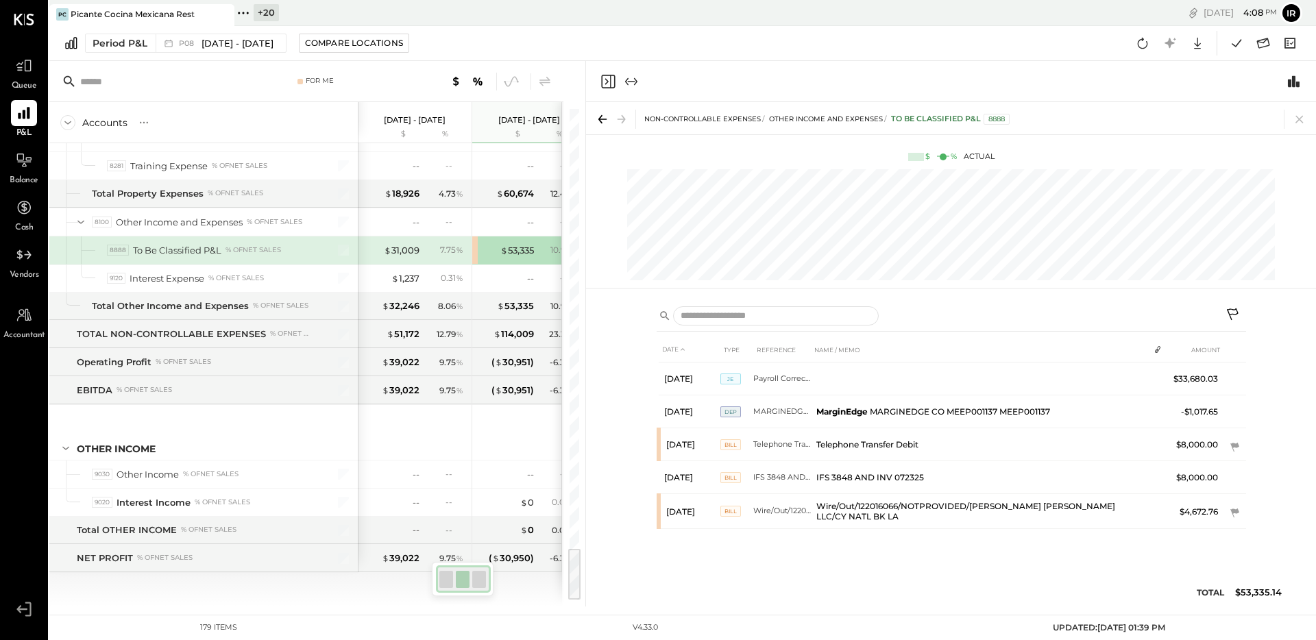
click at [610, 82] on icon "Close panel" at bounding box center [608, 82] width 14 height 14
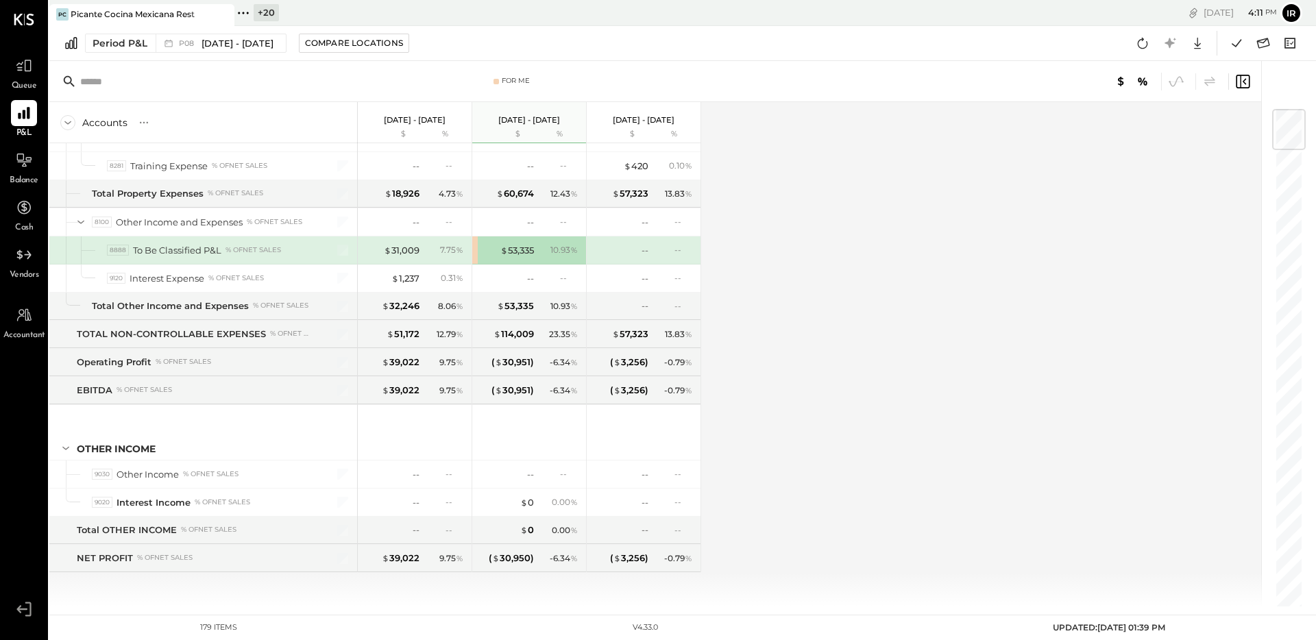
scroll to position [4034, 0]
click at [520, 251] on div "$ 53,335" at bounding box center [517, 250] width 34 height 13
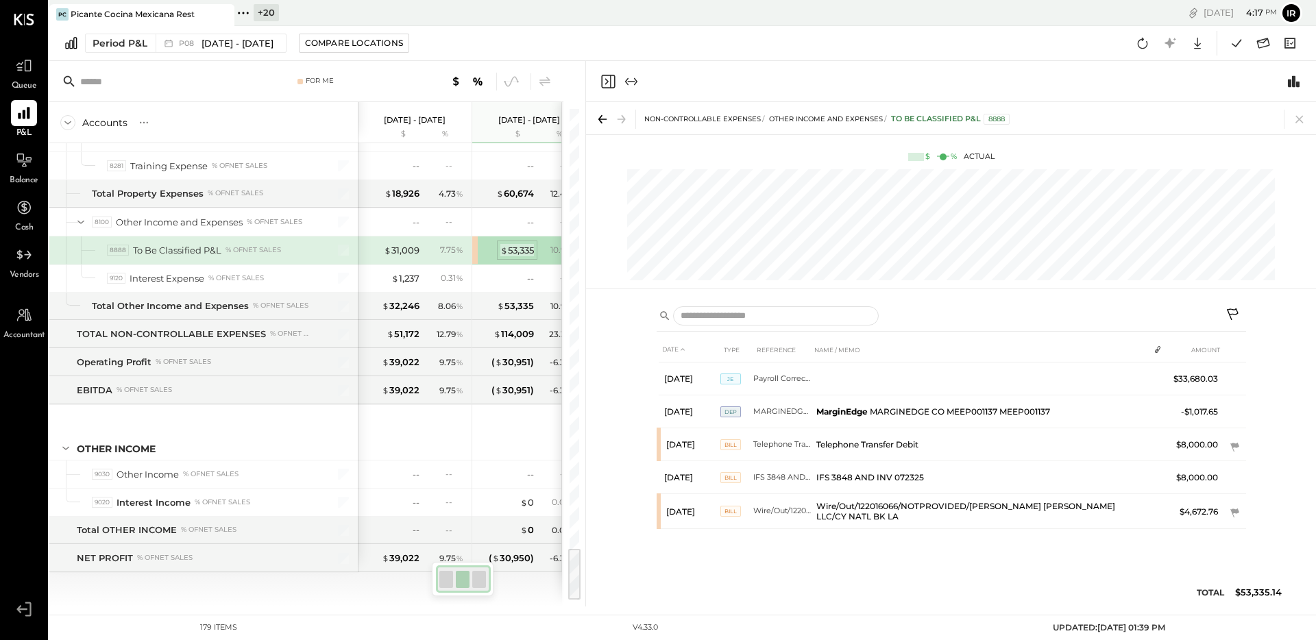
click at [520, 251] on div "$ 53,335" at bounding box center [517, 250] width 34 height 13
